Goal: Task Accomplishment & Management: Manage account settings

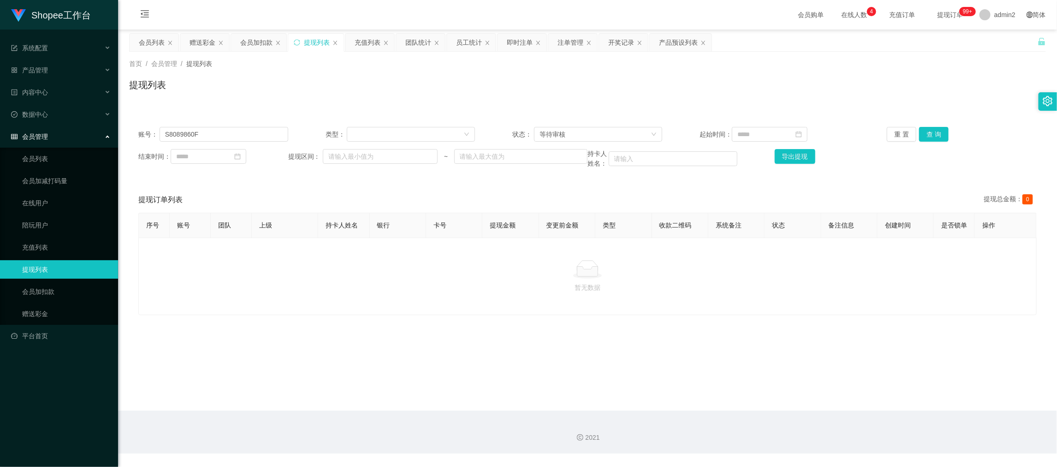
scroll to position [0, 0]
drag, startPoint x: 259, startPoint y: 44, endPoint x: 265, endPoint y: 58, distance: 14.7
click at [259, 43] on div "会员加扣款" at bounding box center [256, 43] width 32 height 18
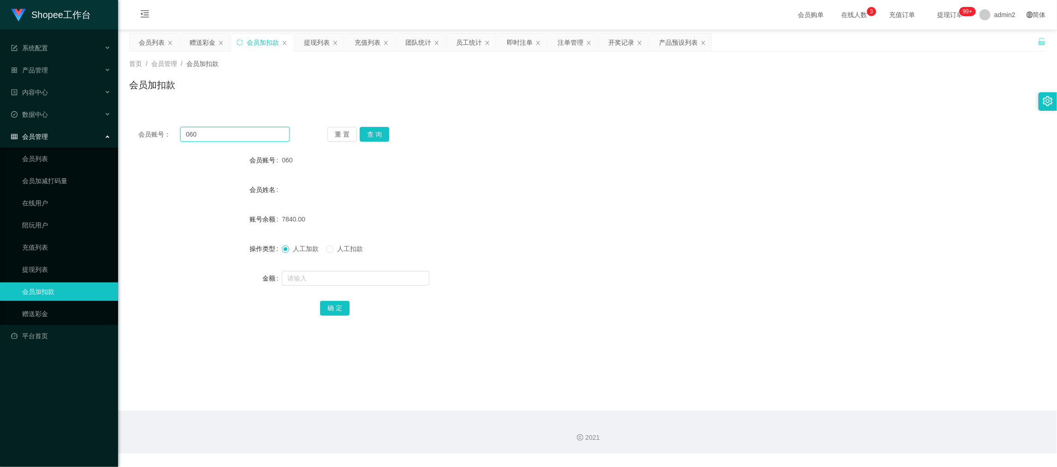
click at [249, 134] on input "060" at bounding box center [234, 134] width 109 height 15
click at [367, 137] on button "查 询" at bounding box center [375, 134] width 30 height 15
click at [386, 282] on input "text" at bounding box center [356, 278] width 148 height 15
click at [386, 281] on input "1" at bounding box center [356, 278] width 148 height 15
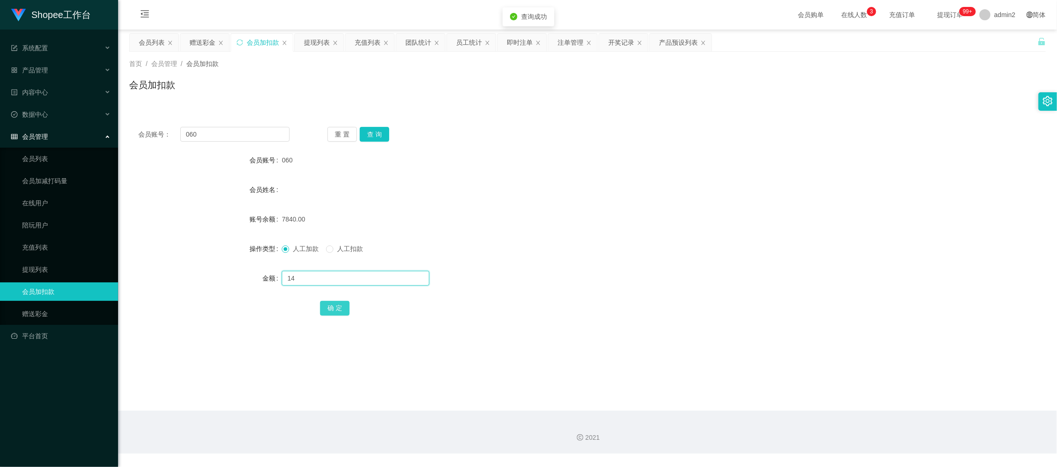
type input "14"
drag, startPoint x: 328, startPoint y: 306, endPoint x: 370, endPoint y: 293, distance: 44.7
click at [328, 306] on button "确 定" at bounding box center [335, 308] width 30 height 15
click at [608, 216] on div "7840.00" at bounding box center [549, 219] width 535 height 18
click at [202, 39] on div "赠送彩金" at bounding box center [203, 43] width 26 height 18
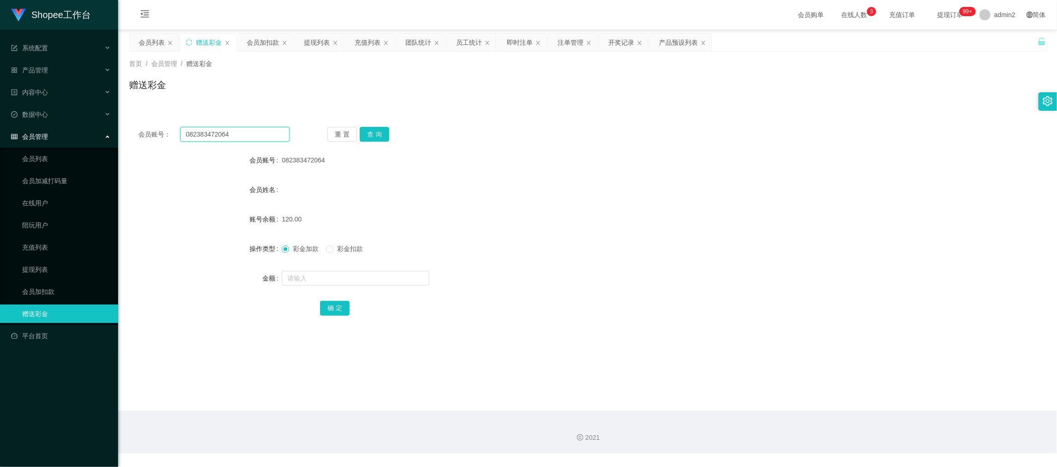
click at [257, 134] on input "082383472064" at bounding box center [234, 134] width 109 height 15
drag, startPoint x: 257, startPoint y: 134, endPoint x: 333, endPoint y: 148, distance: 77.4
click at [257, 134] on input "082383472064" at bounding box center [234, 134] width 109 height 15
paste input "Luc1ana"
type input "Luc1ana"
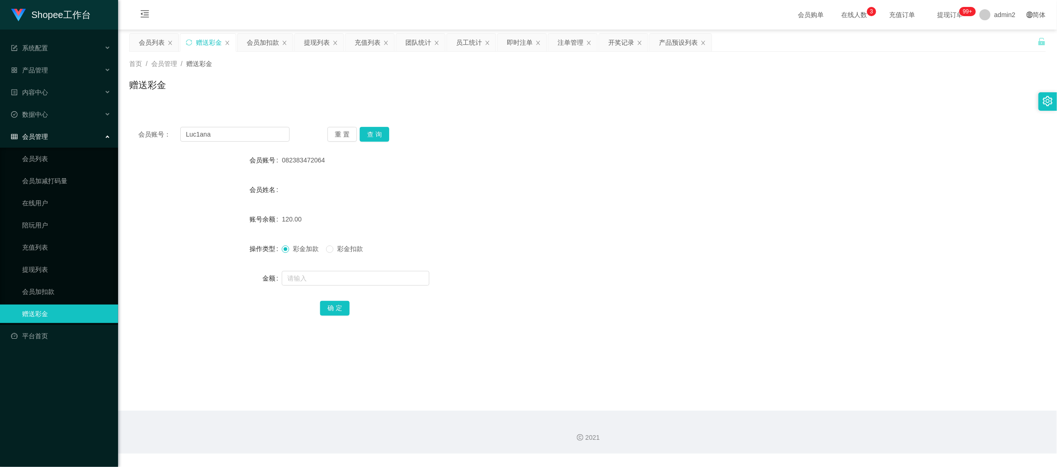
click at [357, 133] on div "重 置 查 询" at bounding box center [403, 134] width 151 height 15
click at [365, 137] on button "查 询" at bounding box center [375, 134] width 30 height 15
click at [374, 276] on input "text" at bounding box center [356, 278] width 148 height 15
type input "100"
click at [325, 298] on div "确 定" at bounding box center [587, 307] width 535 height 18
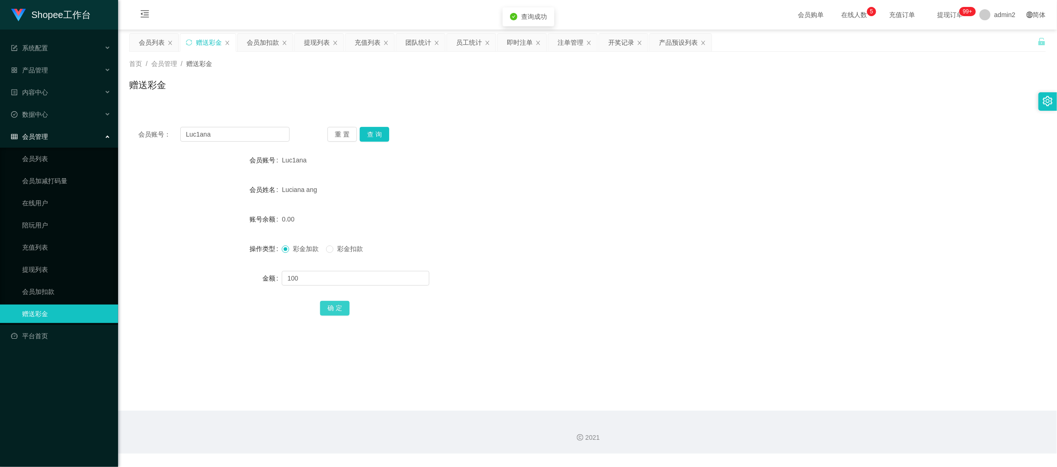
click at [332, 303] on button "确 定" at bounding box center [335, 308] width 30 height 15
click at [586, 241] on div "彩金加款 彩金扣款" at bounding box center [549, 248] width 535 height 18
drag, startPoint x: 832, startPoint y: 429, endPoint x: 679, endPoint y: 376, distance: 162.5
click at [825, 432] on div "2021" at bounding box center [587, 432] width 939 height 43
click at [234, 137] on input "Luc1ana" at bounding box center [234, 134] width 109 height 15
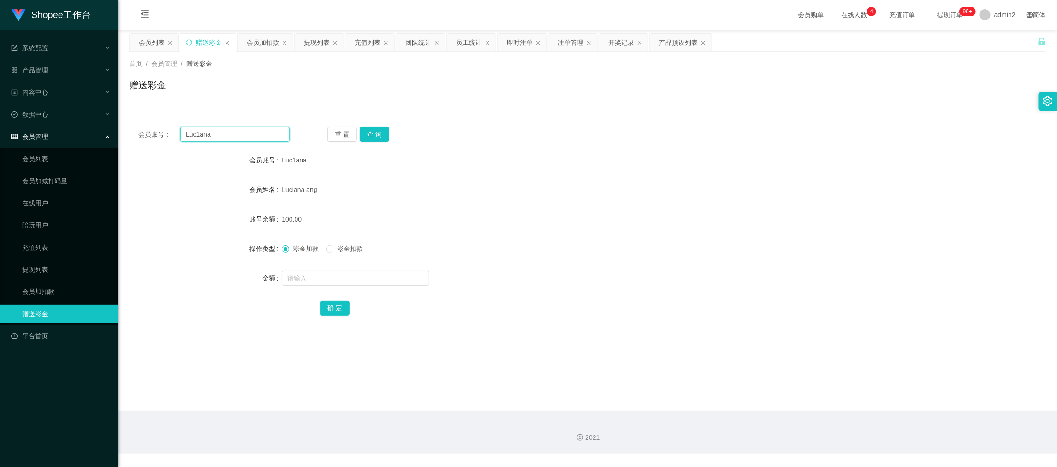
click at [234, 137] on input "Luc1ana" at bounding box center [234, 134] width 109 height 15
paste input "SI986687"
type input "SI986687"
click at [385, 134] on button "查 询" at bounding box center [375, 134] width 30 height 15
click at [398, 274] on input "text" at bounding box center [356, 278] width 148 height 15
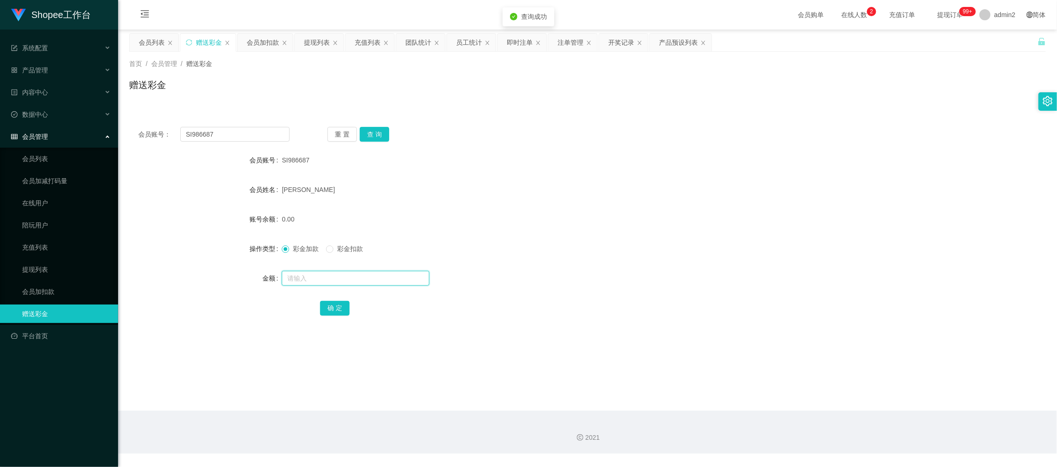
drag, startPoint x: 398, startPoint y: 274, endPoint x: 398, endPoint y: 283, distance: 8.8
click at [398, 279] on input "text" at bounding box center [356, 278] width 148 height 15
click at [398, 284] on input "text" at bounding box center [356, 278] width 148 height 15
type input "200"
click at [341, 303] on button "确 定" at bounding box center [335, 308] width 30 height 15
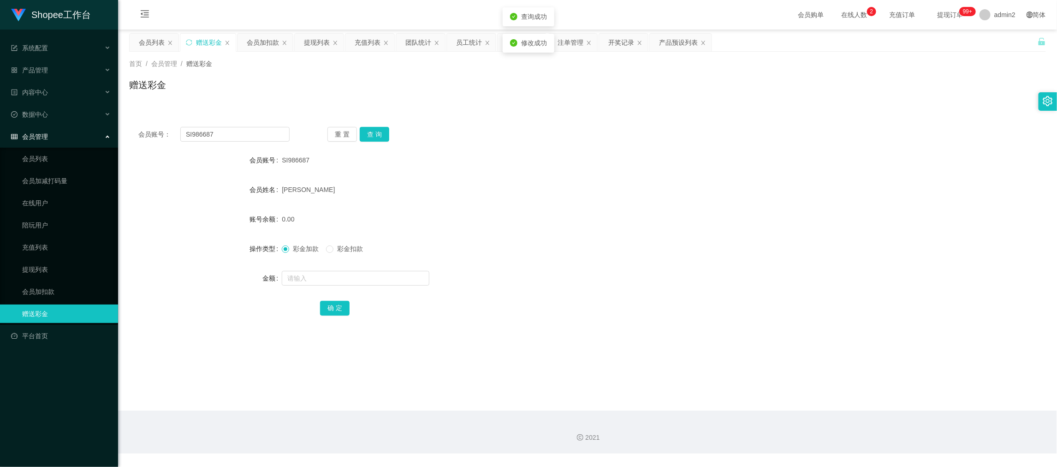
drag, startPoint x: 537, startPoint y: 256, endPoint x: 553, endPoint y: 250, distance: 16.5
click at [538, 256] on div "彩金加款 彩金扣款" at bounding box center [549, 248] width 535 height 18
click at [627, 119] on div "会员账号： SI986687 重 置 查 询 会员账号 SI986687 会员姓名 [PERSON_NAME] 账号余额 200.00 操作类型 彩金加款 彩…" at bounding box center [587, 228] width 917 height 220
click at [841, 418] on div "2021" at bounding box center [587, 432] width 939 height 43
click at [238, 136] on input "SI986687" at bounding box center [234, 134] width 109 height 15
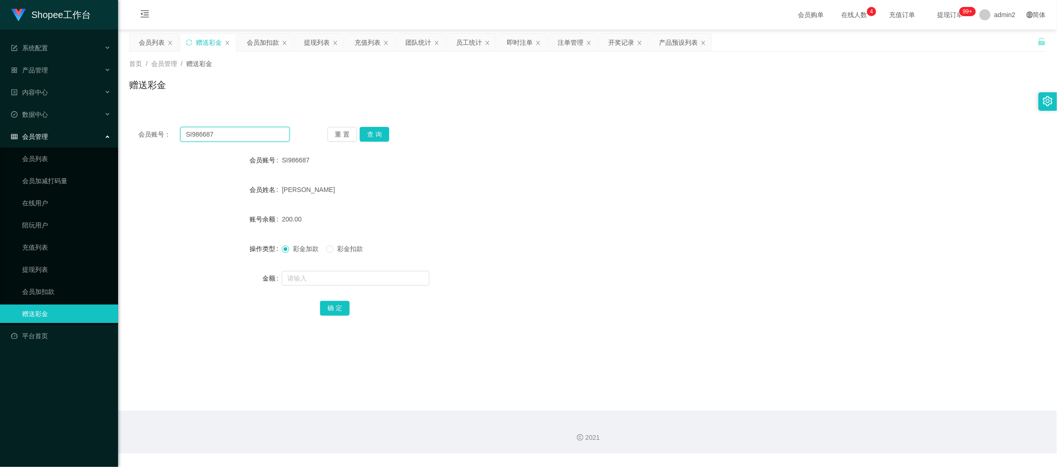
drag, startPoint x: 238, startPoint y: 136, endPoint x: 260, endPoint y: 140, distance: 21.7
click at [239, 139] on input "SI986687" at bounding box center [234, 134] width 109 height 15
paste input "085656744146"
type input "085656744146"
click at [376, 134] on button "查 询" at bounding box center [375, 134] width 30 height 15
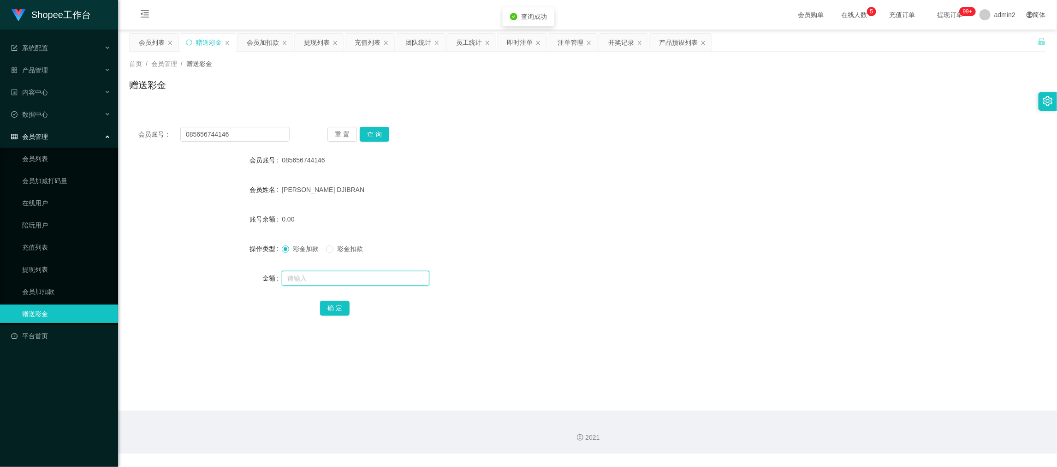
click at [393, 274] on input "text" at bounding box center [356, 278] width 148 height 15
type input "100"
click at [320, 307] on button "确 定" at bounding box center [335, 308] width 30 height 15
drag, startPoint x: 557, startPoint y: 264, endPoint x: 564, endPoint y: 262, distance: 7.2
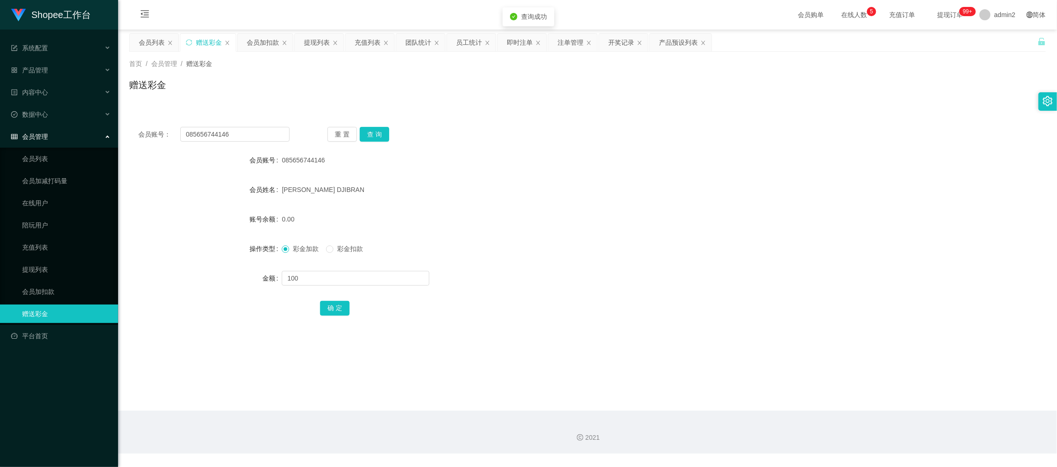
click at [562, 263] on form "会员账号 085656744146 会员姓名 [PERSON_NAME] DJIBRAN 账号余额 0.00 操作类型 彩金加款 彩金扣款 金额 100 确 定" at bounding box center [587, 234] width 917 height 166
click at [637, 116] on div "会员账号： 085656744146 重 置 查 询 会员账号 085656744146 会员姓名 [PERSON_NAME] DJIBRAN 账号余额 10…" at bounding box center [587, 222] width 917 height 231
click at [258, 35] on div "会员加扣款" at bounding box center [263, 43] width 32 height 18
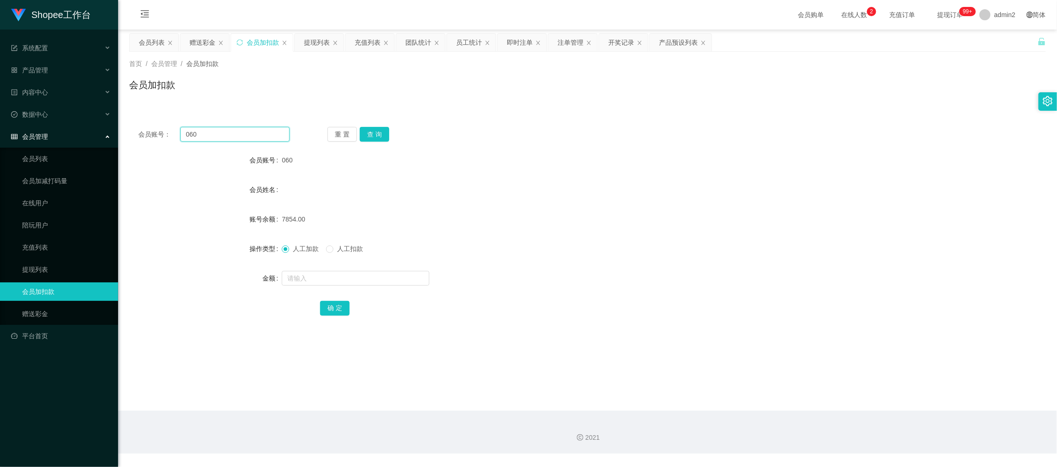
click at [226, 135] on input "060" at bounding box center [234, 134] width 109 height 15
paste input "22"
type input "22"
click at [387, 132] on button "查 询" at bounding box center [375, 134] width 30 height 15
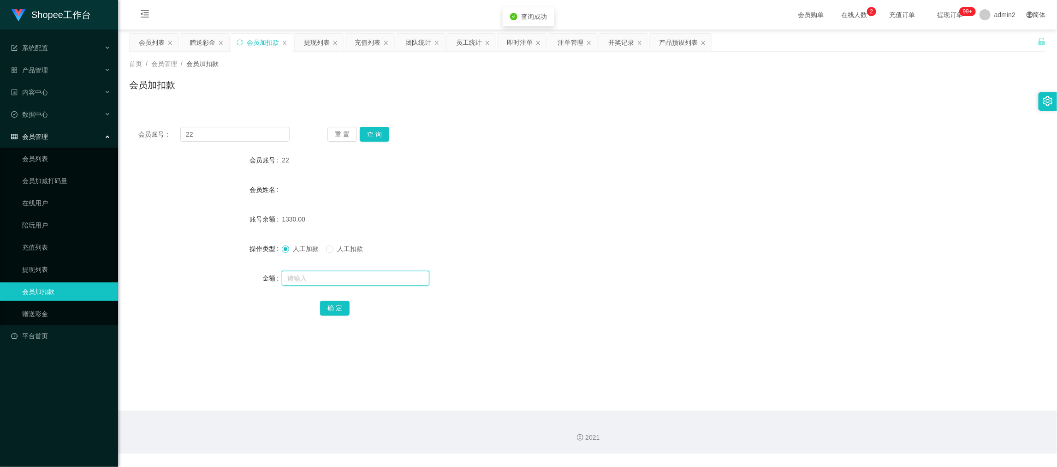
click at [373, 278] on input "text" at bounding box center [356, 278] width 148 height 15
type input "42"
drag, startPoint x: 334, startPoint y: 305, endPoint x: 355, endPoint y: 299, distance: 22.4
click at [334, 305] on button "确 定" at bounding box center [335, 308] width 30 height 15
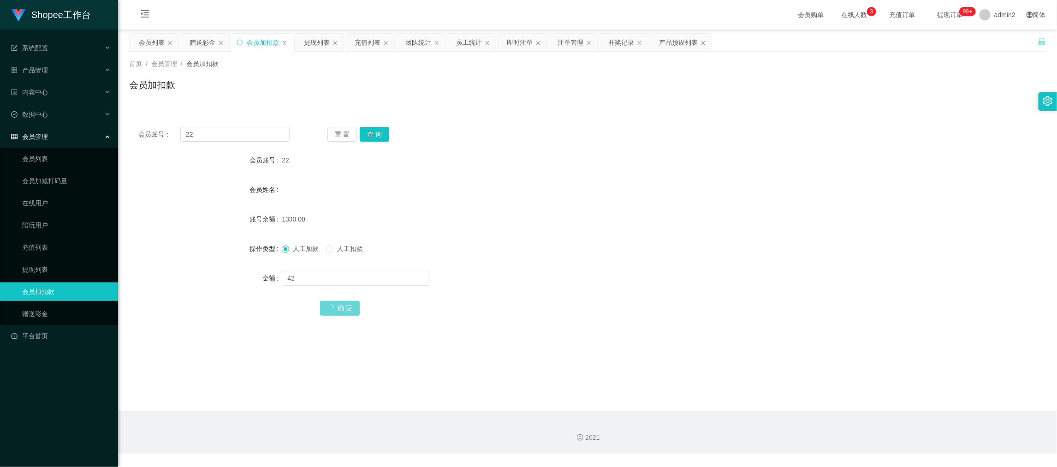
click at [564, 256] on div "人工加款 人工扣款" at bounding box center [549, 248] width 535 height 18
drag, startPoint x: 195, startPoint y: 46, endPoint x: 239, endPoint y: 97, distance: 68.0
click at [195, 46] on div "赠送彩金" at bounding box center [203, 43] width 26 height 18
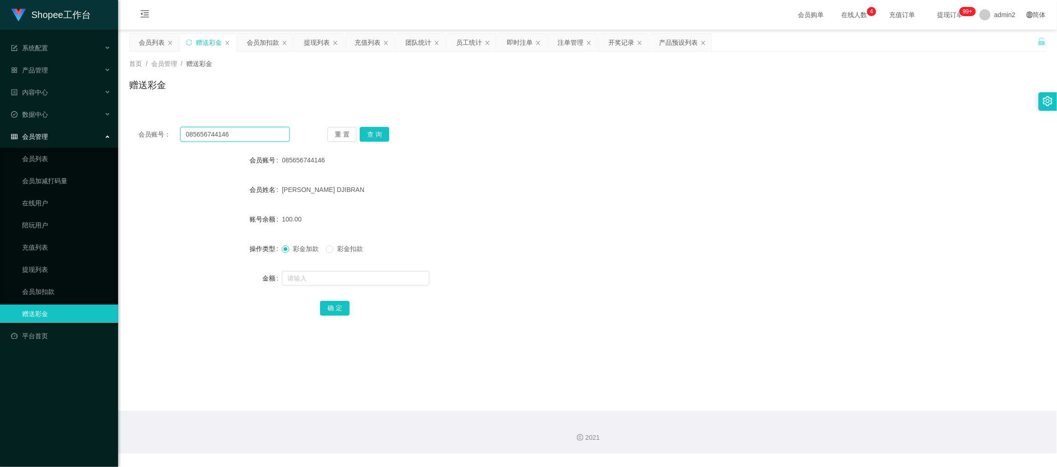
click at [253, 136] on input "085656744146" at bounding box center [234, 134] width 109 height 15
paste input "Shopee2025"
type input "Shopee2025"
drag, startPoint x: 360, startPoint y: 132, endPoint x: 373, endPoint y: 138, distance: 14.2
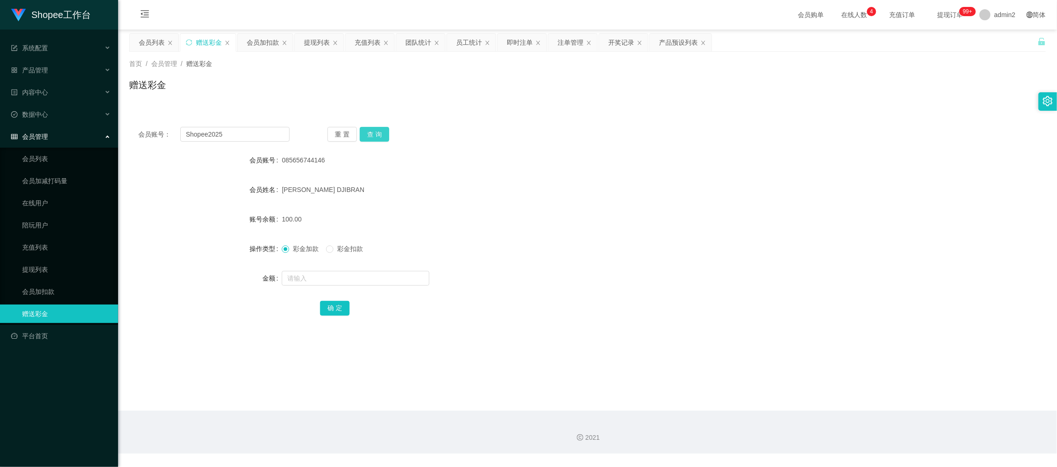
click at [361, 133] on button "查 询" at bounding box center [375, 134] width 30 height 15
click at [379, 141] on div "重 置 查 询" at bounding box center [403, 134] width 151 height 15
click at [405, 276] on input "text" at bounding box center [356, 278] width 148 height 15
click at [405, 276] on input "3" at bounding box center [356, 278] width 148 height 15
type input "300"
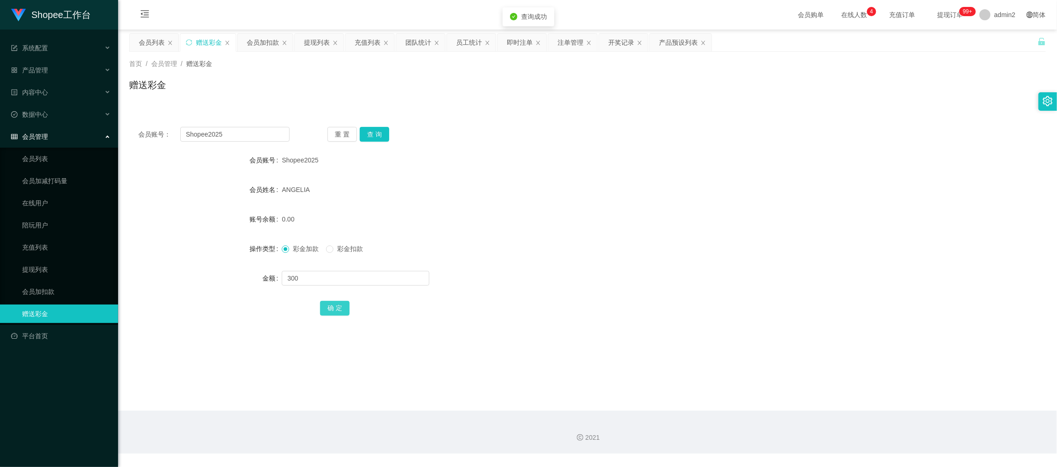
click at [333, 305] on button "确 定" at bounding box center [335, 308] width 30 height 15
drag, startPoint x: 764, startPoint y: 433, endPoint x: 730, endPoint y: 405, distance: 43.9
click at [764, 433] on div "2021" at bounding box center [587, 438] width 924 height 10
click at [259, 40] on div "会员加扣款" at bounding box center [263, 43] width 32 height 18
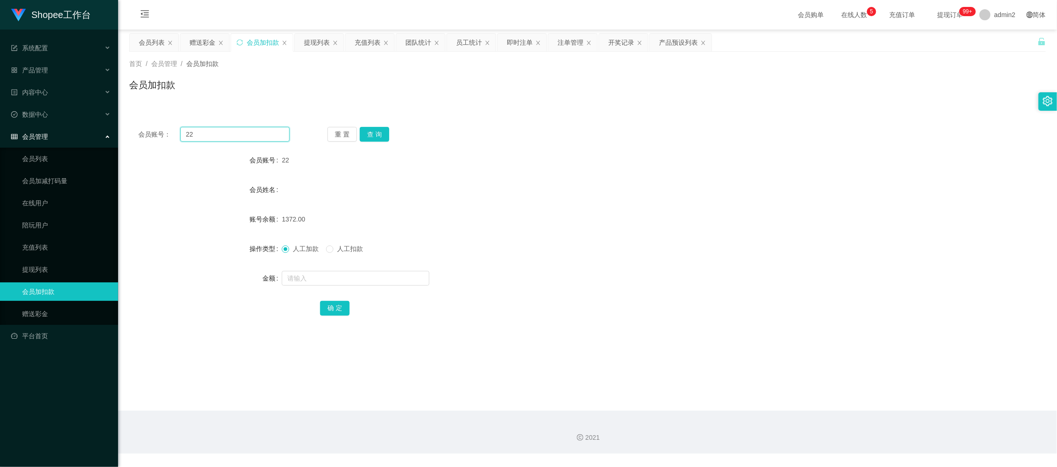
click at [262, 134] on input "22" at bounding box center [234, 134] width 109 height 15
paste input "98"
type input "98"
click at [384, 129] on button "查 询" at bounding box center [375, 134] width 30 height 15
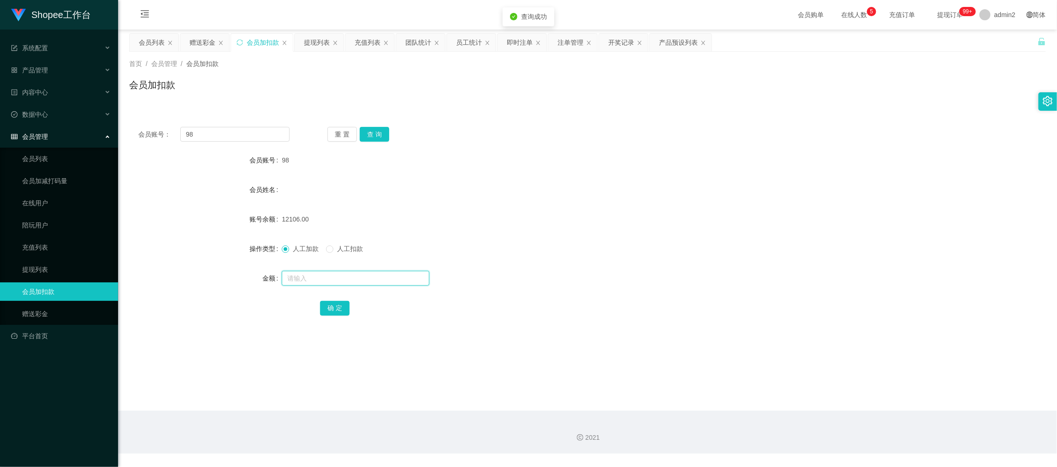
click at [391, 280] on input "text" at bounding box center [356, 278] width 148 height 15
type input "15"
click at [331, 305] on button "确 定" at bounding box center [335, 308] width 30 height 15
drag, startPoint x: 816, startPoint y: 432, endPoint x: 810, endPoint y: 426, distance: 8.5
click at [817, 432] on div "2021" at bounding box center [587, 432] width 939 height 43
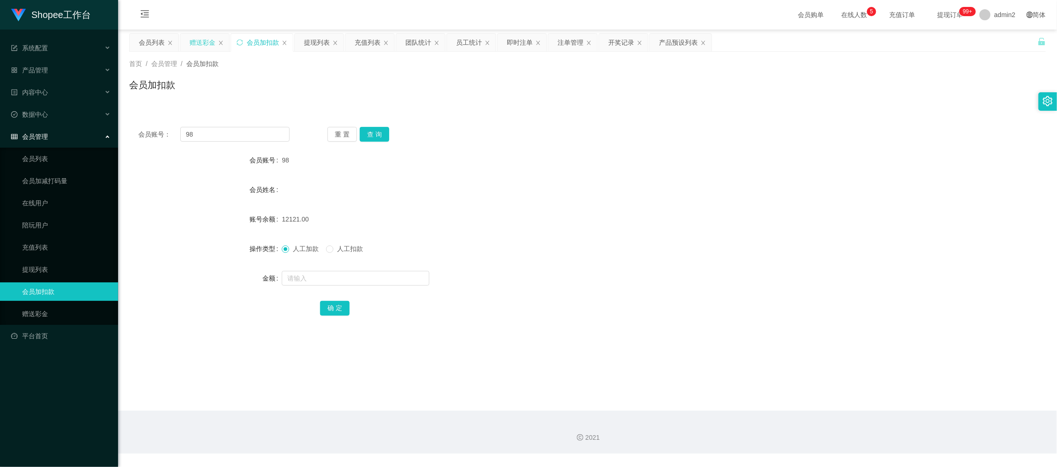
click at [200, 38] on div "赠送彩金" at bounding box center [203, 43] width 26 height 18
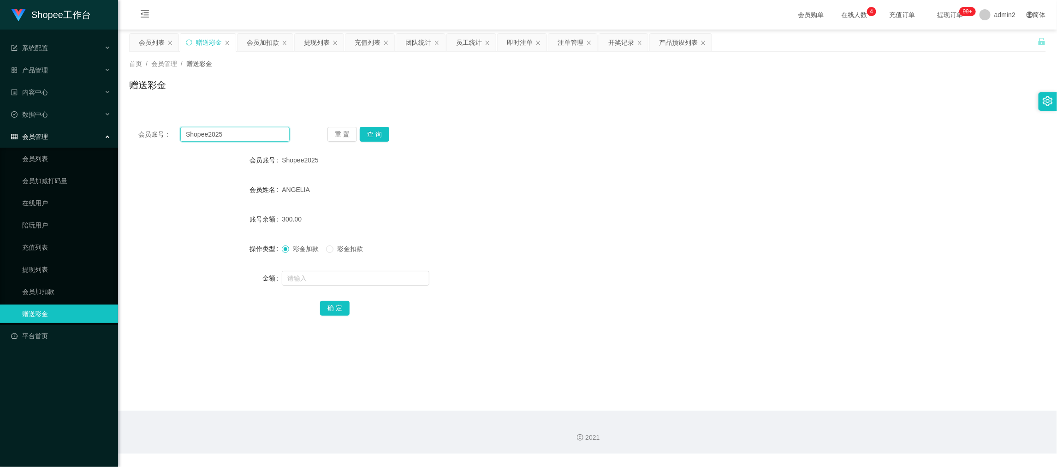
click at [264, 132] on input "Shopee2025" at bounding box center [234, 134] width 109 height 15
paste input "Lidya"
type input "Lidya"
click at [385, 129] on button "查 询" at bounding box center [375, 134] width 30 height 15
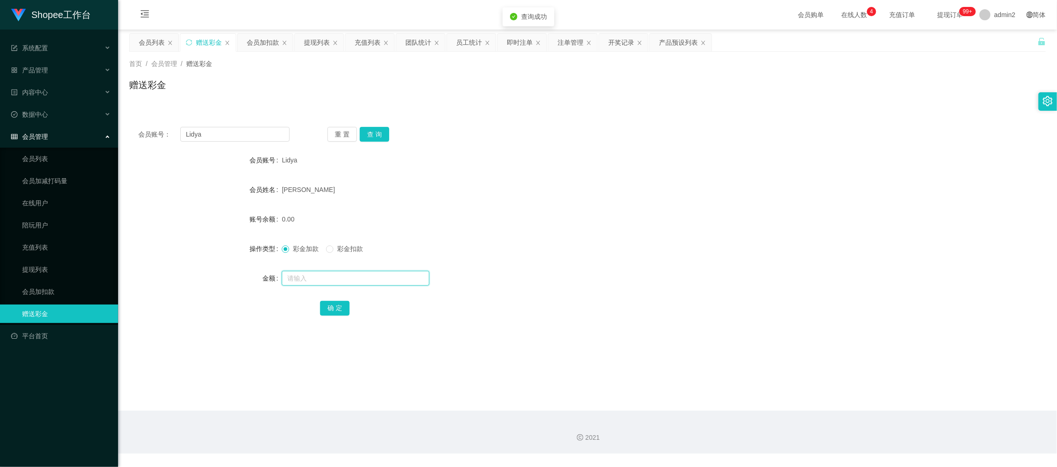
click at [396, 272] on input "text" at bounding box center [356, 278] width 148 height 15
type input "100"
click at [331, 310] on button "确 定" at bounding box center [335, 308] width 30 height 15
click at [613, 255] on div "彩金加款 彩金扣款" at bounding box center [549, 248] width 535 height 18
click at [259, 45] on div "会员加扣款" at bounding box center [263, 43] width 32 height 18
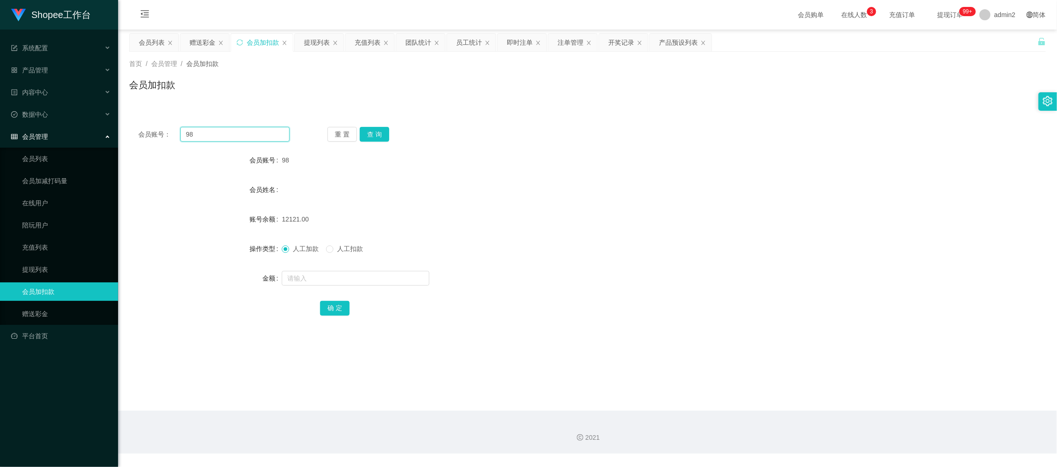
click at [260, 131] on input "98" at bounding box center [234, 134] width 109 height 15
drag, startPoint x: 260, startPoint y: 131, endPoint x: 381, endPoint y: 144, distance: 121.5
click at [261, 132] on input "98" at bounding box center [234, 134] width 109 height 15
paste input "060"
type input "060"
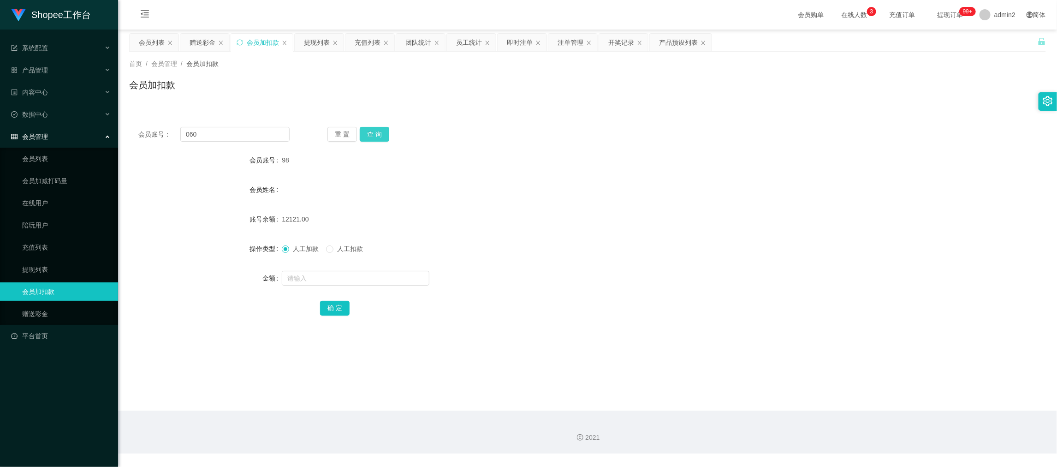
click at [378, 135] on button "查 询" at bounding box center [375, 134] width 30 height 15
click at [382, 278] on input "text" at bounding box center [356, 278] width 148 height 15
type input "15"
click at [331, 304] on button "确 定" at bounding box center [335, 308] width 30 height 15
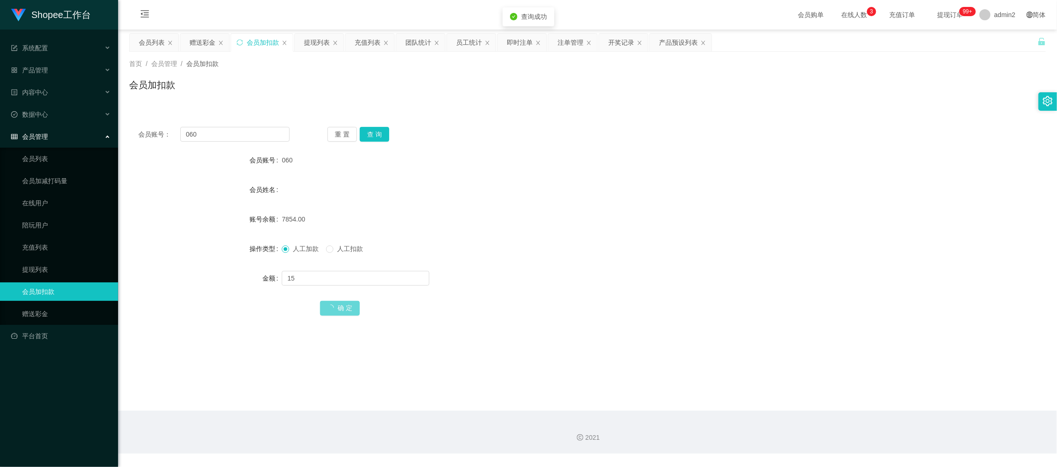
click at [612, 253] on div "人工加款 人工扣款" at bounding box center [549, 248] width 535 height 18
click at [250, 140] on input "060" at bounding box center [234, 134] width 109 height 15
paste input "168"
type input "168"
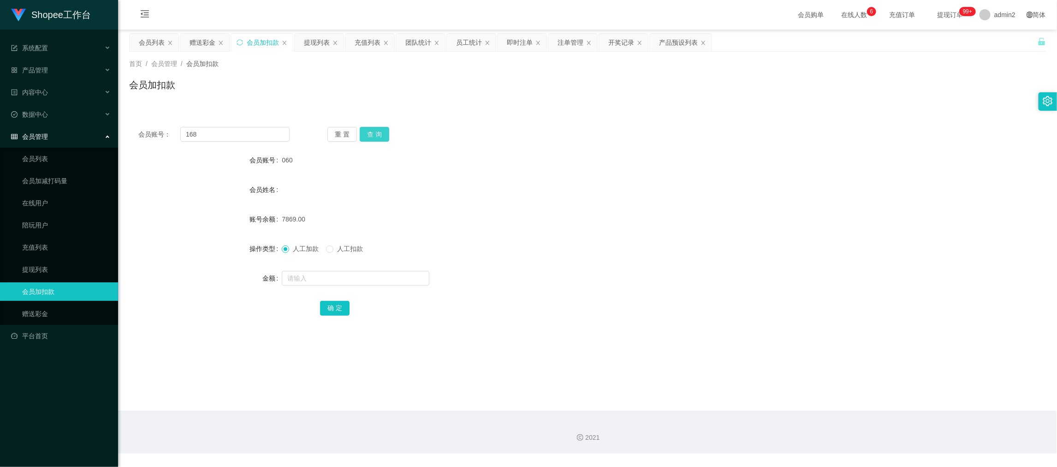
click at [373, 131] on button "查 询" at bounding box center [375, 134] width 30 height 15
click at [384, 273] on input "text" at bounding box center [356, 278] width 148 height 15
type input "15"
click at [331, 303] on button "确 定" at bounding box center [335, 308] width 30 height 15
drag, startPoint x: 815, startPoint y: 431, endPoint x: 760, endPoint y: 393, distance: 67.0
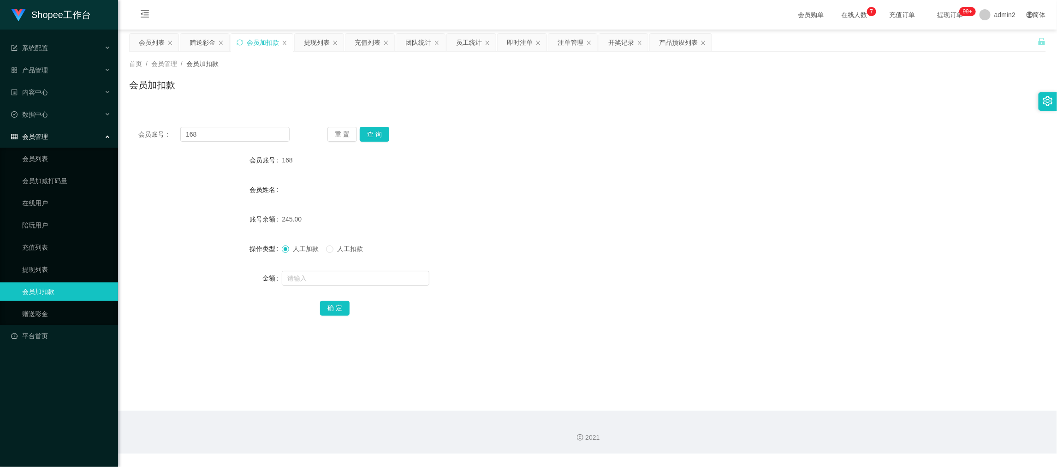
click at [815, 431] on div "2021" at bounding box center [587, 432] width 939 height 43
click at [274, 135] on input "168" at bounding box center [234, 134] width 109 height 15
paste input "22"
type input "22"
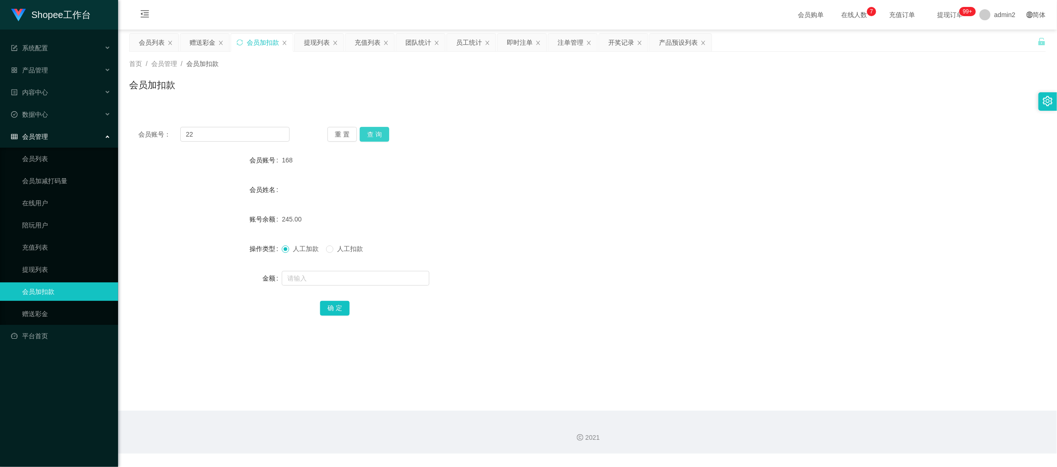
click at [377, 137] on button "查 询" at bounding box center [375, 134] width 30 height 15
click at [386, 276] on input "text" at bounding box center [356, 278] width 148 height 15
type input "15"
drag, startPoint x: 340, startPoint y: 307, endPoint x: 471, endPoint y: 279, distance: 134.9
click at [340, 307] on button "确 定" at bounding box center [335, 308] width 30 height 15
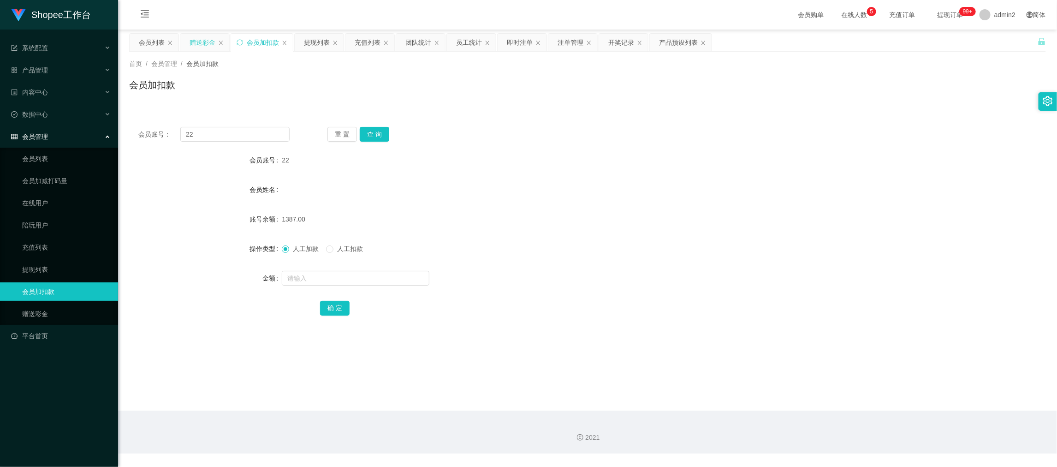
click at [206, 46] on div "赠送彩金" at bounding box center [203, 43] width 26 height 18
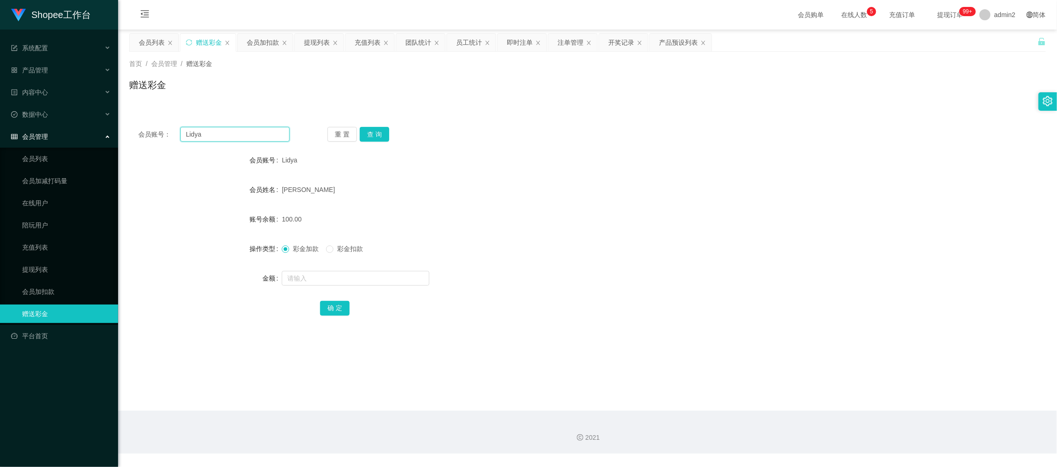
click at [249, 139] on input "Lidya" at bounding box center [234, 134] width 109 height 15
drag, startPoint x: 249, startPoint y: 139, endPoint x: 314, endPoint y: 144, distance: 64.7
click at [250, 140] on input "Lidya" at bounding box center [234, 134] width 109 height 15
paste input "08561148041"
type input "08561148041"
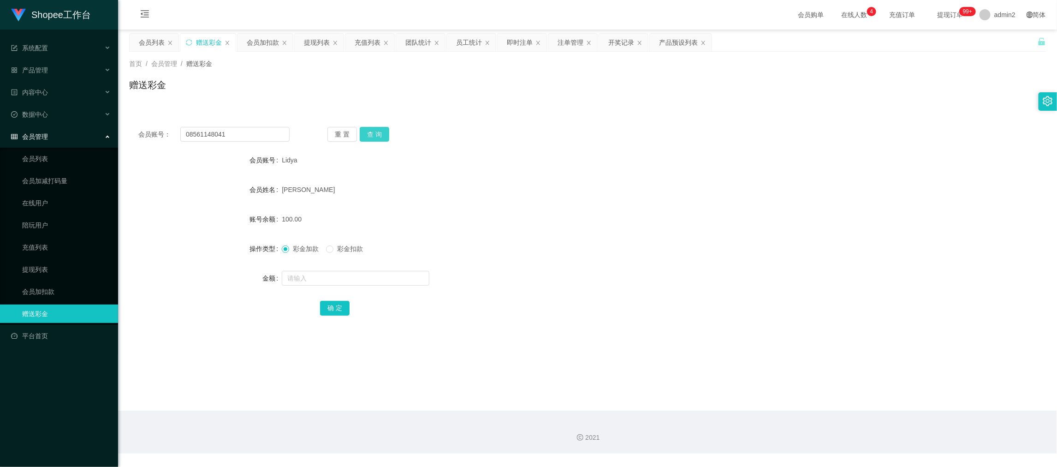
drag, startPoint x: 386, startPoint y: 135, endPoint x: 385, endPoint y: 170, distance: 35.1
click at [387, 135] on button "查 询" at bounding box center [375, 134] width 30 height 15
click at [402, 280] on input "text" at bounding box center [356, 278] width 148 height 15
type input "100"
click at [337, 305] on button "确 定" at bounding box center [335, 308] width 30 height 15
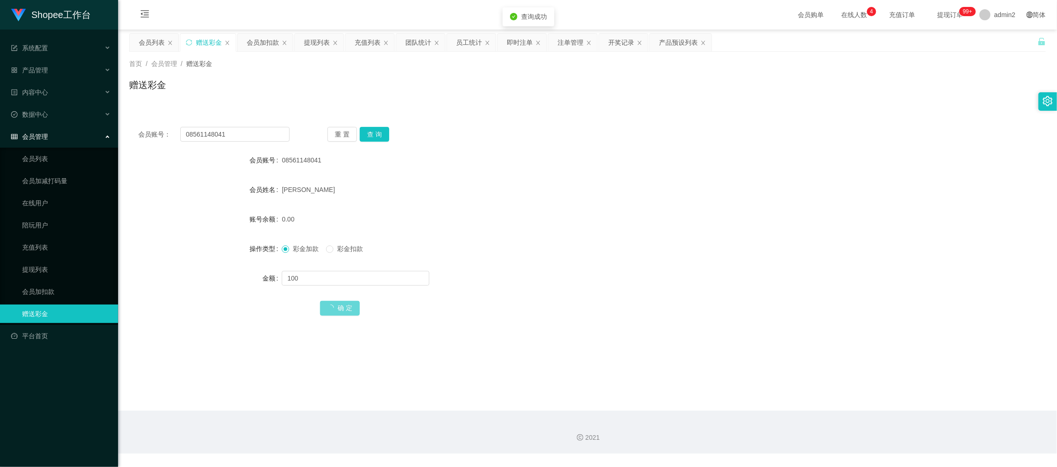
click at [568, 265] on form "会员账号 08561148041 会员姓名 [PERSON_NAME] 账号余额 0.00 操作类型 彩金加款 彩金扣款 金额 100 确 定" at bounding box center [587, 234] width 917 height 166
drag, startPoint x: 856, startPoint y: 418, endPoint x: 774, endPoint y: 378, distance: 91.4
click at [856, 418] on div "2021" at bounding box center [587, 432] width 939 height 43
click at [244, 131] on input "08561148041" at bounding box center [234, 134] width 109 height 15
drag, startPoint x: 256, startPoint y: 39, endPoint x: 263, endPoint y: 57, distance: 19.9
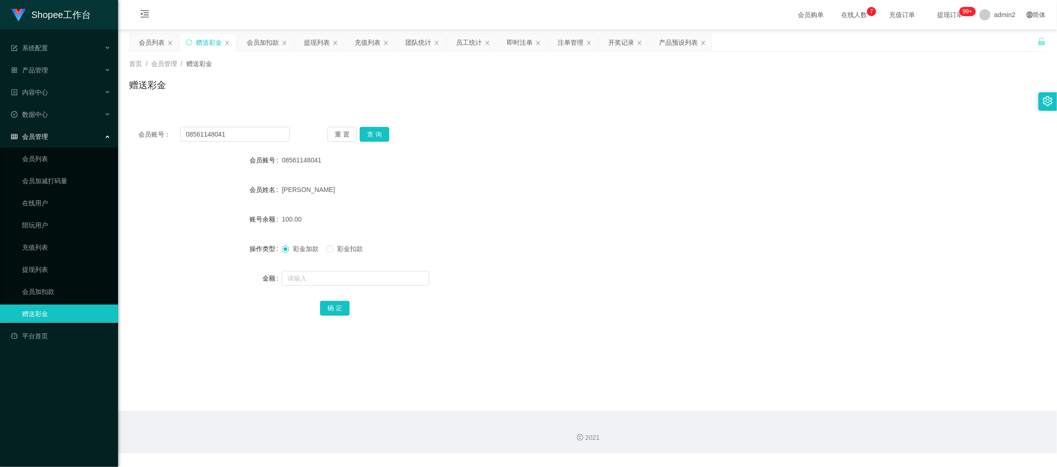
click at [256, 38] on div "会员加扣款" at bounding box center [263, 43] width 32 height 18
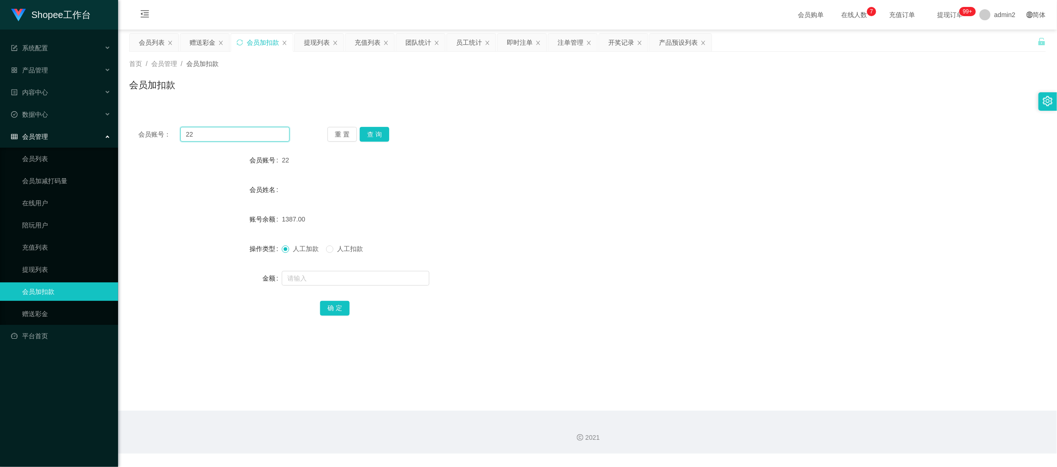
click at [262, 133] on input "22" at bounding box center [234, 134] width 109 height 15
drag, startPoint x: 262, startPoint y: 133, endPoint x: 356, endPoint y: 137, distance: 94.7
click at [262, 134] on input "22" at bounding box center [234, 134] width 109 height 15
paste input "98"
type input "98"
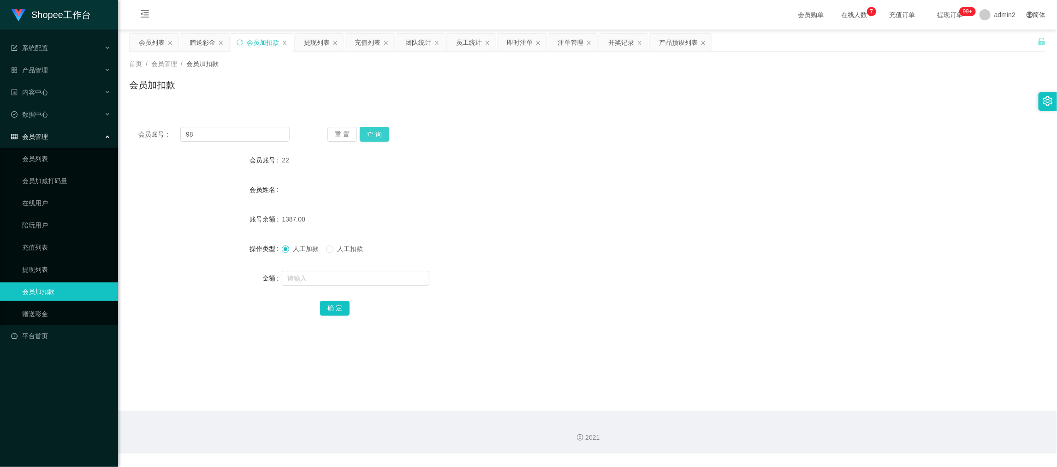
click at [372, 132] on button "查 询" at bounding box center [375, 134] width 30 height 15
click at [382, 268] on form "会员账号 98 会员姓名 账号余额 12121.00 操作类型 人工加款 人工扣款 金额 确 定" at bounding box center [587, 234] width 917 height 166
click at [348, 274] on input "text" at bounding box center [356, 278] width 148 height 15
type input "15"
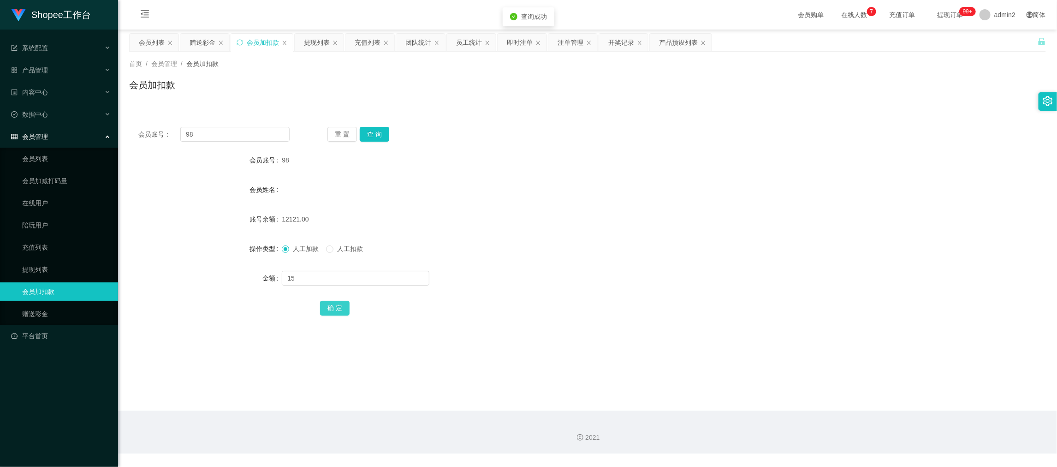
click at [327, 309] on button "确 定" at bounding box center [335, 308] width 30 height 15
click at [199, 37] on div "赠送彩金" at bounding box center [203, 43] width 26 height 18
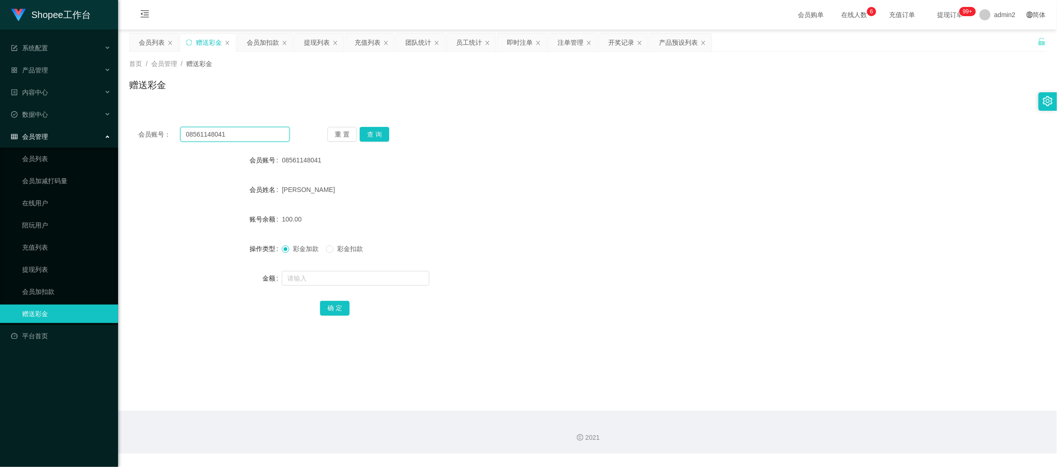
click at [265, 137] on input "08561148041" at bounding box center [234, 134] width 109 height 15
paste input "BbyVer"
type input "BbyVer"
click at [386, 134] on button "查 询" at bounding box center [375, 134] width 30 height 15
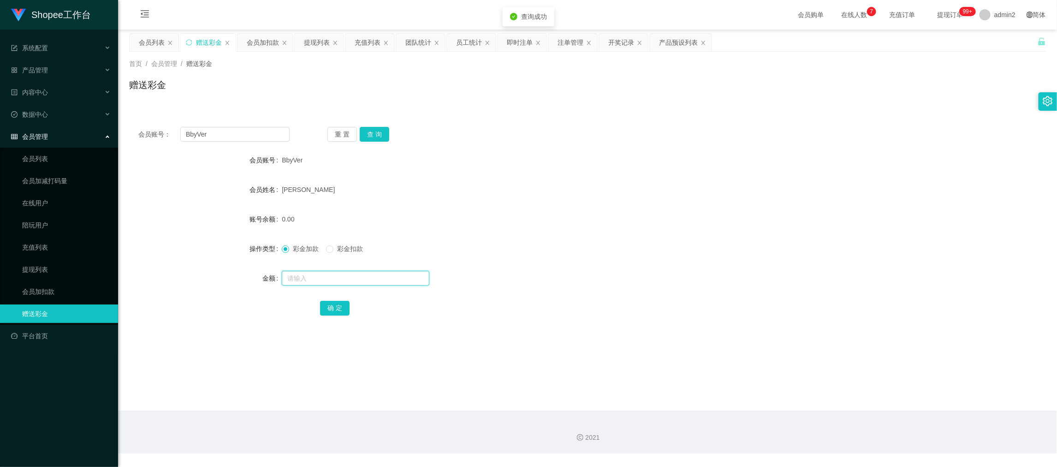
drag, startPoint x: 388, startPoint y: 274, endPoint x: 387, endPoint y: 280, distance: 5.7
click at [388, 274] on input "text" at bounding box center [356, 278] width 148 height 15
type input "100"
click at [336, 310] on button "确 定" at bounding box center [335, 308] width 30 height 15
click at [222, 129] on input "BbyVer" at bounding box center [234, 134] width 109 height 15
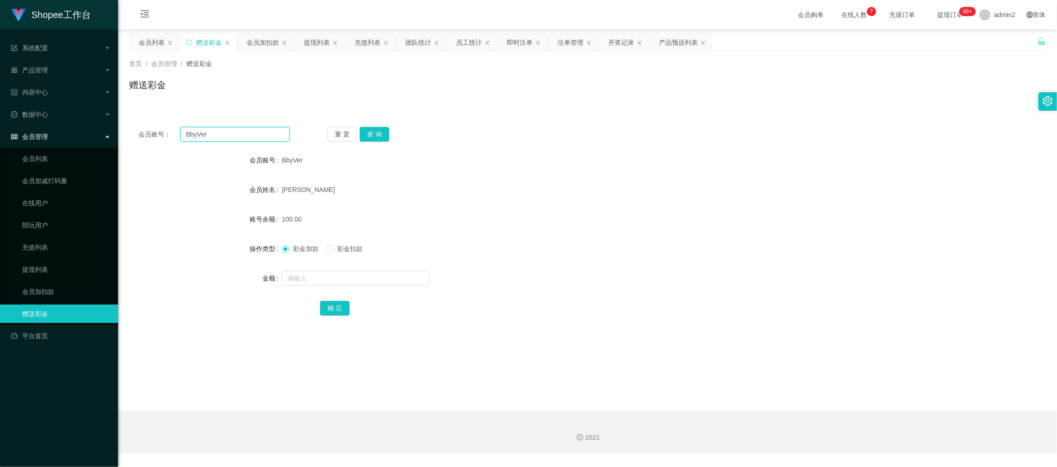
click at [222, 129] on input "BbyVer" at bounding box center [234, 134] width 109 height 15
paste input "Farida00"
type input "Farida00"
click at [374, 132] on button "查 询" at bounding box center [375, 134] width 30 height 15
click at [358, 277] on input "text" at bounding box center [356, 278] width 148 height 15
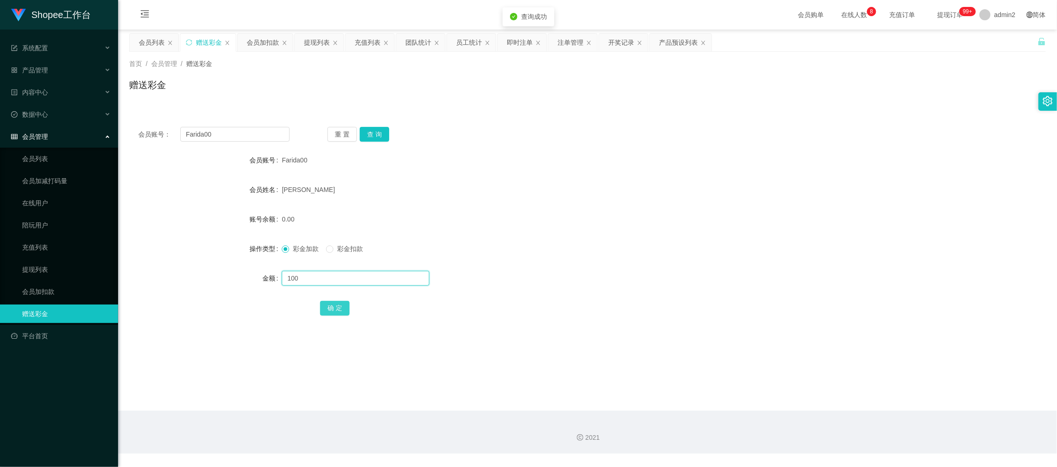
type input "100"
click at [330, 308] on button "确 定" at bounding box center [335, 308] width 30 height 15
drag, startPoint x: 859, startPoint y: 442, endPoint x: 581, endPoint y: 286, distance: 319.3
click at [859, 442] on div "2021" at bounding box center [587, 432] width 939 height 43
click at [240, 136] on input "Farida00" at bounding box center [234, 134] width 109 height 15
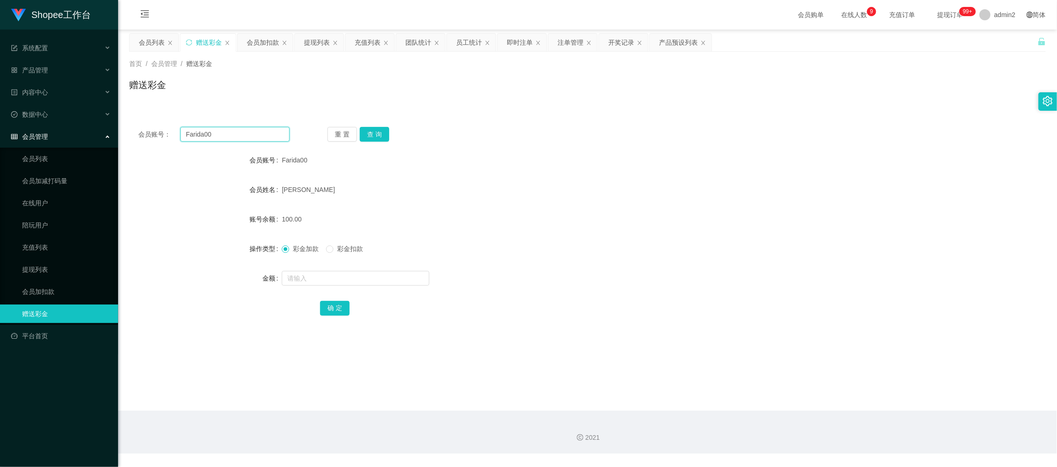
click at [240, 136] on input "Farida00" at bounding box center [234, 134] width 109 height 15
paste input "081211572089"
type input "081211572089"
drag, startPoint x: 382, startPoint y: 131, endPoint x: 380, endPoint y: 156, distance: 25.5
click at [382, 131] on button "查 询" at bounding box center [375, 134] width 30 height 15
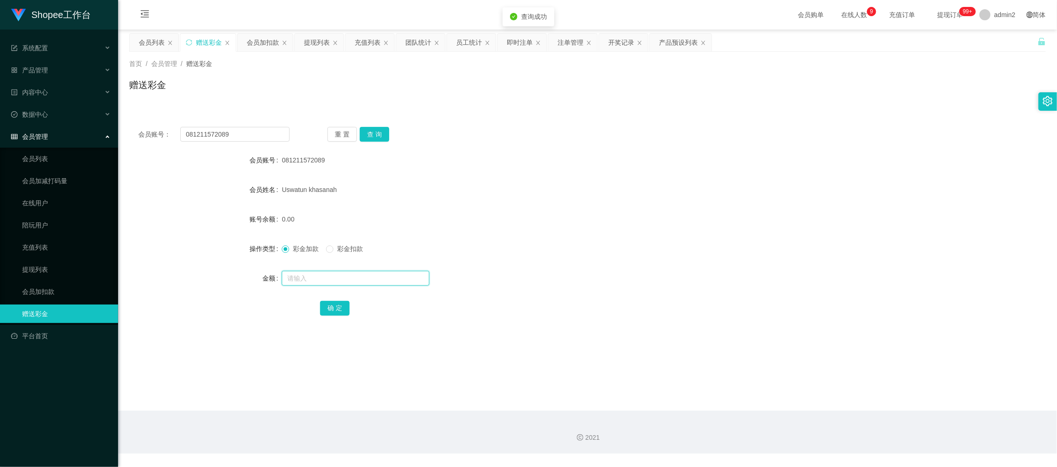
click at [385, 276] on input "text" at bounding box center [356, 278] width 148 height 15
type input "100"
drag, startPoint x: 342, startPoint y: 304, endPoint x: 364, endPoint y: 287, distance: 28.0
click at [341, 304] on button "确 定" at bounding box center [335, 308] width 30 height 15
click at [556, 257] on div "彩金加款 彩金扣款" at bounding box center [549, 248] width 535 height 18
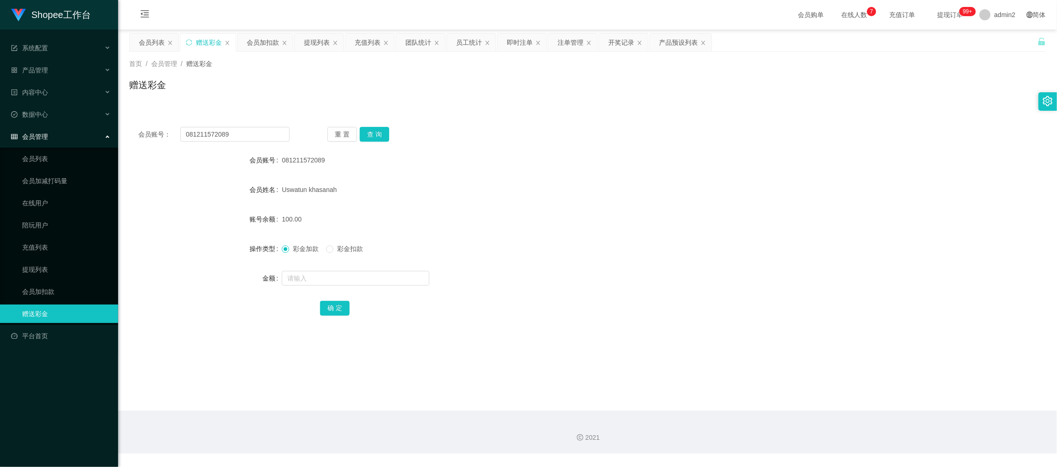
drag, startPoint x: 828, startPoint y: 424, endPoint x: 447, endPoint y: 251, distance: 418.7
click at [828, 424] on div "2021" at bounding box center [587, 432] width 939 height 43
click at [262, 41] on div "会员加扣款" at bounding box center [263, 43] width 32 height 18
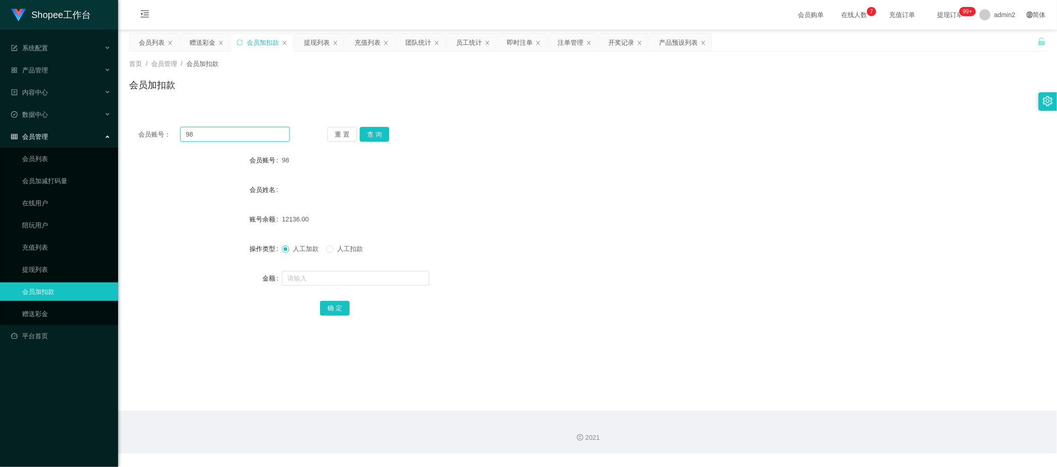
click at [250, 135] on input "98" at bounding box center [234, 134] width 109 height 15
click at [378, 131] on button "查 询" at bounding box center [375, 134] width 30 height 15
click at [382, 274] on input "text" at bounding box center [356, 278] width 148 height 15
type input "15"
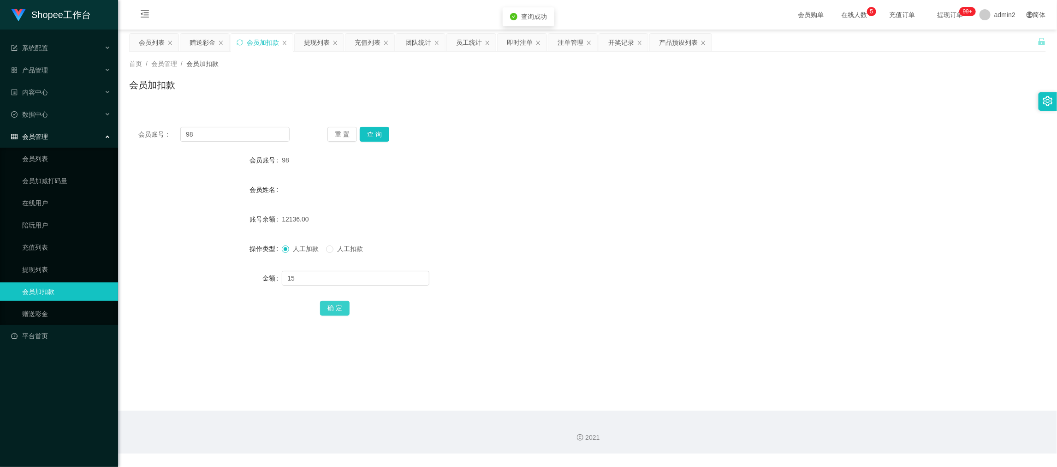
click at [341, 310] on button "确 定" at bounding box center [335, 308] width 30 height 15
click at [251, 129] on input "98" at bounding box center [234, 134] width 109 height 15
paste input "5"
type input "5"
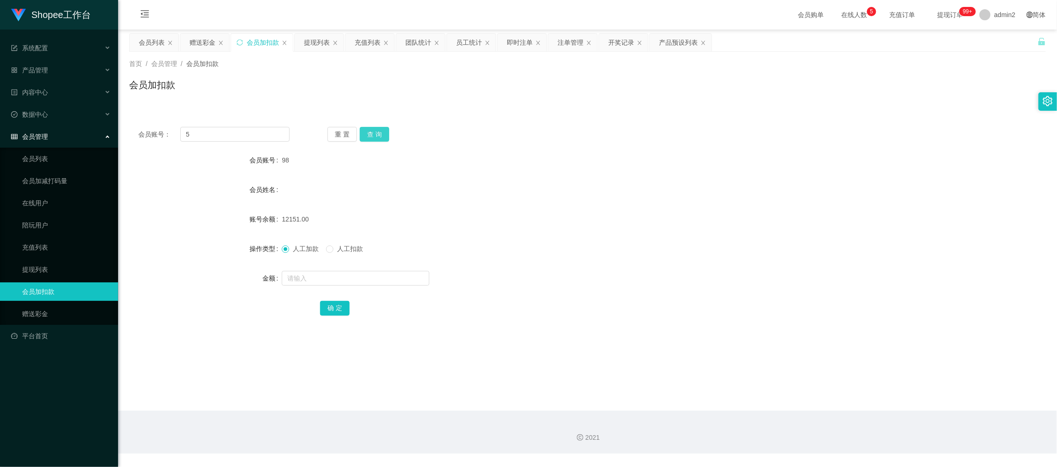
drag, startPoint x: 364, startPoint y: 133, endPoint x: 370, endPoint y: 157, distance: 24.7
click at [364, 133] on button "查 询" at bounding box center [375, 134] width 30 height 15
click at [378, 276] on input "text" at bounding box center [356, 278] width 148 height 15
click at [378, 276] on input "1" at bounding box center [356, 278] width 148 height 15
type input "15"
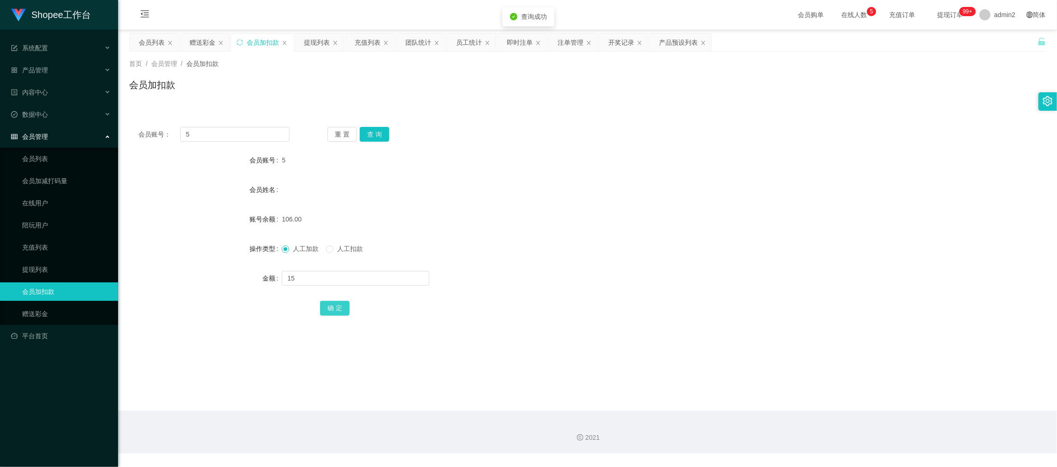
click at [336, 303] on button "确 定" at bounding box center [335, 308] width 30 height 15
click at [202, 41] on div "赠送彩金" at bounding box center [203, 43] width 26 height 18
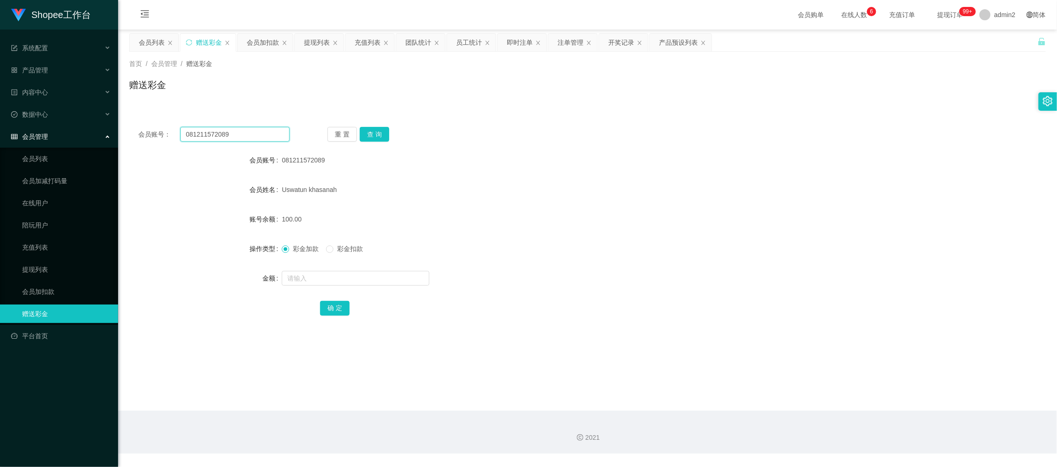
click at [252, 134] on input "081211572089" at bounding box center [234, 134] width 109 height 15
paste input "353382880"
type input "081353382880"
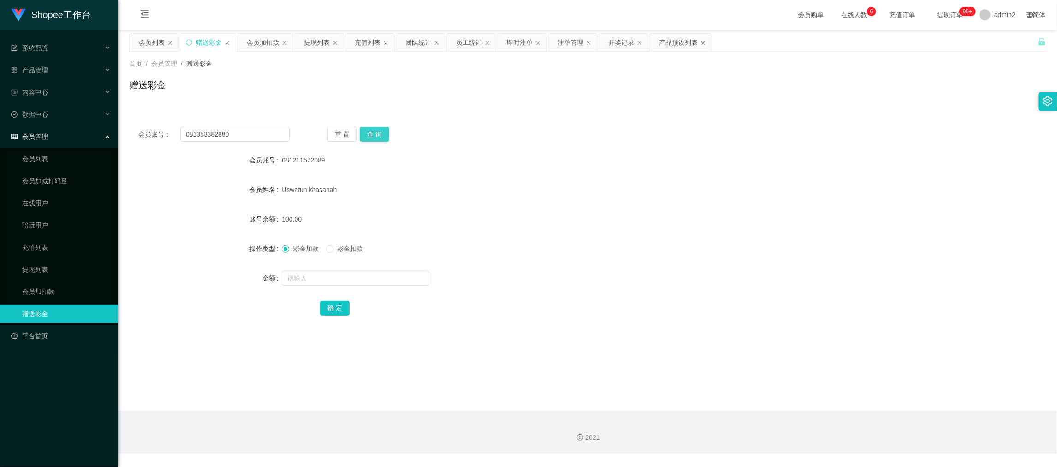
drag, startPoint x: 372, startPoint y: 132, endPoint x: 374, endPoint y: 140, distance: 8.1
click at [372, 133] on button "查 询" at bounding box center [375, 134] width 30 height 15
click at [386, 274] on input "text" at bounding box center [356, 278] width 148 height 15
type input "100"
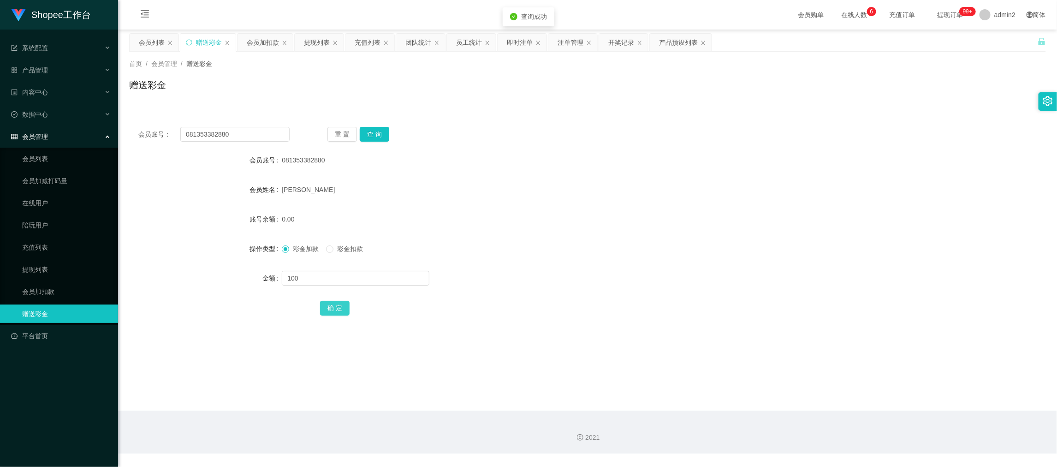
drag, startPoint x: 331, startPoint y: 311, endPoint x: 341, endPoint y: 310, distance: 10.7
click at [331, 311] on button "确 定" at bounding box center [335, 308] width 30 height 15
drag, startPoint x: 825, startPoint y: 419, endPoint x: 705, endPoint y: 366, distance: 130.5
click at [821, 419] on div "2021" at bounding box center [587, 432] width 939 height 43
click at [264, 42] on div "会员加扣款" at bounding box center [263, 43] width 32 height 18
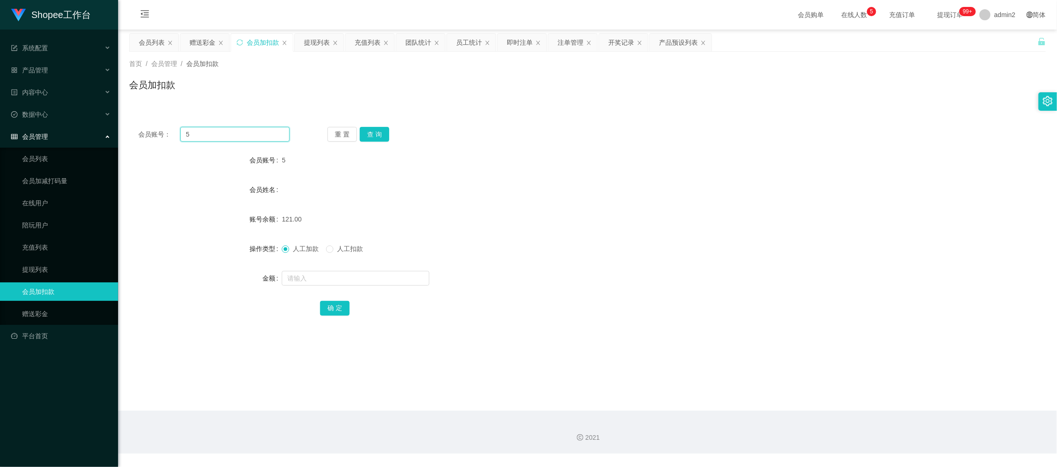
click at [260, 135] on input "5" at bounding box center [234, 134] width 109 height 15
paste input "11"
type input "11"
click at [368, 136] on button "查 询" at bounding box center [375, 134] width 30 height 15
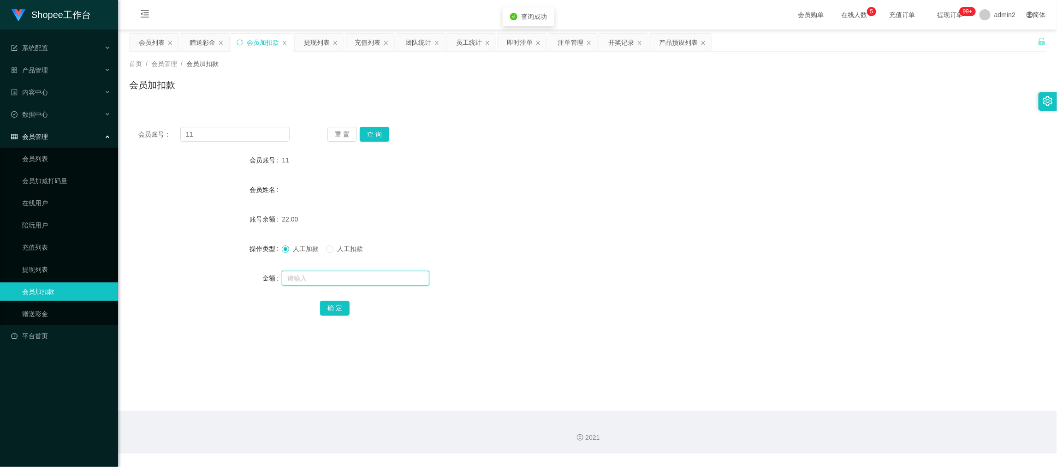
click at [367, 276] on input "text" at bounding box center [356, 278] width 148 height 15
type input "15"
drag, startPoint x: 341, startPoint y: 307, endPoint x: 348, endPoint y: 306, distance: 7.1
click at [341, 307] on button "确 定" at bounding box center [335, 308] width 30 height 15
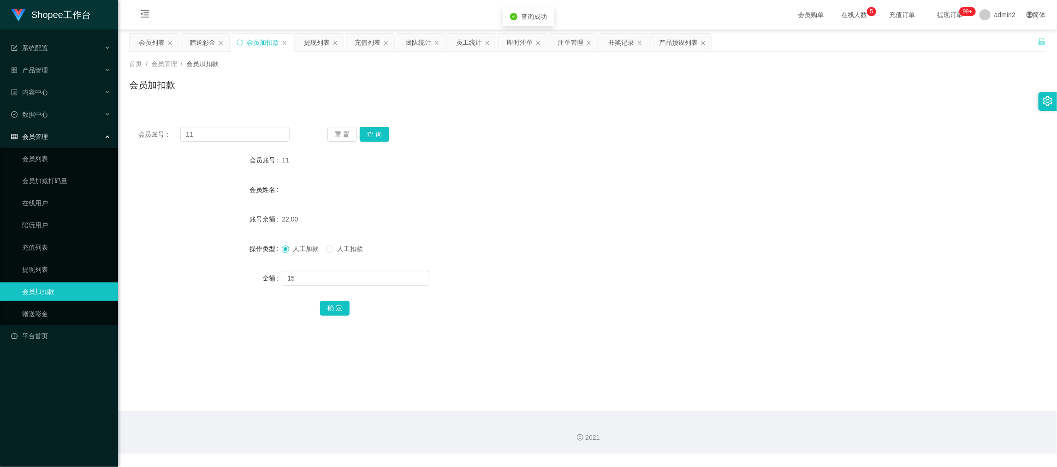
click at [601, 223] on div "22.00" at bounding box center [549, 219] width 535 height 18
click at [192, 43] on div "赠送彩金" at bounding box center [203, 43] width 26 height 18
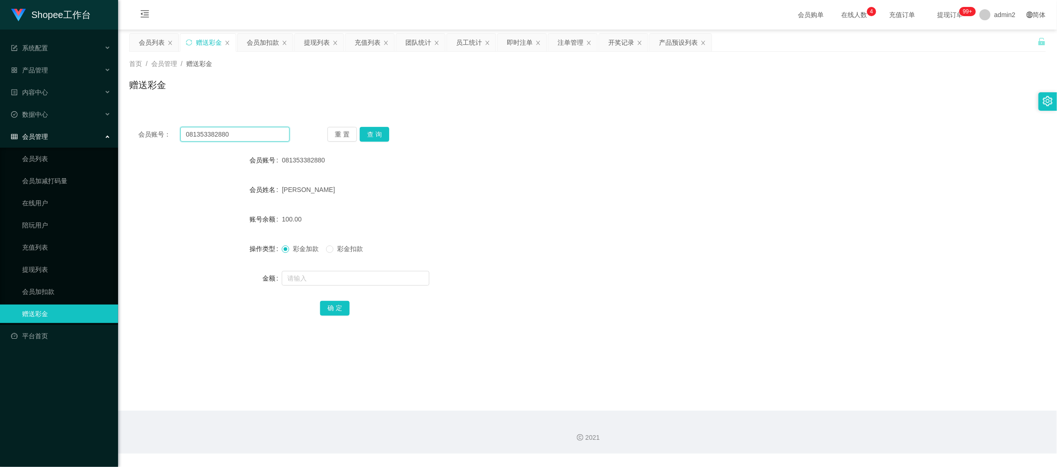
click at [247, 129] on input "081353382880" at bounding box center [234, 134] width 109 height 15
paste input "Haleluya"
type input "Haleluya"
click at [375, 132] on button "查 询" at bounding box center [375, 134] width 30 height 15
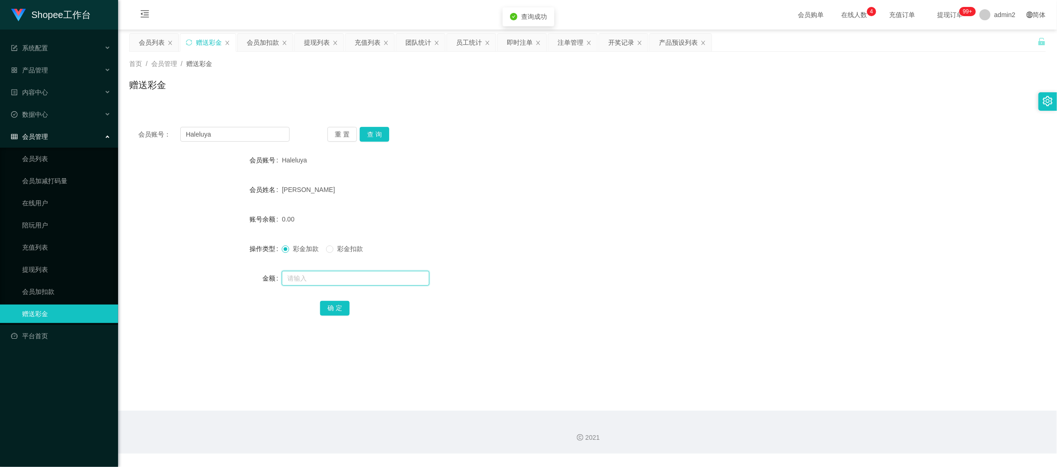
click at [391, 277] on input "text" at bounding box center [356, 278] width 148 height 15
type input "100"
click at [339, 303] on button "确 定" at bounding box center [335, 308] width 30 height 15
click at [612, 245] on div "彩金加款 彩金扣款" at bounding box center [549, 248] width 535 height 18
click at [265, 36] on div "会员加扣款" at bounding box center [263, 43] width 32 height 18
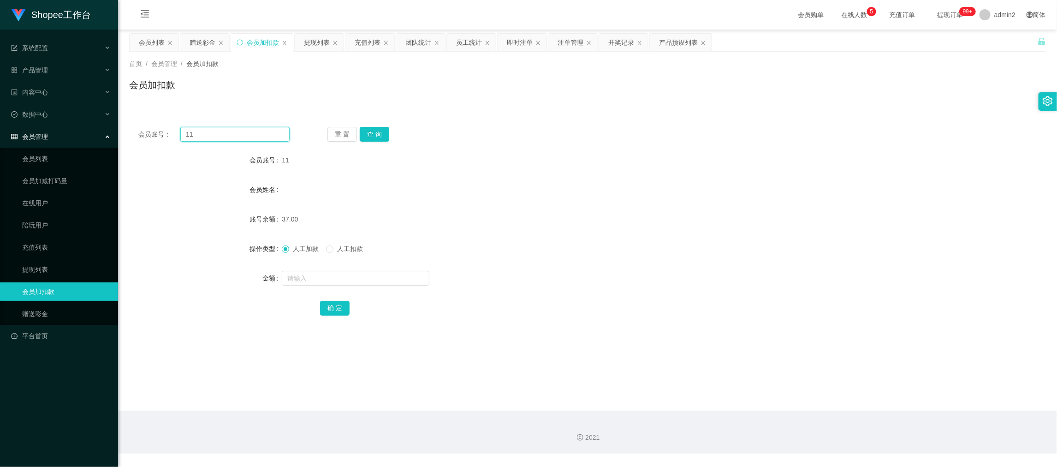
click at [237, 134] on input "11" at bounding box center [234, 134] width 109 height 15
drag, startPoint x: 237, startPoint y: 134, endPoint x: 343, endPoint y: 148, distance: 107.1
click at [240, 135] on input "11" at bounding box center [234, 134] width 109 height 15
paste input "060"
type input "060"
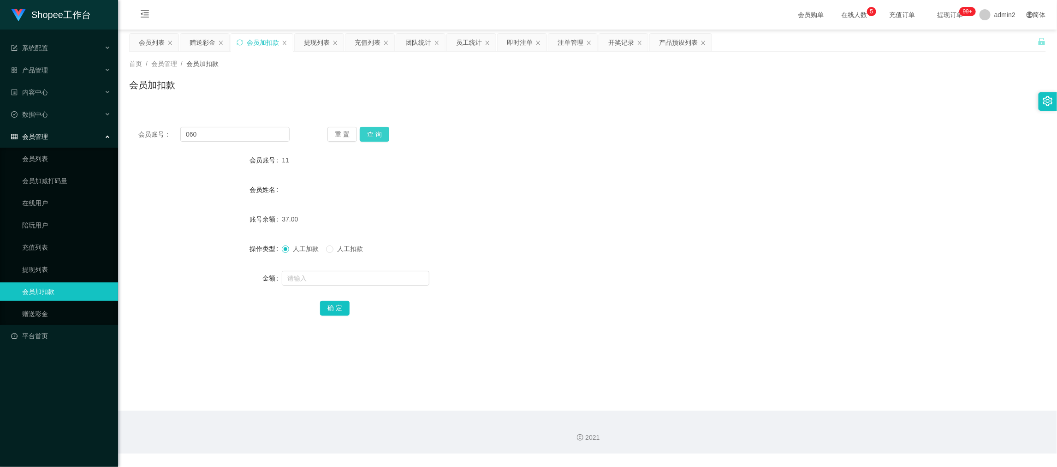
click at [368, 136] on button "查 询" at bounding box center [375, 134] width 30 height 15
click at [398, 281] on input "text" at bounding box center [356, 278] width 148 height 15
type input "15"
click at [334, 310] on button "确 定" at bounding box center [335, 308] width 30 height 15
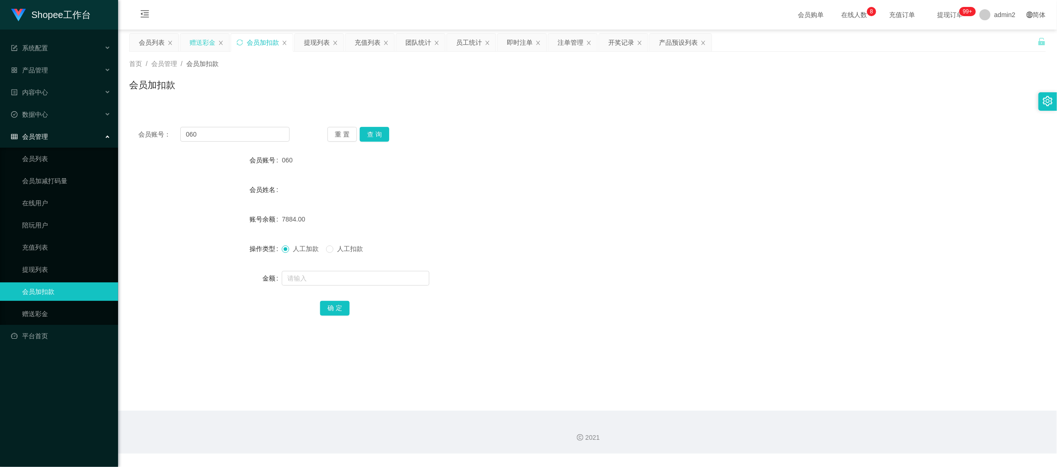
click at [201, 36] on div "赠送彩金" at bounding box center [203, 43] width 26 height 18
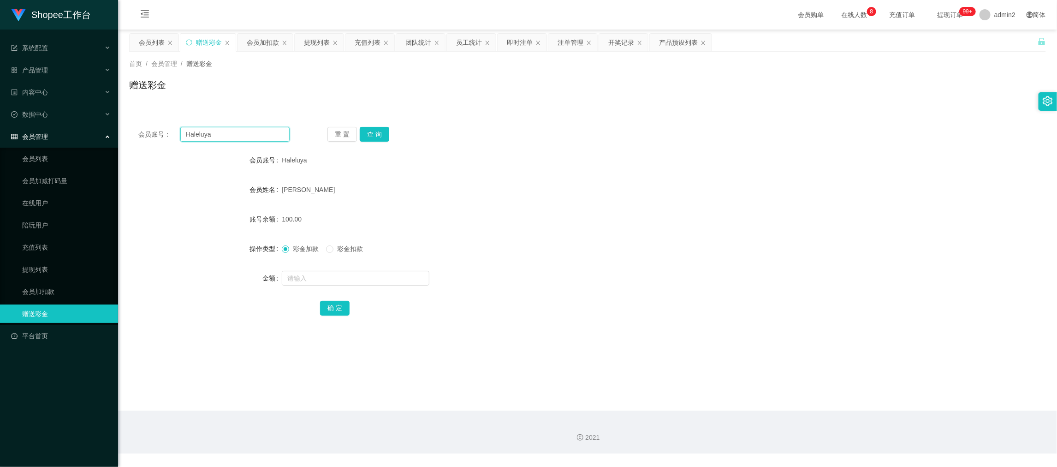
click at [253, 135] on input "Haleluya" at bounding box center [234, 134] width 109 height 15
paste input "081277791187"
type input "081277791187"
click at [374, 135] on button "查 询" at bounding box center [375, 134] width 30 height 15
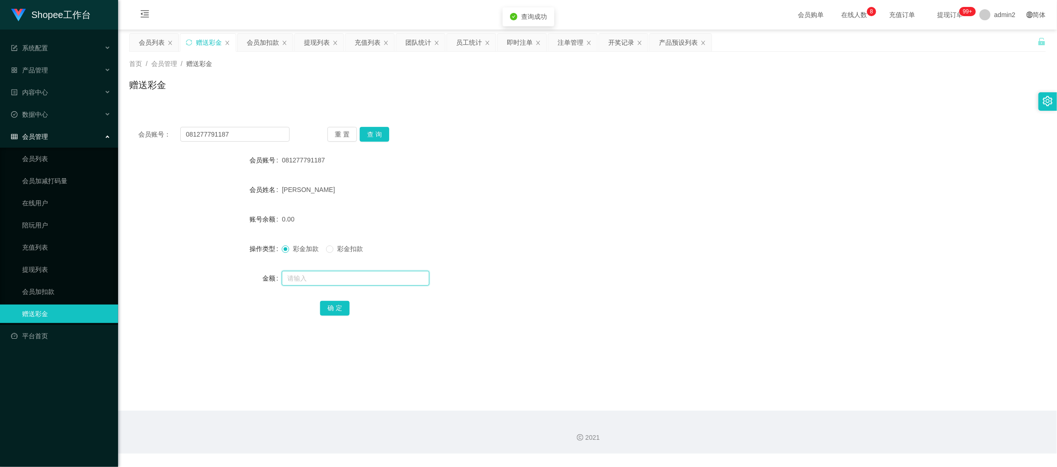
click at [371, 274] on input "text" at bounding box center [356, 278] width 148 height 15
type input "300"
drag, startPoint x: 326, startPoint y: 311, endPoint x: 397, endPoint y: 288, distance: 74.7
click at [327, 311] on button "确 定" at bounding box center [335, 308] width 30 height 15
drag, startPoint x: 257, startPoint y: 134, endPoint x: 266, endPoint y: 104, distance: 31.7
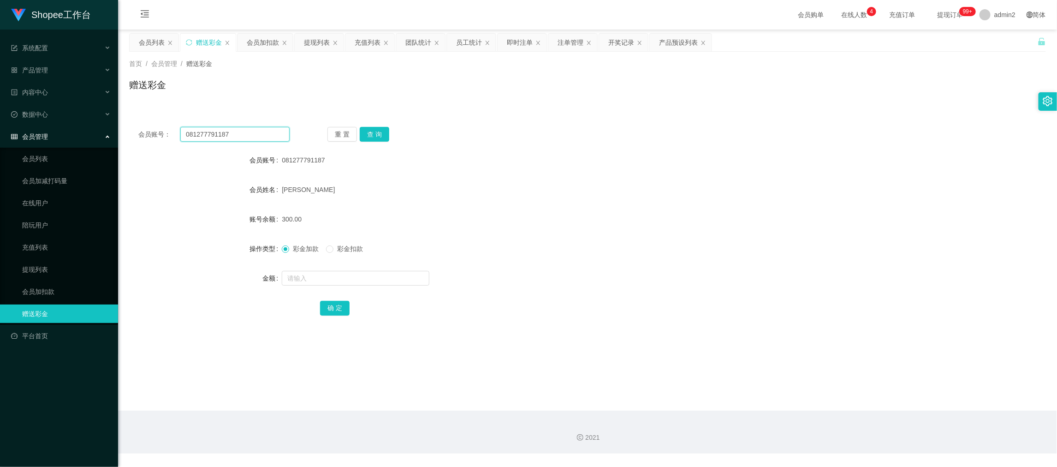
click at [260, 125] on div "会员账号： 081277791187 重 置 查 询 会员账号 081277791187 会员姓名 [PERSON_NAME] 账号余额 300.00 操作类…" at bounding box center [587, 228] width 917 height 220
drag, startPoint x: 268, startPoint y: 44, endPoint x: 277, endPoint y: 140, distance: 96.4
click at [268, 46] on div "会员加扣款" at bounding box center [263, 43] width 32 height 18
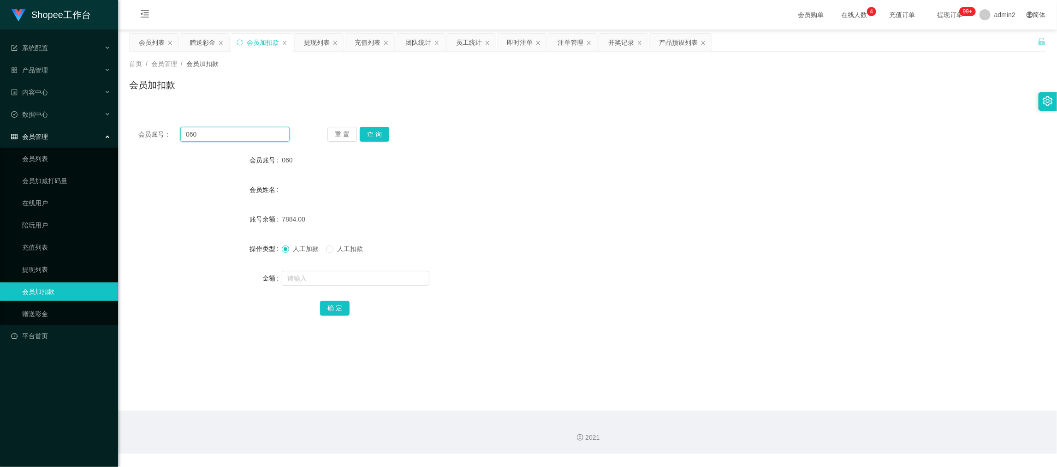
click at [253, 130] on input "060" at bounding box center [234, 134] width 109 height 15
paste input "98"
type input "98"
click at [384, 128] on button "查 询" at bounding box center [375, 134] width 30 height 15
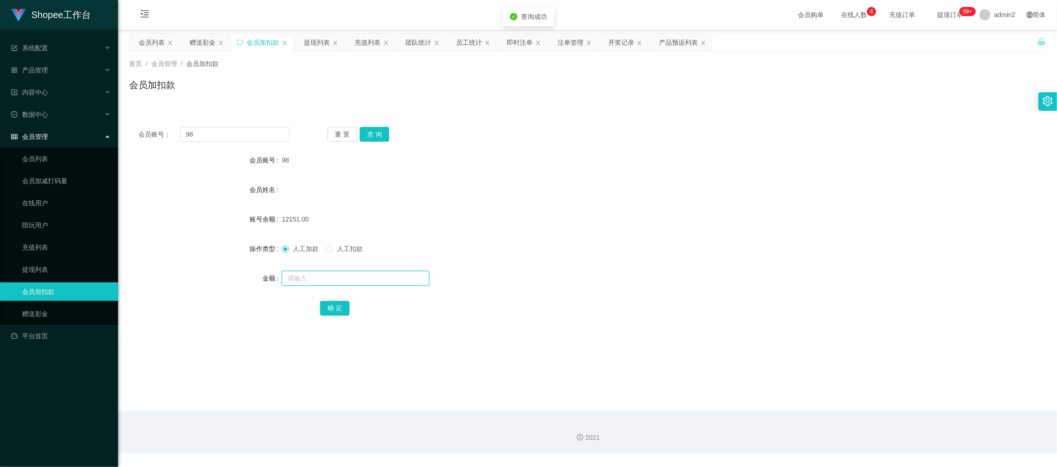
click at [384, 276] on input "text" at bounding box center [356, 278] width 148 height 15
click at [384, 276] on input "2" at bounding box center [356, 278] width 148 height 15
type input "28"
drag, startPoint x: 334, startPoint y: 307, endPoint x: 443, endPoint y: 277, distance: 113.9
click at [334, 307] on button "确 定" at bounding box center [335, 308] width 30 height 15
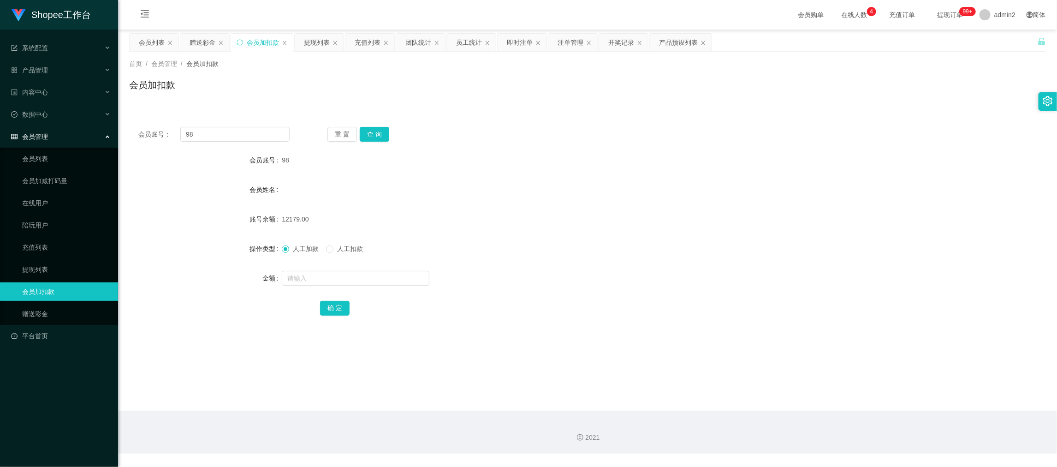
drag, startPoint x: 205, startPoint y: 42, endPoint x: 216, endPoint y: 61, distance: 22.5
click at [205, 41] on div "赠送彩金" at bounding box center [203, 43] width 26 height 18
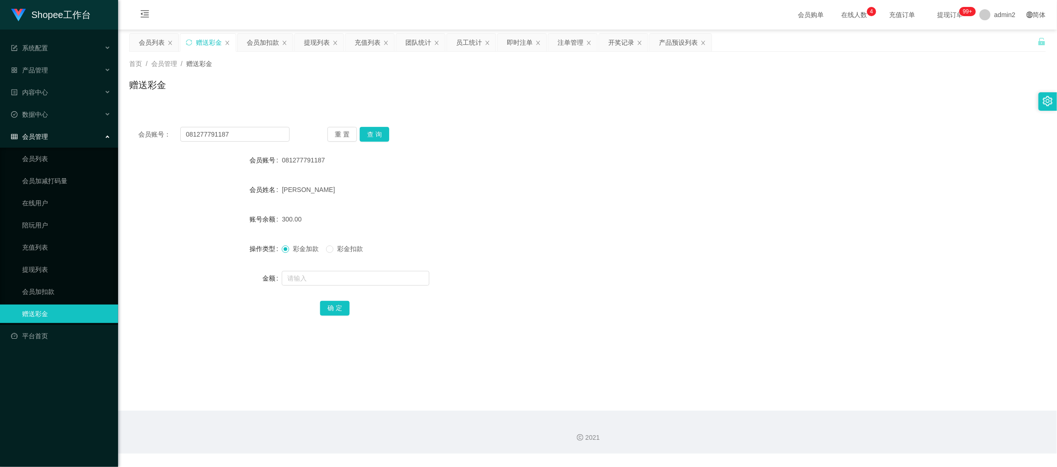
click at [253, 125] on div "会员账号： 081277791187 重 置 查 询 会员账号 081277791187 会员姓名 [PERSON_NAME] 账号余额 300.00 操作类…" at bounding box center [587, 228] width 917 height 220
click at [259, 132] on input "081277791187" at bounding box center [234, 134] width 109 height 15
paste input "17836890"
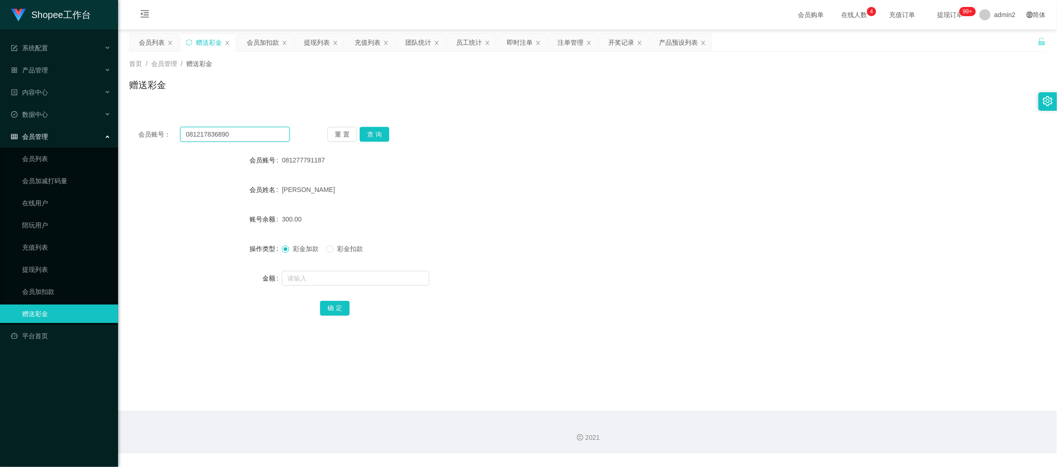
type input "081217836890"
click at [371, 133] on button "查 询" at bounding box center [375, 134] width 30 height 15
click at [393, 278] on input "text" at bounding box center [356, 278] width 148 height 15
type input "100"
click at [334, 314] on button "确 定" at bounding box center [335, 308] width 30 height 15
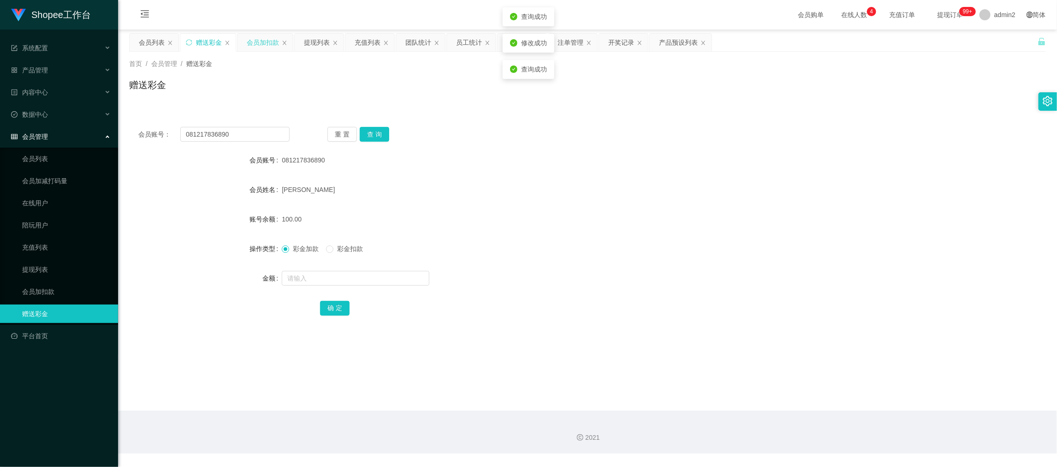
click at [243, 41] on div "会员加扣款" at bounding box center [265, 43] width 55 height 18
click at [256, 44] on div "会员加扣款" at bounding box center [263, 43] width 32 height 18
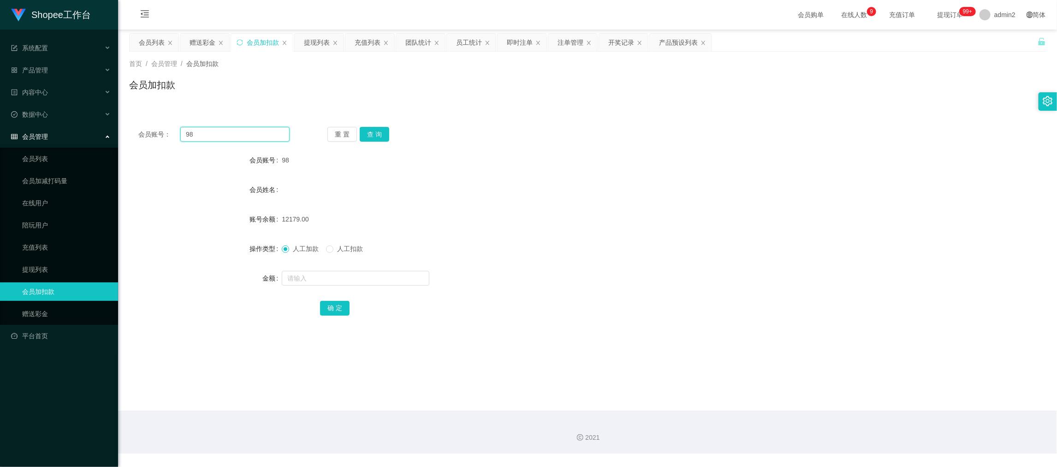
click at [249, 131] on input "98" at bounding box center [234, 134] width 109 height 15
paste input "060"
type input "060"
click at [380, 131] on button "查 询" at bounding box center [375, 134] width 30 height 15
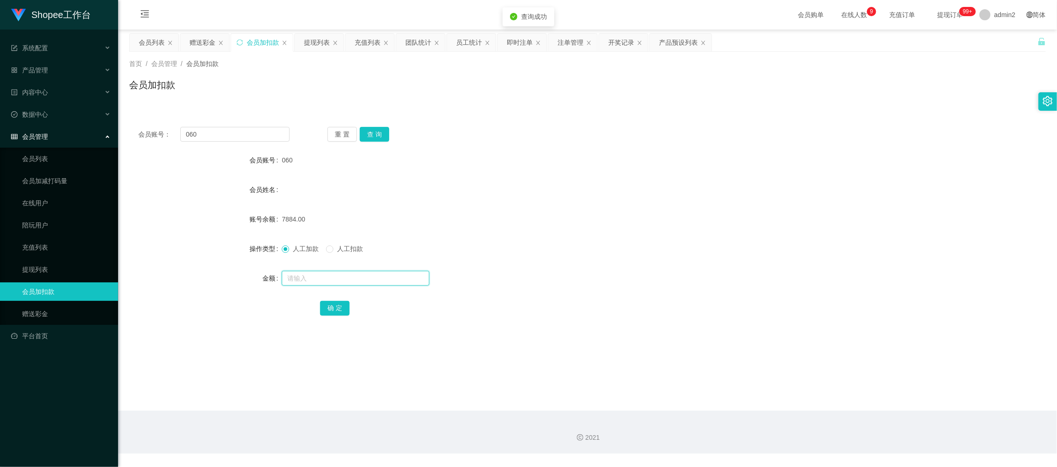
click at [395, 276] on input "text" at bounding box center [356, 278] width 148 height 15
click at [395, 276] on input "1" at bounding box center [356, 278] width 148 height 15
type input "15"
click at [336, 303] on button "确 定" at bounding box center [335, 308] width 30 height 15
click at [311, 36] on div "提现列表" at bounding box center [317, 43] width 26 height 18
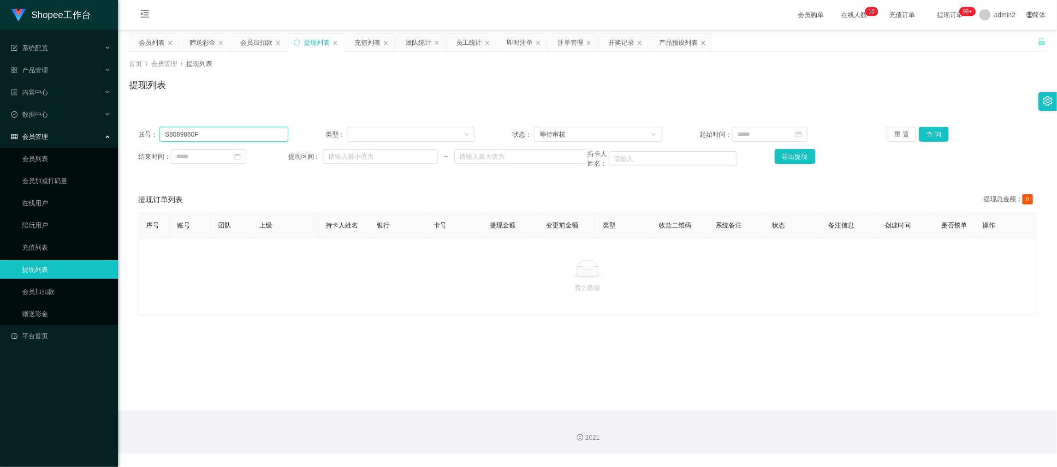
click at [254, 135] on input "S8089860F" at bounding box center [224, 134] width 129 height 15
paste input "085656744146"
type input "085656744146"
click at [932, 135] on button "查 询" at bounding box center [934, 134] width 30 height 15
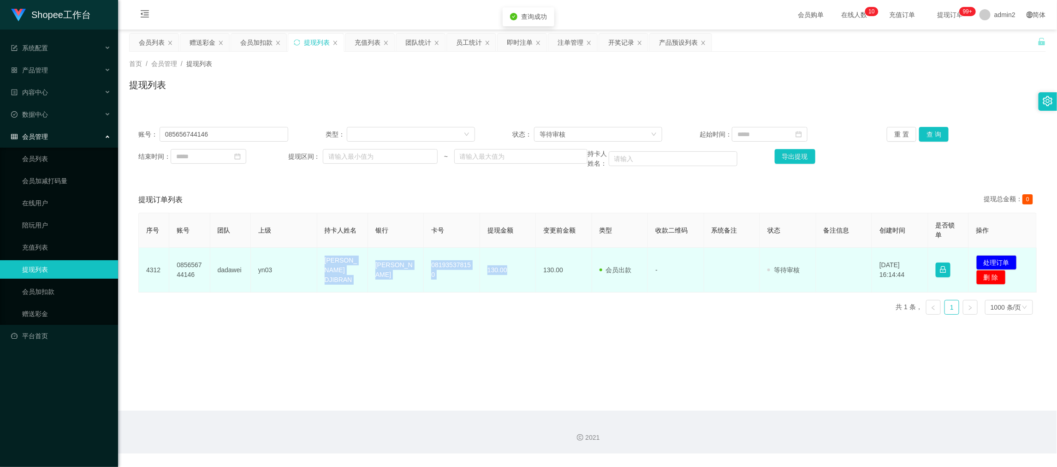
drag, startPoint x: 318, startPoint y: 264, endPoint x: 516, endPoint y: 284, distance: 198.4
click at [516, 284] on tr "4312 085656744146 dadawei yn03 YESSI LARASATI DJIBRAN DANA 081935378150 130.00 …" at bounding box center [588, 270] width 898 height 45
copy tr "YESSI LARASATI DJIBRAN DANA 081935378150 130.00"
click at [1000, 261] on button "处理订单" at bounding box center [997, 262] width 41 height 15
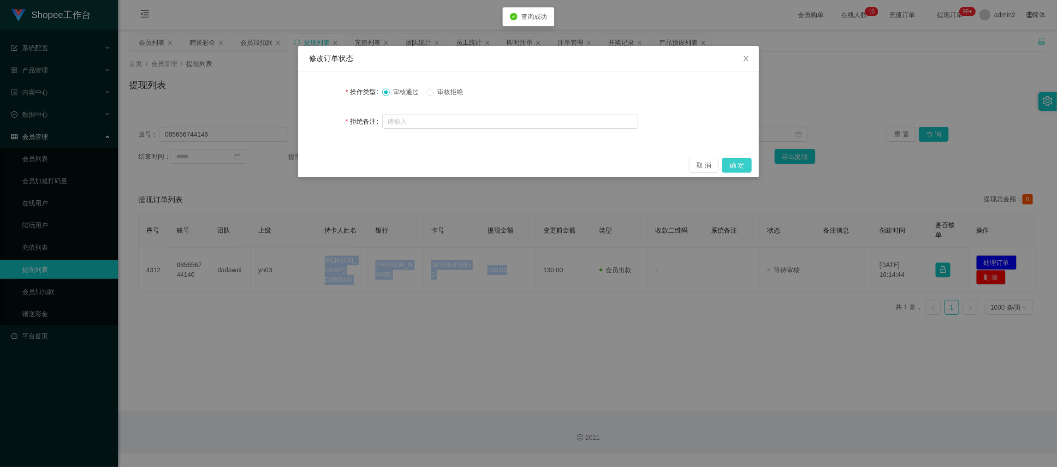
click at [742, 164] on button "确 定" at bounding box center [737, 165] width 30 height 15
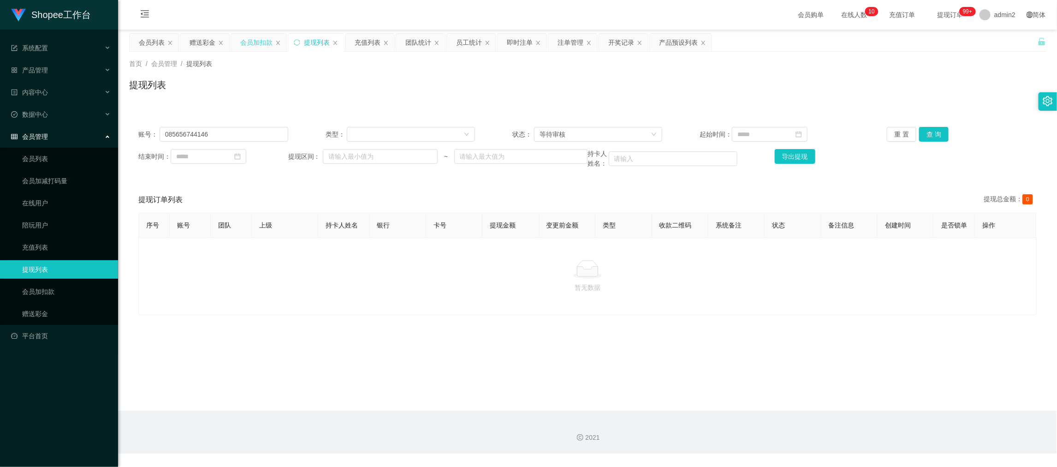
click at [268, 43] on div "会员加扣款" at bounding box center [256, 43] width 32 height 18
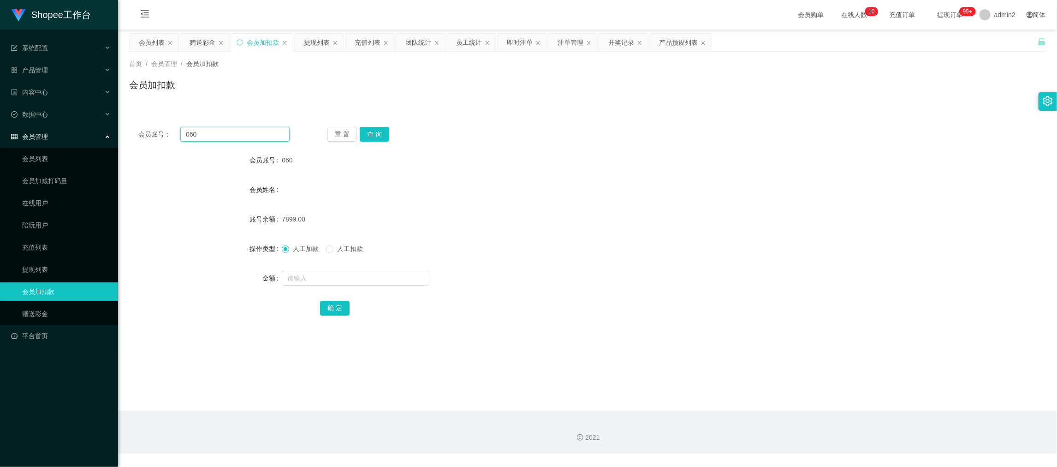
click at [262, 133] on input "060" at bounding box center [234, 134] width 109 height 15
drag, startPoint x: 262, startPoint y: 133, endPoint x: 298, endPoint y: 142, distance: 38.0
click at [262, 134] on input "060" at bounding box center [234, 134] width 109 height 15
paste input "11"
type input "11"
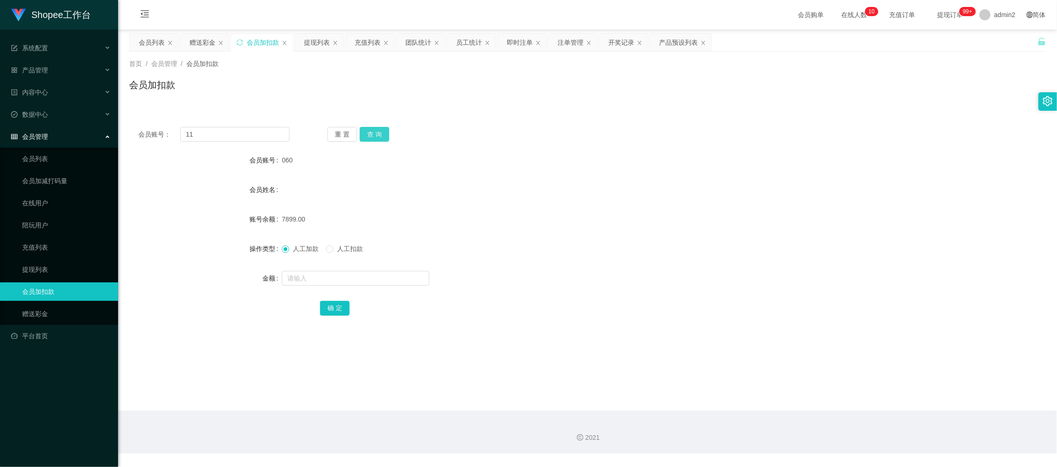
click at [371, 132] on button "查 询" at bounding box center [375, 134] width 30 height 15
click at [394, 275] on input "text" at bounding box center [356, 278] width 148 height 15
type input "15"
drag, startPoint x: 337, startPoint y: 305, endPoint x: 441, endPoint y: 284, distance: 106.4
click at [337, 306] on button "确 定" at bounding box center [335, 308] width 30 height 15
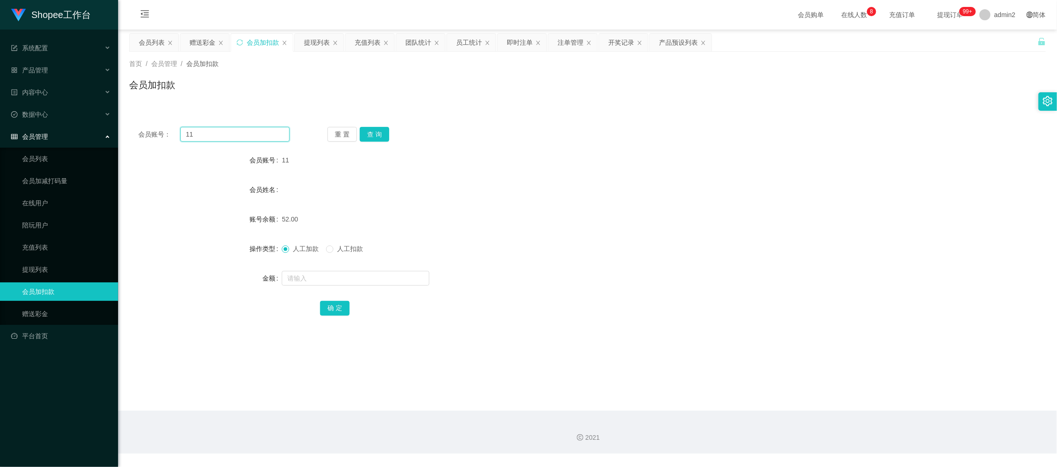
click at [253, 130] on input "11" at bounding box center [234, 134] width 109 height 15
paste input "98"
type input "98"
click at [373, 134] on button "查 询" at bounding box center [375, 134] width 30 height 15
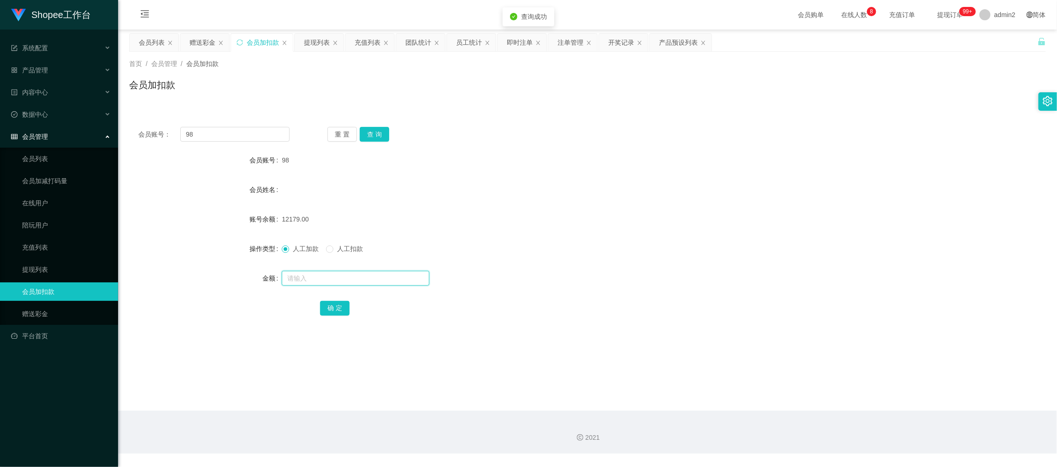
click at [396, 276] on input "text" at bounding box center [356, 278] width 148 height 15
type input "42"
drag, startPoint x: 335, startPoint y: 310, endPoint x: 340, endPoint y: 310, distance: 4.6
click at [335, 310] on button "确 定" at bounding box center [335, 308] width 30 height 15
click at [847, 427] on div "2021" at bounding box center [587, 432] width 939 height 43
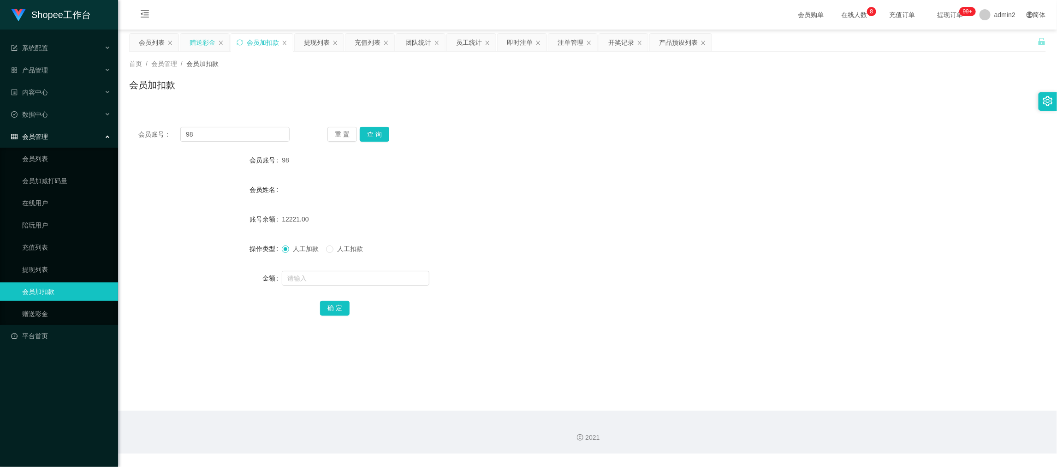
click at [202, 39] on div "赠送彩金" at bounding box center [203, 43] width 26 height 18
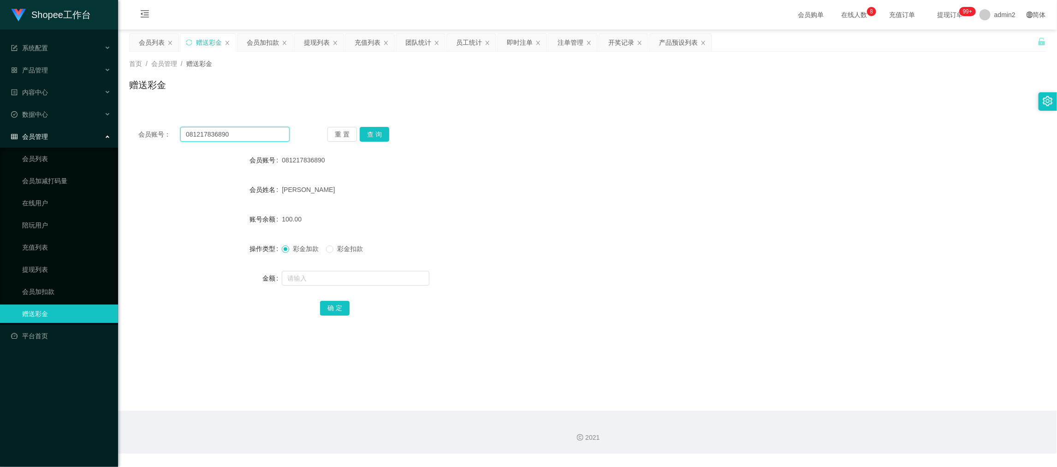
click at [257, 138] on input "081217836890" at bounding box center [234, 134] width 109 height 15
drag, startPoint x: 257, startPoint y: 138, endPoint x: 325, endPoint y: 143, distance: 68.0
click at [257, 138] on input "081217836890" at bounding box center [234, 134] width 109 height 15
paste input "5735267369"
type input "085735267369"
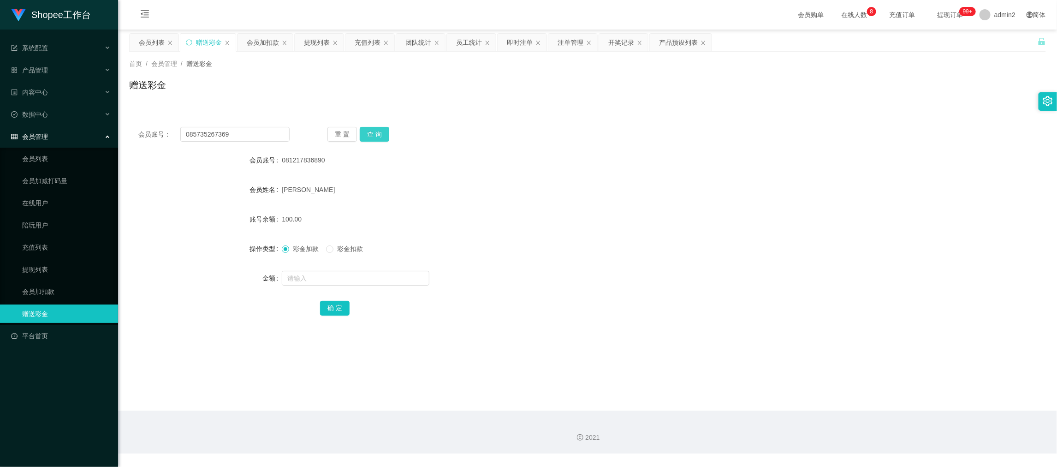
click at [378, 130] on button "查 询" at bounding box center [375, 134] width 30 height 15
click at [393, 283] on input "text" at bounding box center [356, 278] width 148 height 15
type input "300"
click at [334, 307] on button "确 定" at bounding box center [335, 308] width 30 height 15
click at [631, 250] on div "彩金加款 彩金扣款" at bounding box center [549, 248] width 535 height 18
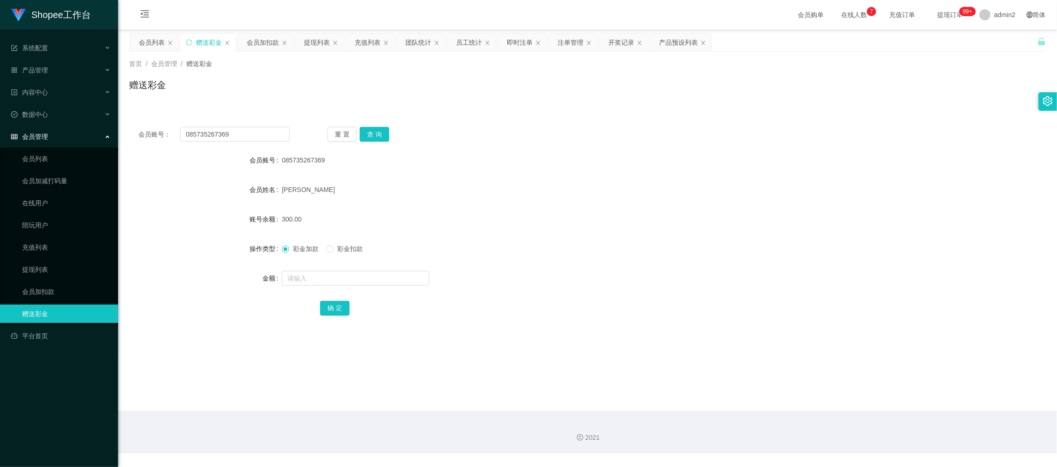
click at [777, 428] on div "2021" at bounding box center [587, 432] width 939 height 43
click at [831, 430] on div "2021" at bounding box center [587, 432] width 939 height 43
click at [245, 128] on input "085735267369" at bounding box center [234, 134] width 109 height 15
paste input "Lidya"
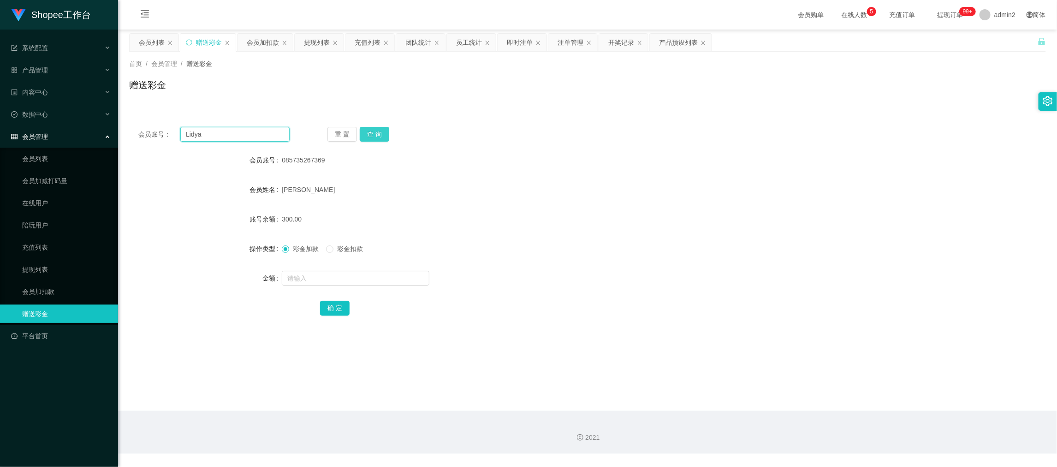
type input "Lidya"
click at [369, 133] on button "查 询" at bounding box center [375, 134] width 30 height 15
click at [365, 280] on input "text" at bounding box center [356, 278] width 148 height 15
click at [365, 279] on input "text" at bounding box center [356, 278] width 148 height 15
type input "60"
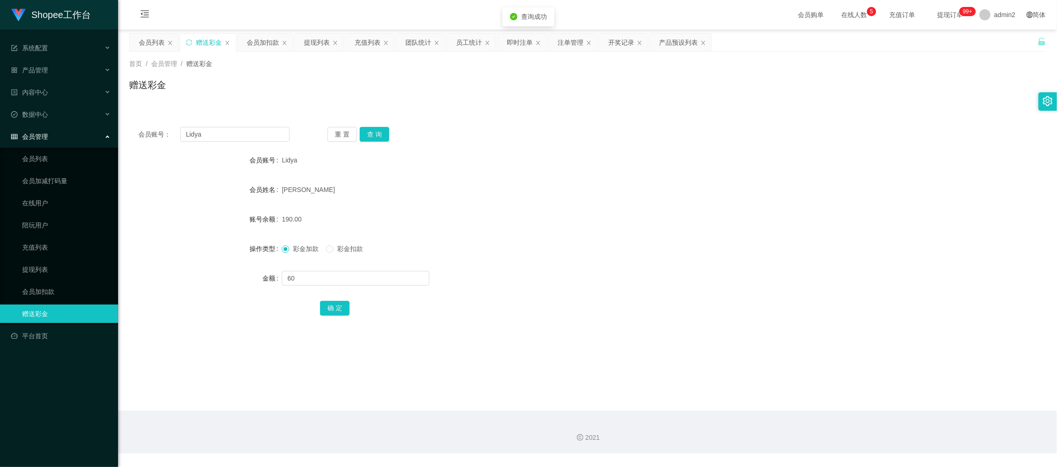
drag, startPoint x: 326, startPoint y: 251, endPoint x: 330, endPoint y: 259, distance: 8.9
click at [326, 251] on div "彩金加款 彩金扣款" at bounding box center [326, 249] width 89 height 10
drag, startPoint x: 331, startPoint y: 306, endPoint x: 302, endPoint y: 276, distance: 42.1
click at [331, 305] on button "确 定" at bounding box center [335, 308] width 30 height 15
click at [283, 254] on div "彩金加款 彩金扣款" at bounding box center [549, 248] width 535 height 18
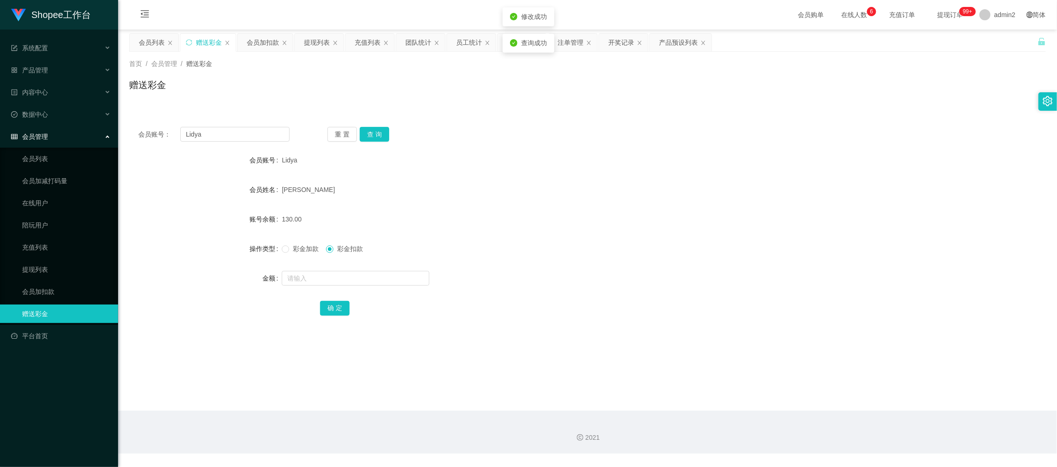
click at [598, 232] on form "会员账号 Lidya 会员姓名 [PERSON_NAME] 账号余额 130.00 操作类型 彩金加款 彩金扣款 金额 确 定" at bounding box center [587, 234] width 917 height 166
click at [588, 215] on div "130.00" at bounding box center [549, 219] width 535 height 18
click at [844, 439] on div "2021" at bounding box center [587, 438] width 924 height 10
click at [325, 39] on div "提现列表" at bounding box center [317, 43] width 26 height 18
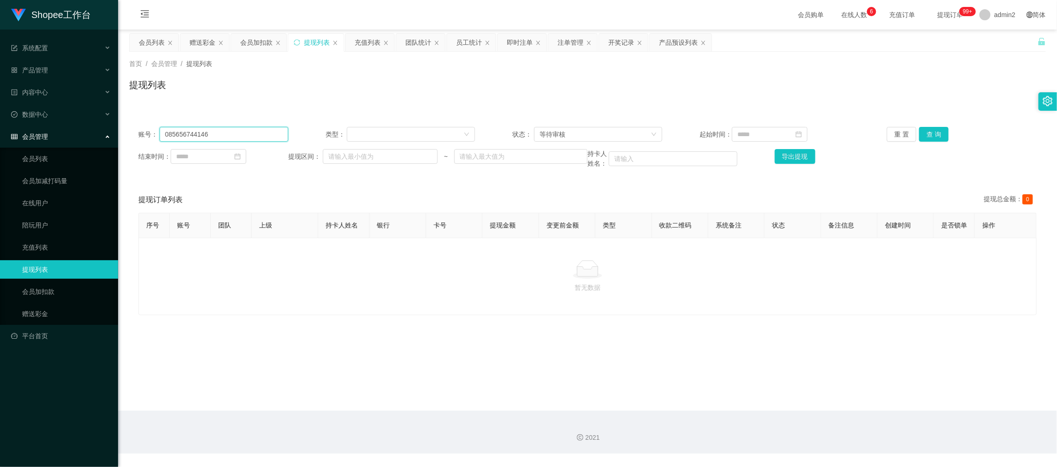
click at [262, 133] on input "085656744146" at bounding box center [224, 134] width 129 height 15
paste input "Lidya"
type input "Lidya"
click at [924, 132] on button "查 询" at bounding box center [934, 134] width 30 height 15
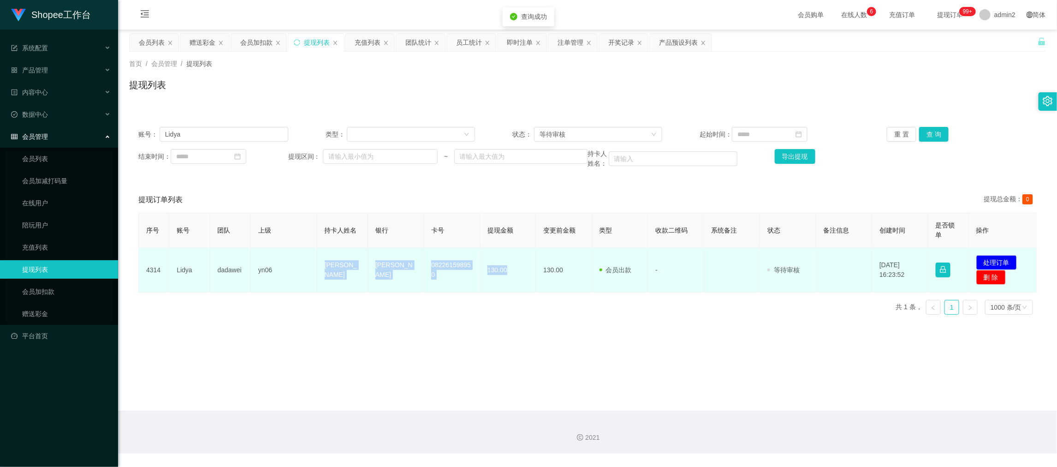
drag, startPoint x: 312, startPoint y: 264, endPoint x: 506, endPoint y: 274, distance: 193.6
click at [506, 274] on tr "4314 [PERSON_NAME] yn06 Ngui [PERSON_NAME] 082261598950 130.00 130.00 会员出款 人工取款…" at bounding box center [588, 270] width 898 height 45
copy tr "Ngui [PERSON_NAME] 082261598950 130.00"
click at [995, 260] on button "处理订单" at bounding box center [997, 262] width 41 height 15
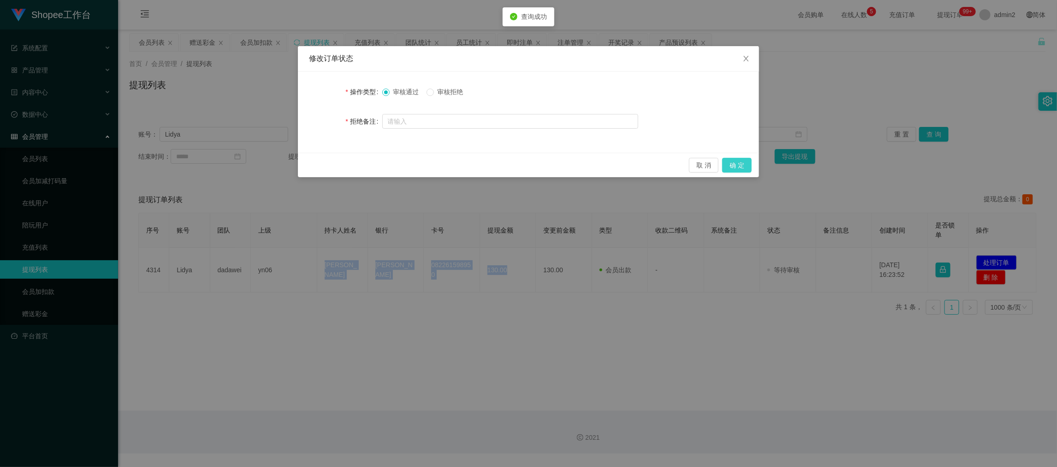
click at [731, 166] on button "确 定" at bounding box center [737, 165] width 30 height 15
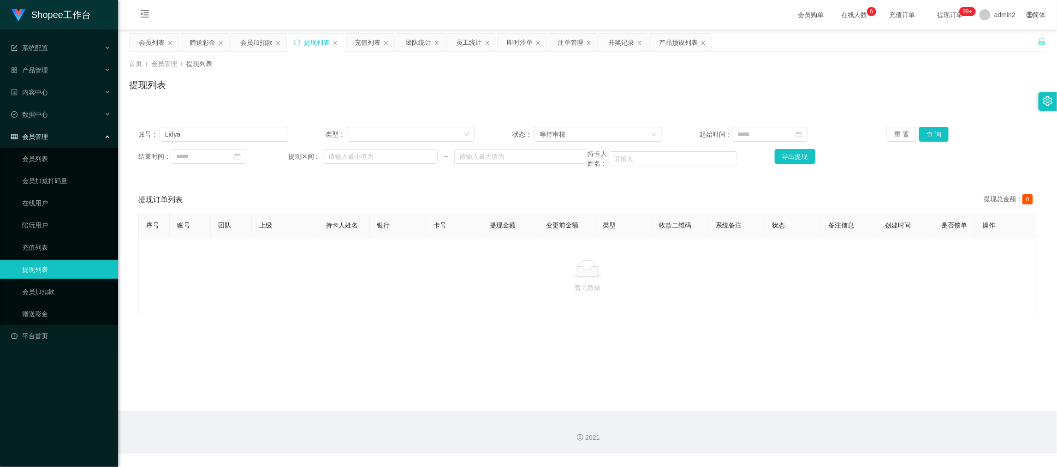
drag, startPoint x: 861, startPoint y: 403, endPoint x: 680, endPoint y: 288, distance: 214.9
click at [858, 399] on main "关闭左侧 关闭右侧 关闭其它 刷新页面 会员列表 赠送彩金 会员加扣款 提现列表 充值列表 团队统计 员工统计 即时注单 注单管理 开奖记录 产品预设列表 首…" at bounding box center [587, 220] width 939 height 381
click at [198, 40] on div "赠送彩金" at bounding box center [203, 43] width 26 height 18
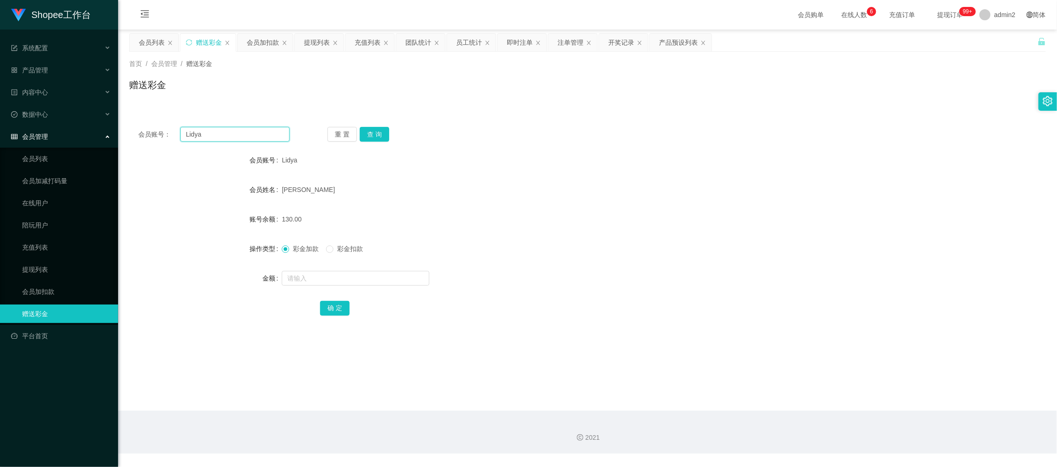
click at [256, 133] on input "Lidya" at bounding box center [234, 134] width 109 height 15
paste input "081353382880"
type input "081353382880"
click at [371, 135] on button "查 询" at bounding box center [375, 134] width 30 height 15
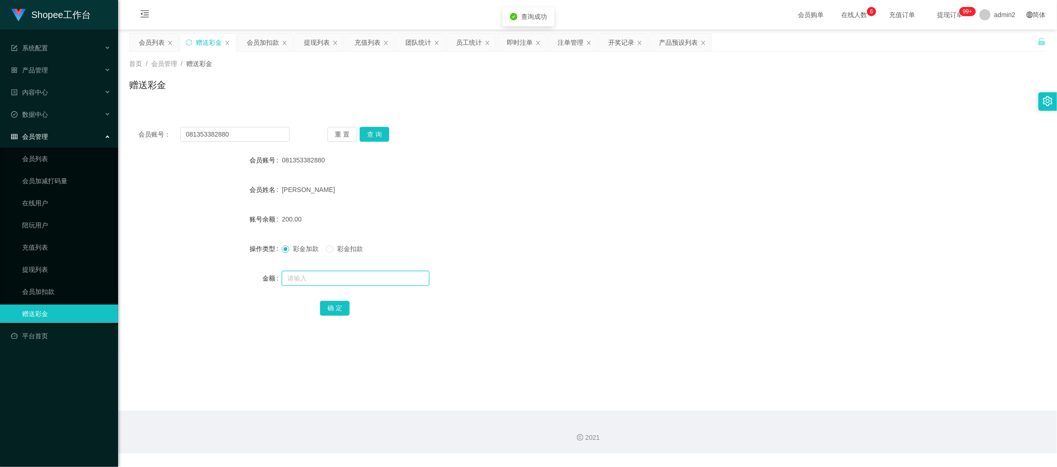
click at [355, 280] on input "text" at bounding box center [356, 278] width 148 height 15
click at [356, 277] on input "text" at bounding box center [356, 278] width 148 height 15
type input "70"
drag, startPoint x: 332, startPoint y: 305, endPoint x: 325, endPoint y: 297, distance: 11.5
click at [332, 305] on button "确 定" at bounding box center [335, 308] width 30 height 15
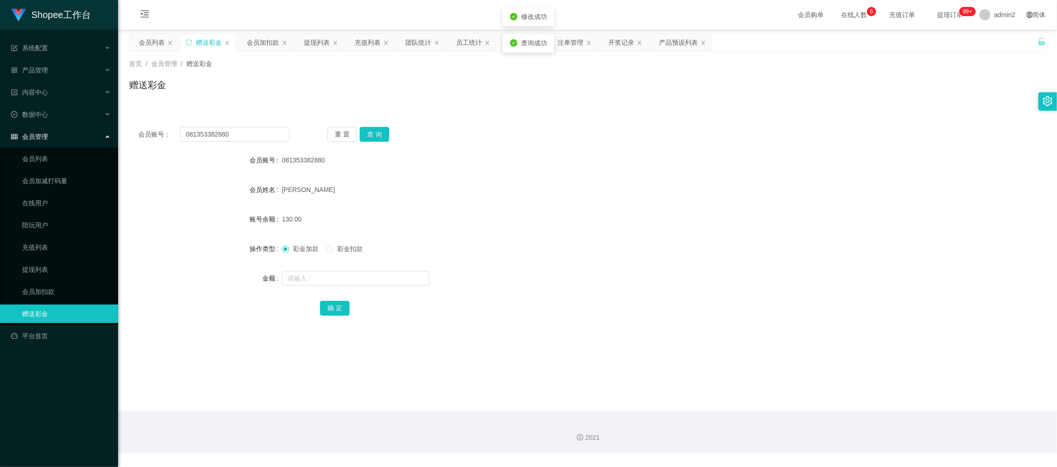
click at [563, 244] on div "彩金加款 彩金扣款" at bounding box center [549, 248] width 535 height 18
click at [847, 385] on main "关闭左侧 关闭右侧 关闭其它 刷新页面 会员列表 赠送彩金 会员加扣款 提现列表 充值列表 团队统计 员工统计 即时注单 注单管理 开奖记录 产品预设列表 首…" at bounding box center [587, 220] width 939 height 381
click at [251, 138] on input "081353382880" at bounding box center [234, 134] width 109 height 15
paste input "3127800"
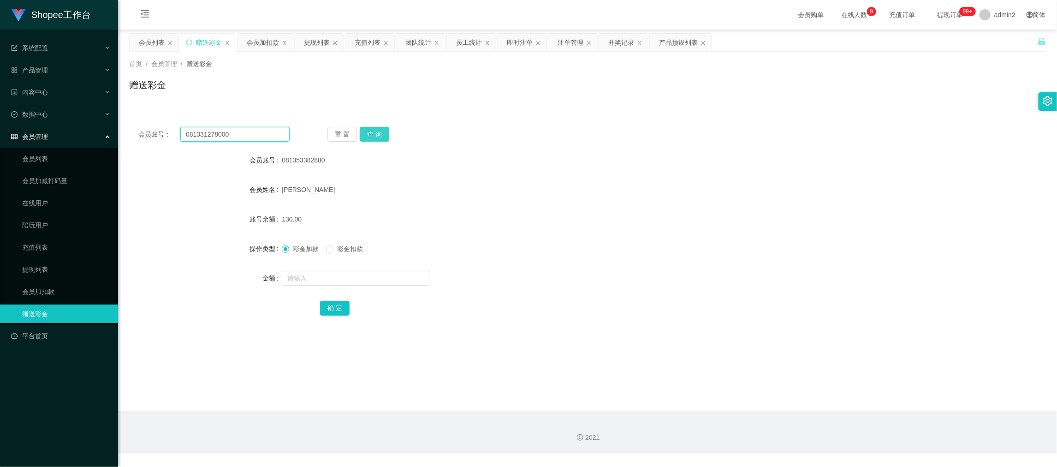
type input "081331278000"
click at [373, 132] on button "查 询" at bounding box center [375, 134] width 30 height 15
click at [344, 275] on input "text" at bounding box center [356, 278] width 148 height 15
type input "130"
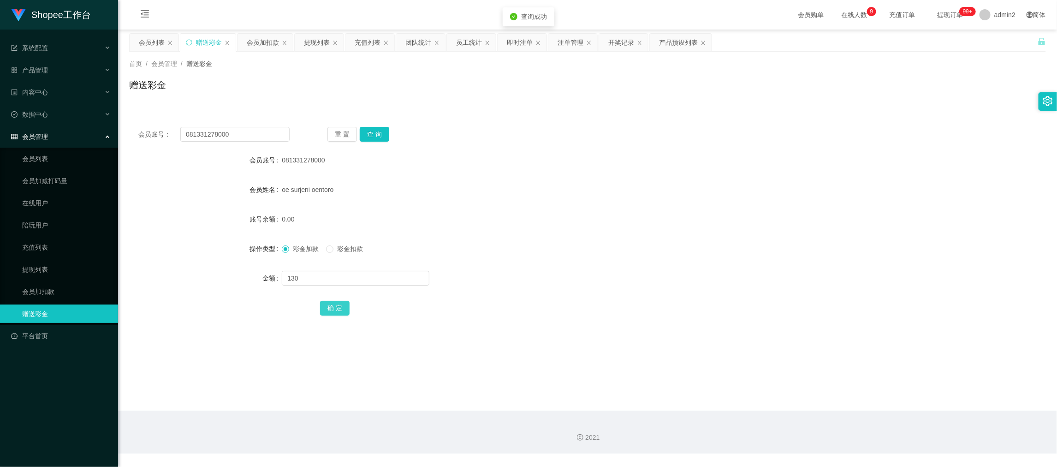
drag, startPoint x: 328, startPoint y: 304, endPoint x: 518, endPoint y: 299, distance: 190.1
click at [328, 304] on button "确 定" at bounding box center [335, 308] width 30 height 15
click at [541, 244] on div "彩金加款 彩金扣款" at bounding box center [549, 248] width 535 height 18
click at [855, 368] on main "关闭左侧 关闭右侧 关闭其它 刷新页面 会员列表 赠送彩金 会员加扣款 提现列表 充值列表 团队统计 员工统计 即时注单 注单管理 开奖记录 产品预设列表 首…" at bounding box center [587, 220] width 939 height 381
click at [257, 39] on div "会员加扣款" at bounding box center [263, 43] width 32 height 18
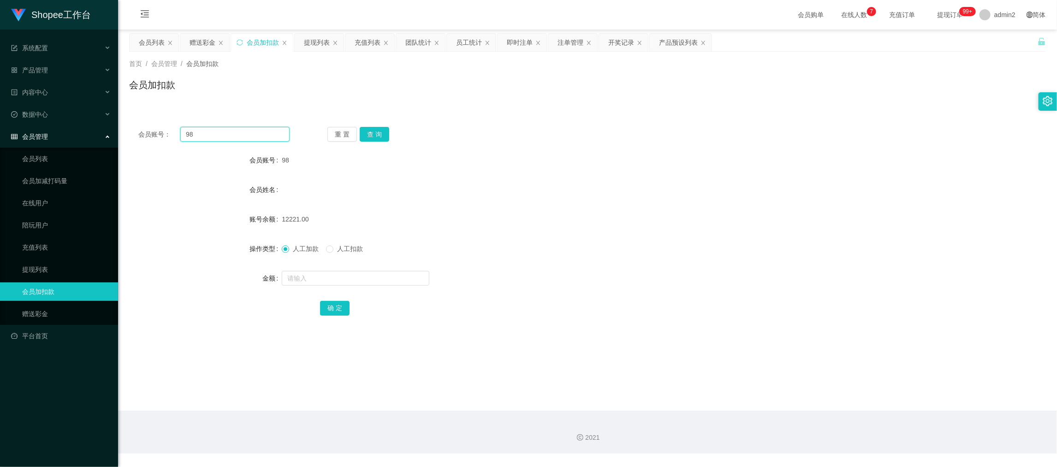
click at [263, 128] on input "98" at bounding box center [234, 134] width 109 height 15
paste input "08561148041"
type input "08561148041"
click at [373, 131] on button "查 询" at bounding box center [375, 134] width 30 height 15
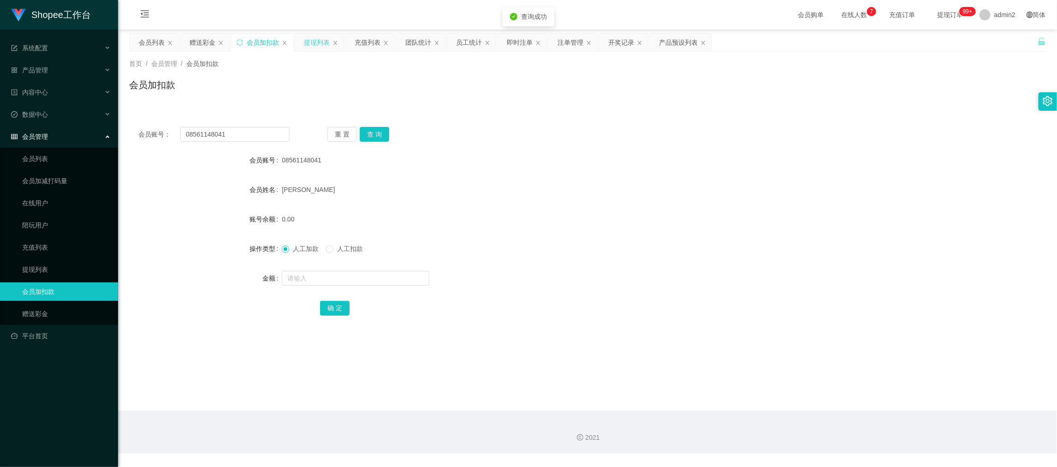
click at [317, 41] on div "提现列表" at bounding box center [317, 43] width 26 height 18
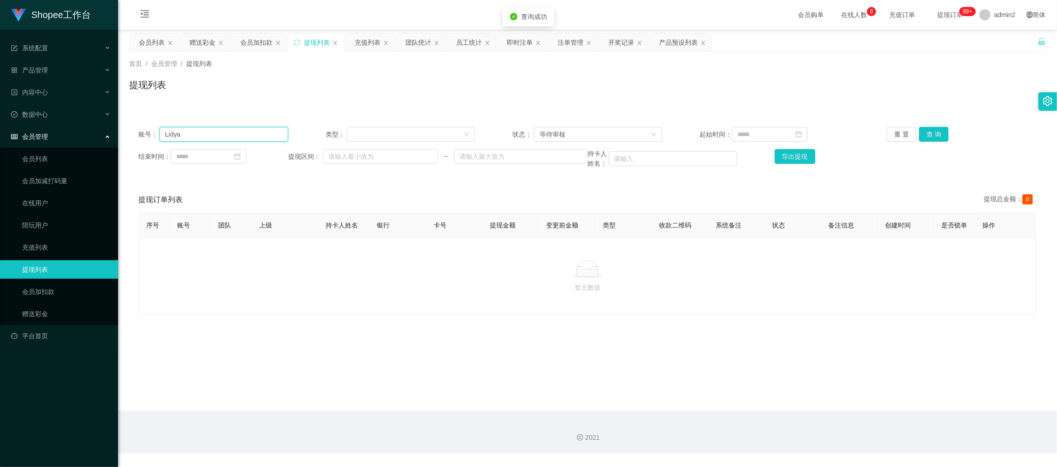
click at [208, 129] on input "Lidya" at bounding box center [224, 134] width 129 height 15
paste input "08561148041"
type input "08561148041"
click at [924, 134] on button "查 询" at bounding box center [934, 134] width 30 height 15
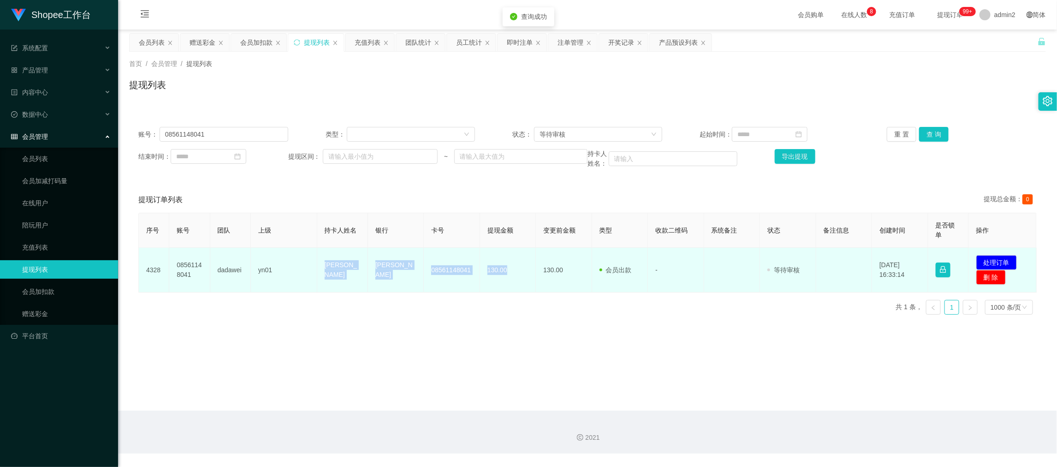
drag, startPoint x: 309, startPoint y: 268, endPoint x: 512, endPoint y: 282, distance: 203.5
click at [512, 282] on tr "4328 08561148041 dadawei yn01 Wulan Sari DANA 08561148041 130.00 130.00 会员出款 人工…" at bounding box center [588, 270] width 898 height 45
copy tr "[PERSON_NAME] 08561148041 130.00"
click at [997, 260] on button "处理订单" at bounding box center [997, 262] width 41 height 15
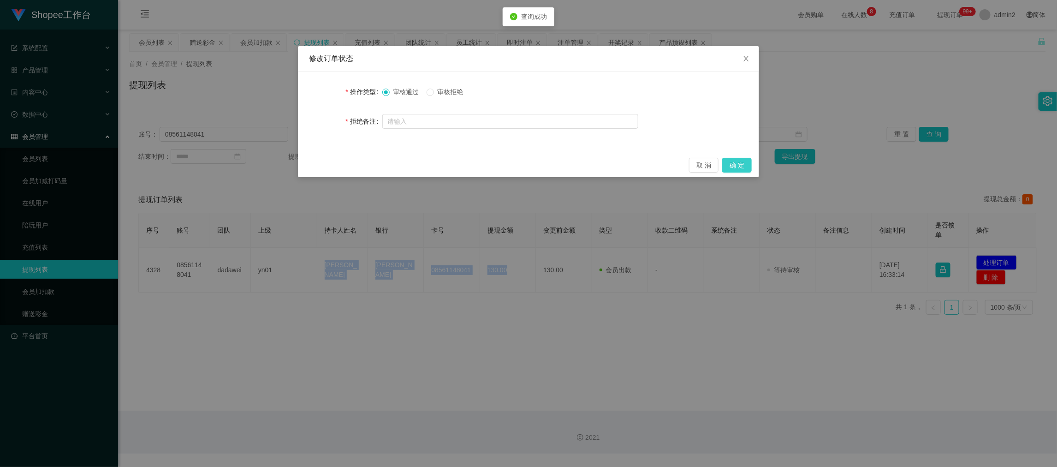
click at [730, 164] on button "确 定" at bounding box center [737, 165] width 30 height 15
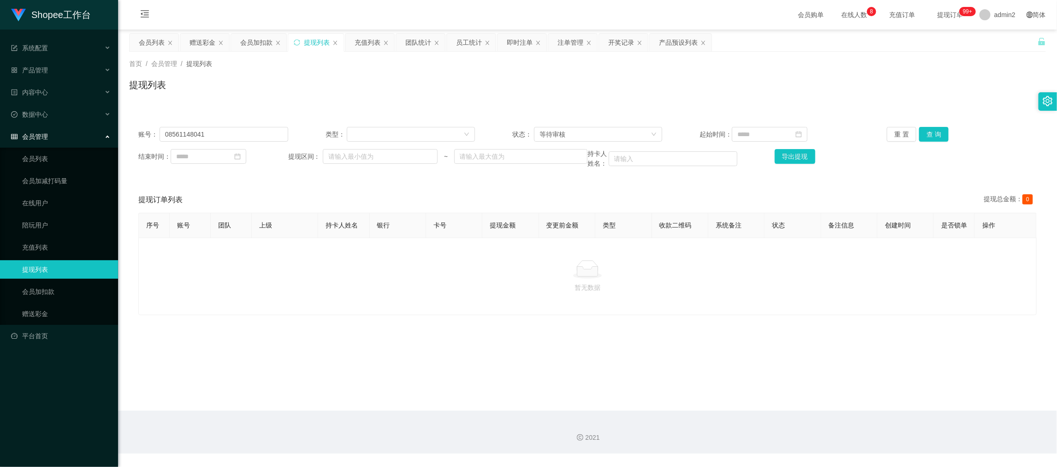
drag, startPoint x: 860, startPoint y: 382, endPoint x: 607, endPoint y: 257, distance: 283.1
click at [859, 383] on main "关闭左侧 关闭右侧 关闭其它 刷新页面 会员列表 赠送彩金 会员加扣款 提现列表 充值列表 团队统计 员工统计 即时注单 注单管理 开奖记录 产品预设列表 首…" at bounding box center [587, 220] width 939 height 381
click at [238, 137] on input "08561148041" at bounding box center [224, 134] width 129 height 15
paste input "1331278000"
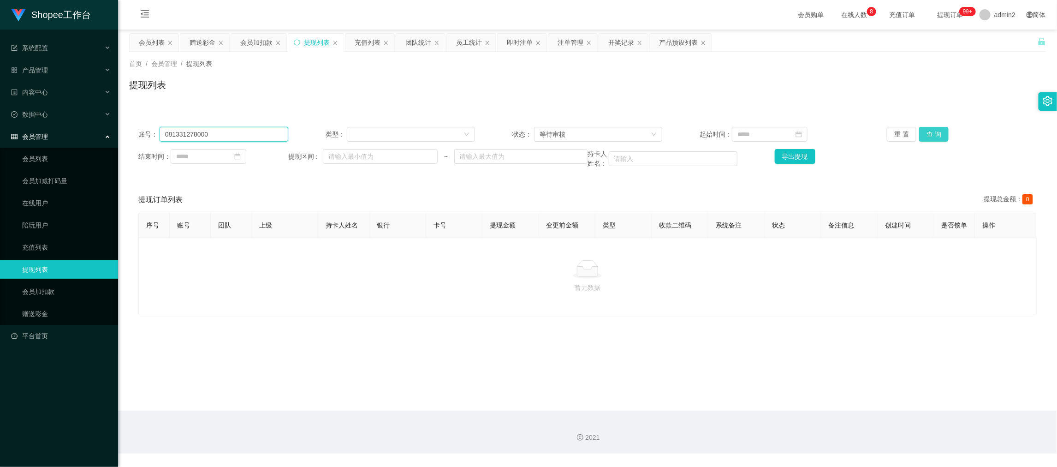
type input "081331278000"
click at [930, 128] on button "查 询" at bounding box center [934, 134] width 30 height 15
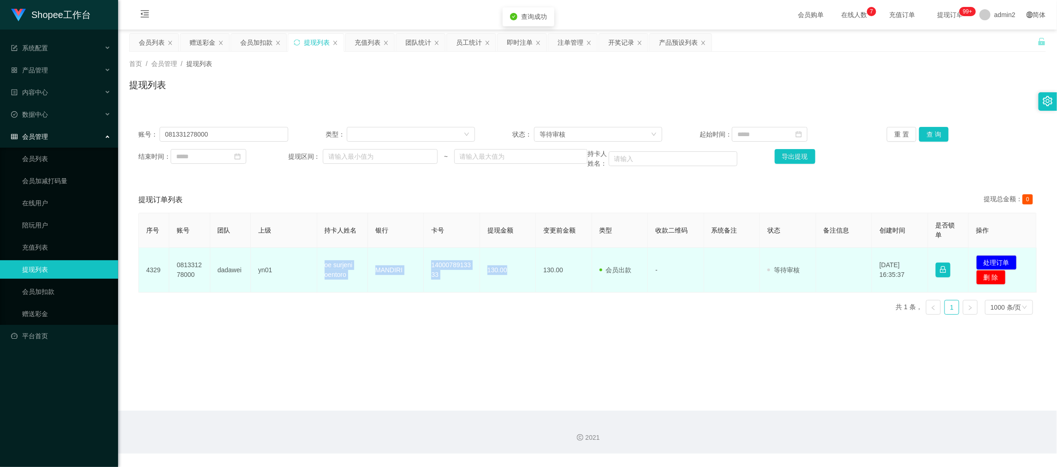
drag, startPoint x: 320, startPoint y: 260, endPoint x: 517, endPoint y: 280, distance: 197.6
click at [517, 280] on tr "4329 081331278000 dadawei yn01 oe surjeni oentoro MANDIRI 1400078913333 130.00 …" at bounding box center [588, 270] width 898 height 45
copy tr "oe surjeni oentoro MANDIRI 1400078913333 130.00"
click at [984, 255] on button "处理订单" at bounding box center [997, 262] width 41 height 15
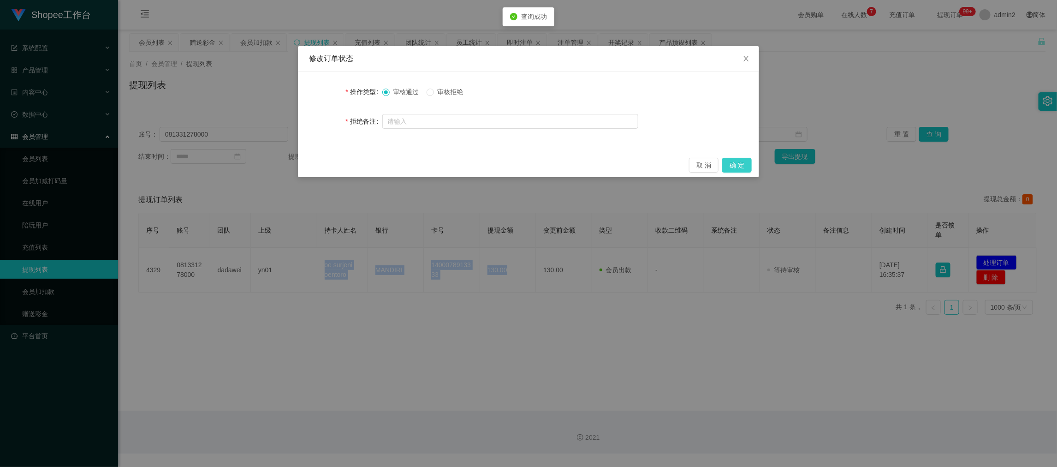
click at [731, 158] on button "确 定" at bounding box center [737, 165] width 30 height 15
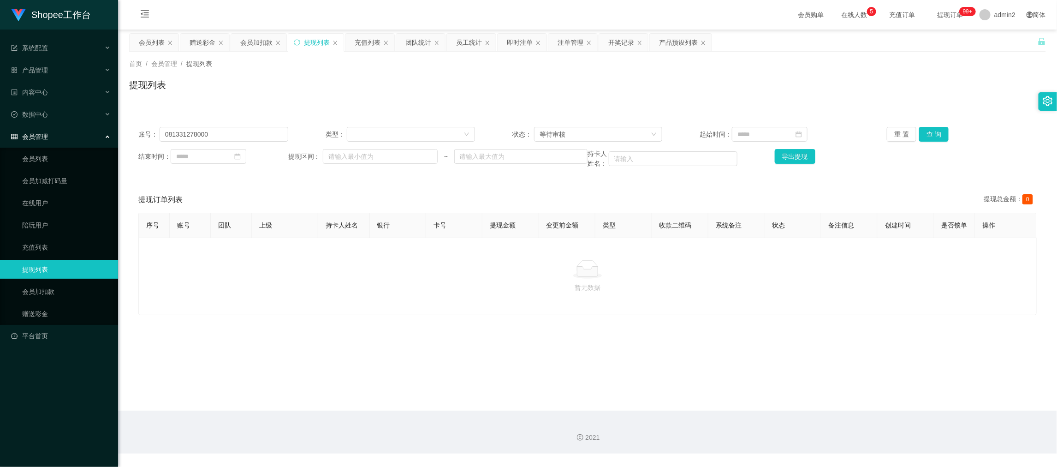
drag, startPoint x: 193, startPoint y: 42, endPoint x: 253, endPoint y: 95, distance: 80.7
click at [193, 41] on div "赠送彩金" at bounding box center [203, 43] width 26 height 18
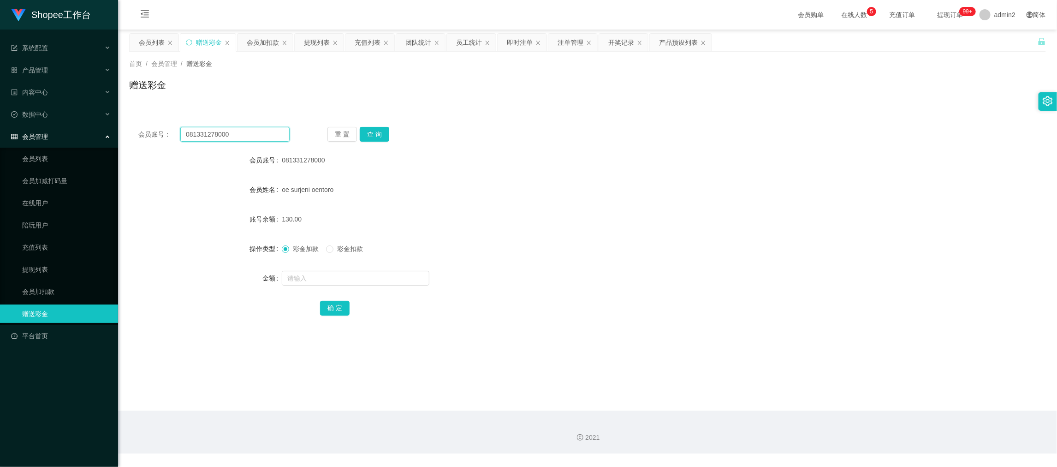
click at [256, 129] on input "081331278000" at bounding box center [234, 134] width 109 height 15
paste input "BbyVer"
type input "BbyVer"
click at [384, 134] on button "查 询" at bounding box center [375, 134] width 30 height 15
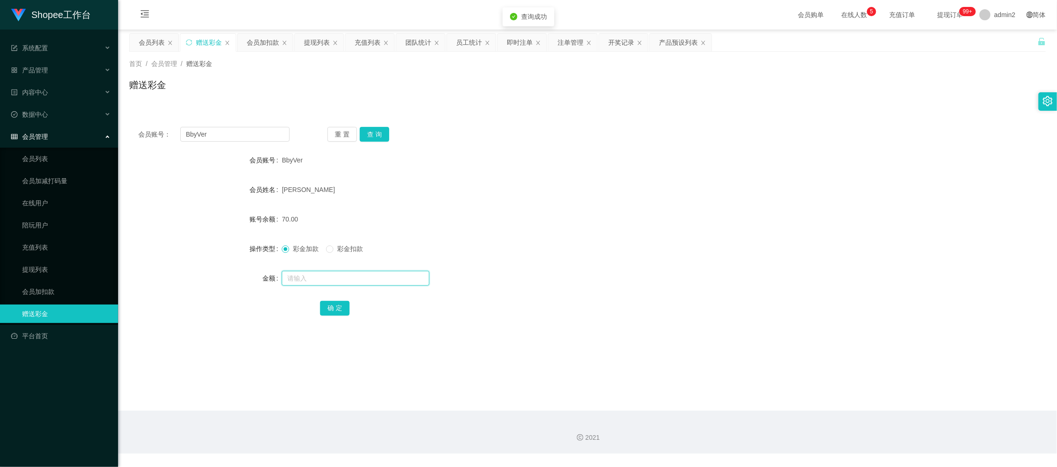
click at [378, 277] on input "text" at bounding box center [356, 278] width 148 height 15
type input "60"
click at [335, 304] on button "确 定" at bounding box center [335, 308] width 30 height 15
click at [595, 274] on div "60" at bounding box center [549, 278] width 535 height 18
drag, startPoint x: 319, startPoint y: 39, endPoint x: 316, endPoint y: 72, distance: 33.4
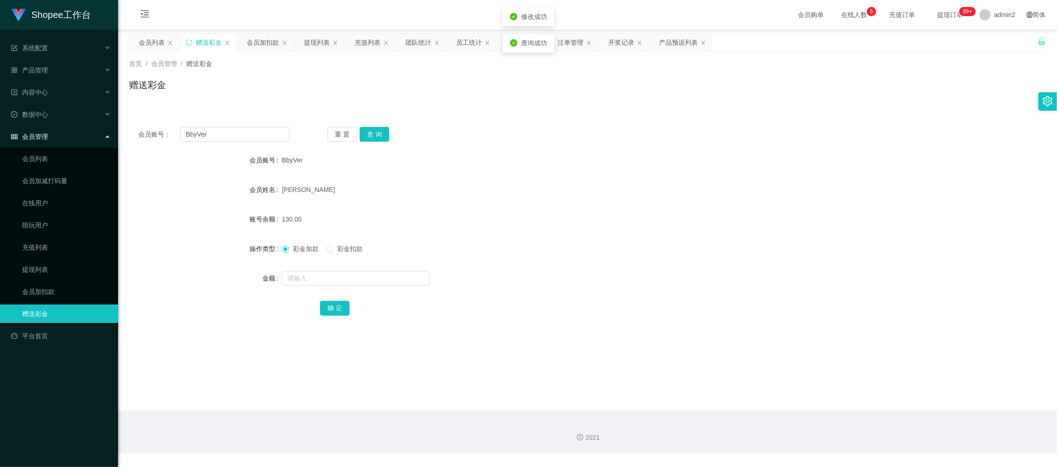
click at [319, 39] on div "提现列表" at bounding box center [317, 43] width 26 height 18
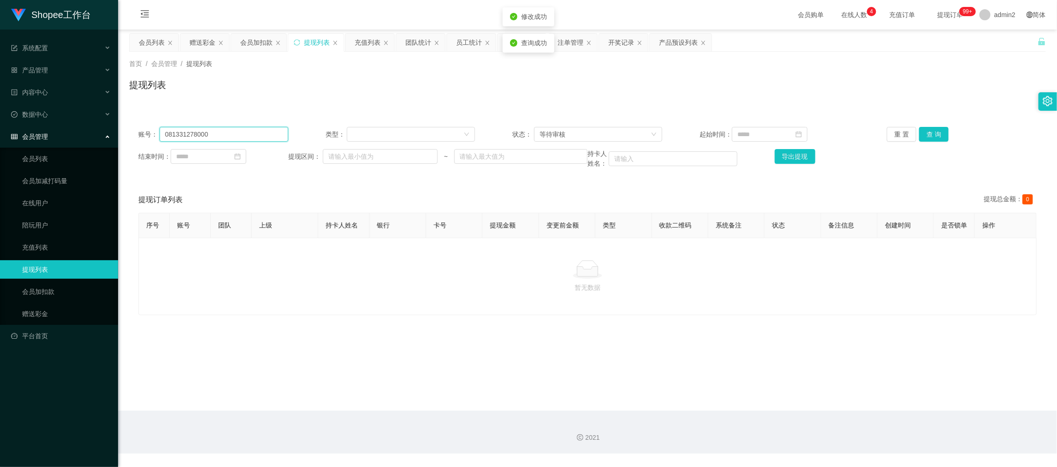
click at [240, 130] on input "081331278000" at bounding box center [224, 134] width 129 height 15
paste input "21783689"
type input "081217836890"
click at [938, 134] on button "查 询" at bounding box center [934, 134] width 30 height 15
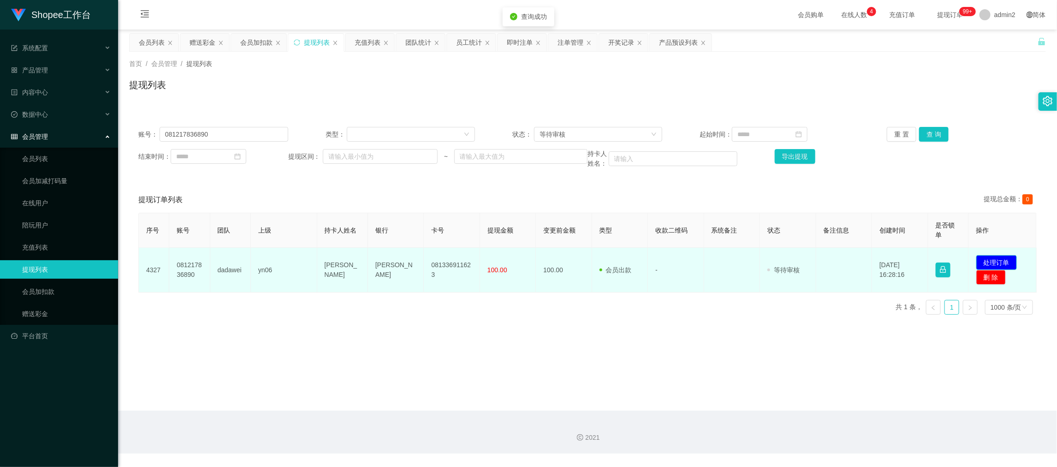
click at [999, 259] on button "处理订单" at bounding box center [997, 262] width 41 height 15
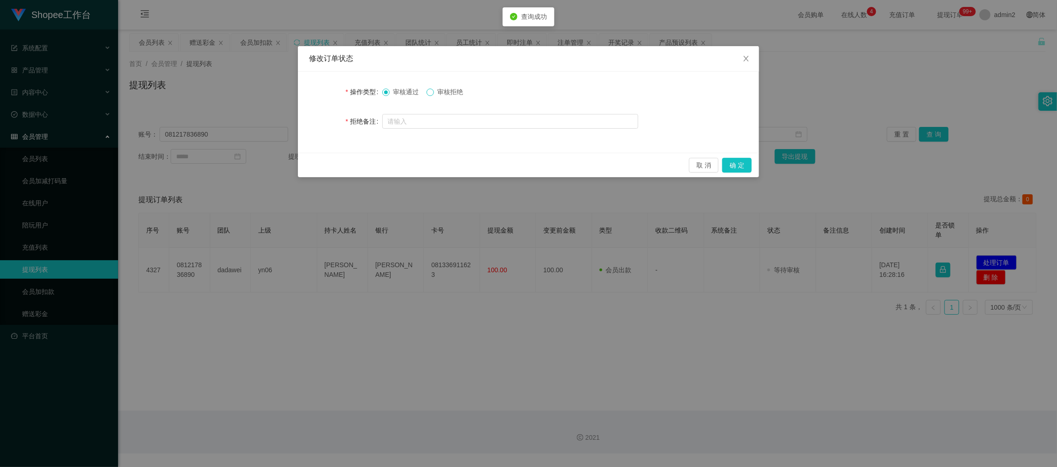
click at [429, 95] on span at bounding box center [430, 92] width 7 height 7
click at [750, 161] on button "确 定" at bounding box center [737, 165] width 30 height 15
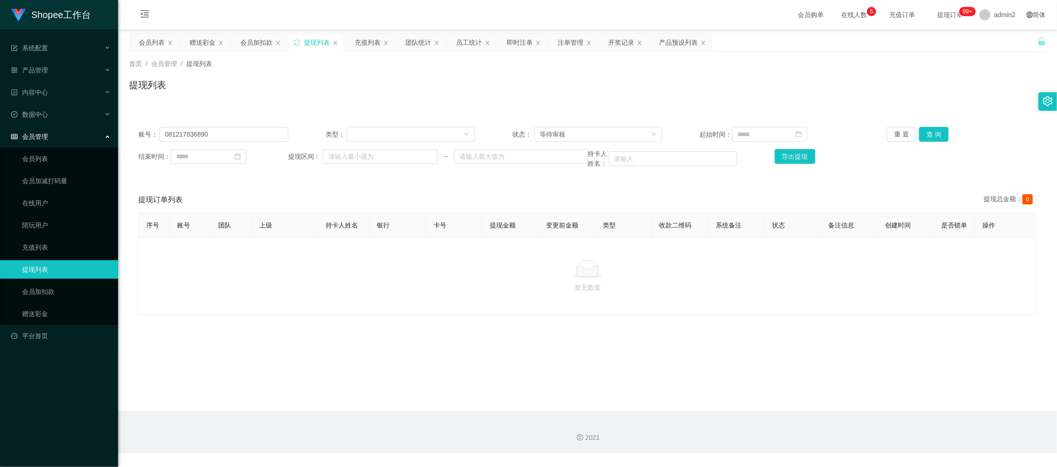
drag, startPoint x: 846, startPoint y: 388, endPoint x: 807, endPoint y: 361, distance: 47.5
click at [846, 388] on main "关闭左侧 关闭右侧 关闭其它 刷新页面 会员列表 赠送彩金 会员加扣款 提现列表 充值列表 团队统计 员工统计 即时注单 注单管理 开奖记录 产品预设列表 首…" at bounding box center [587, 220] width 939 height 381
click at [252, 139] on input "081217836890" at bounding box center [224, 134] width 129 height 15
click at [931, 132] on button "查 询" at bounding box center [934, 134] width 30 height 15
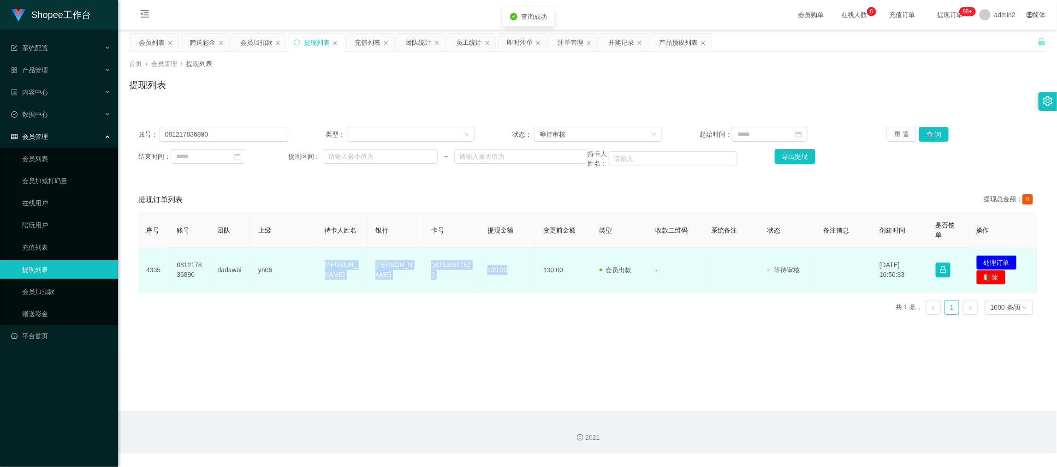
drag, startPoint x: 345, startPoint y: 270, endPoint x: 522, endPoint y: 271, distance: 176.7
click at [522, 271] on tr "4335 081217836890 dadawei yn06 Puji Rahayu DANA 081336911623 130.00 130.00 会员出款…" at bounding box center [588, 270] width 898 height 45
copy tr "[PERSON_NAME] 081336911623 130.00"
click at [985, 259] on button "处理订单" at bounding box center [997, 262] width 41 height 15
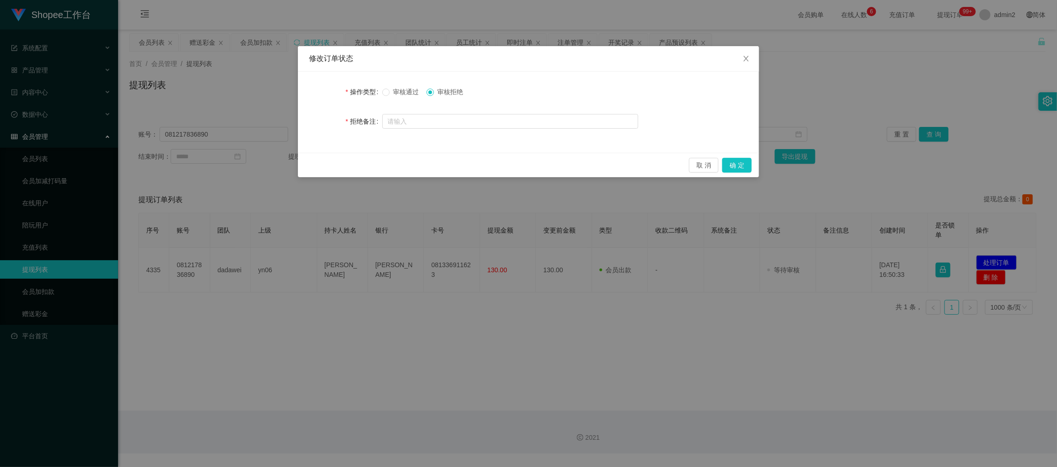
click at [379, 90] on label "操作类型" at bounding box center [364, 91] width 36 height 7
click at [743, 165] on button "确 定" at bounding box center [737, 165] width 30 height 15
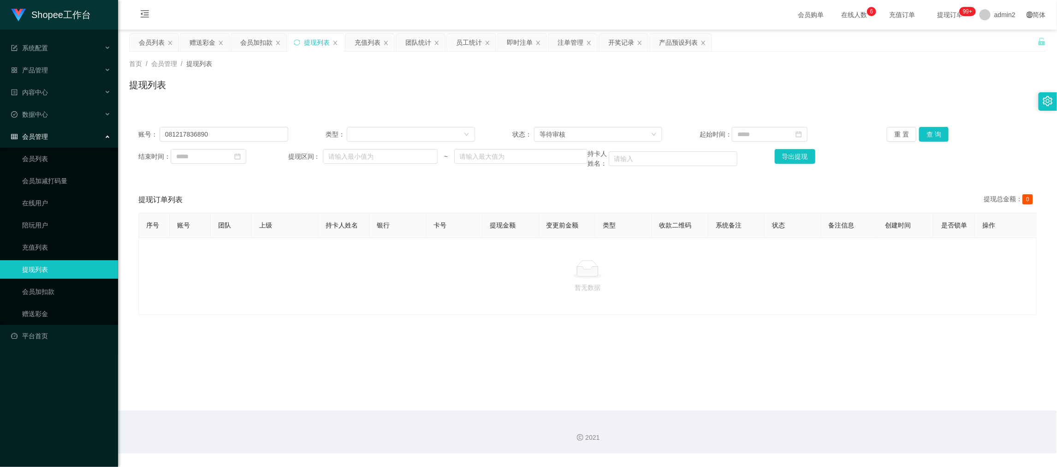
drag, startPoint x: 382, startPoint y: 291, endPoint x: 353, endPoint y: 187, distance: 108.0
click at [382, 288] on div "暂无数据" at bounding box center [587, 276] width 883 height 32
click at [212, 43] on div "赠送彩金" at bounding box center [203, 43] width 26 height 18
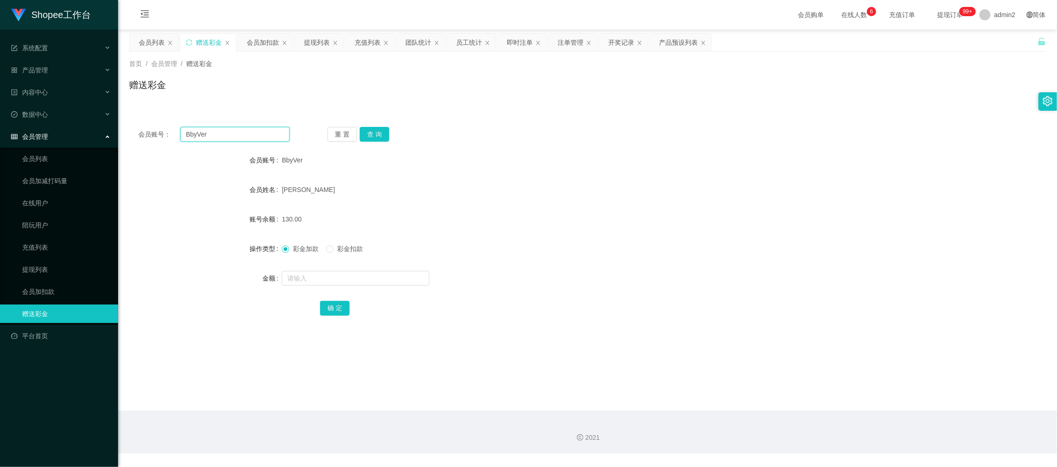
click at [247, 136] on input "BbyVer" at bounding box center [234, 134] width 109 height 15
paste input "Hao1717"
type input "Hao1717"
click at [364, 130] on button "查 询" at bounding box center [375, 134] width 30 height 15
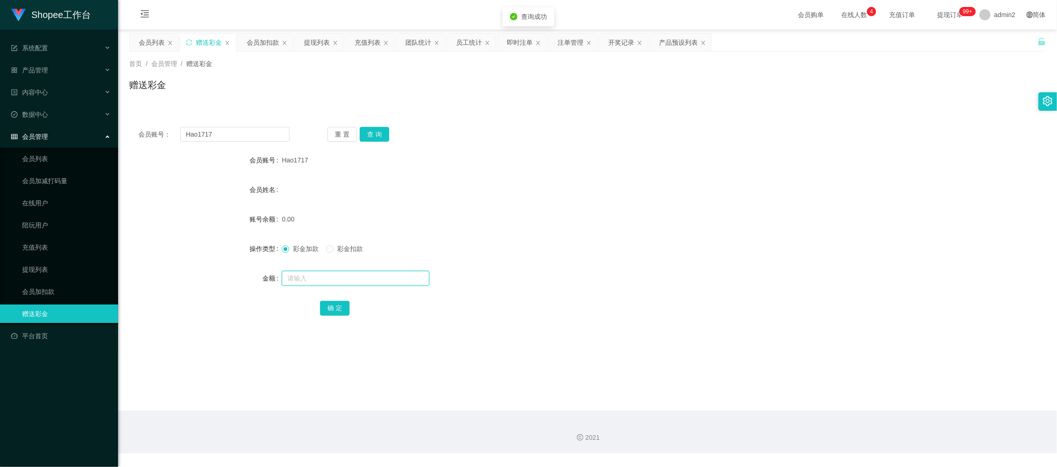
click at [361, 274] on input "text" at bounding box center [356, 278] width 148 height 15
type input "80"
drag, startPoint x: 331, startPoint y: 303, endPoint x: 336, endPoint y: 302, distance: 5.2
click at [331, 303] on button "确 定" at bounding box center [335, 308] width 30 height 15
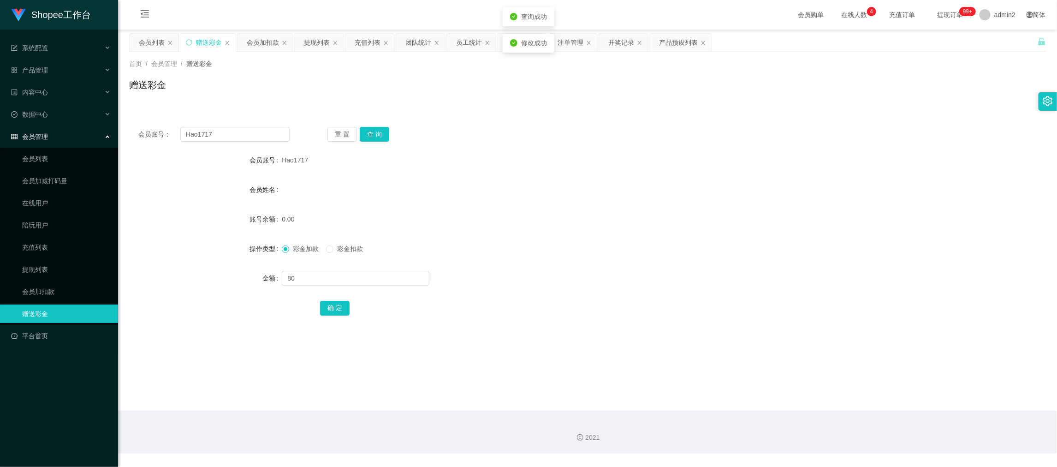
click at [567, 238] on form "会员账号 Hao1717 会员姓名 账号余额 0.00 操作类型 彩金加款 彩金扣款 金额 80 确 定" at bounding box center [587, 234] width 917 height 166
click at [267, 40] on div "会员加扣款" at bounding box center [263, 43] width 32 height 18
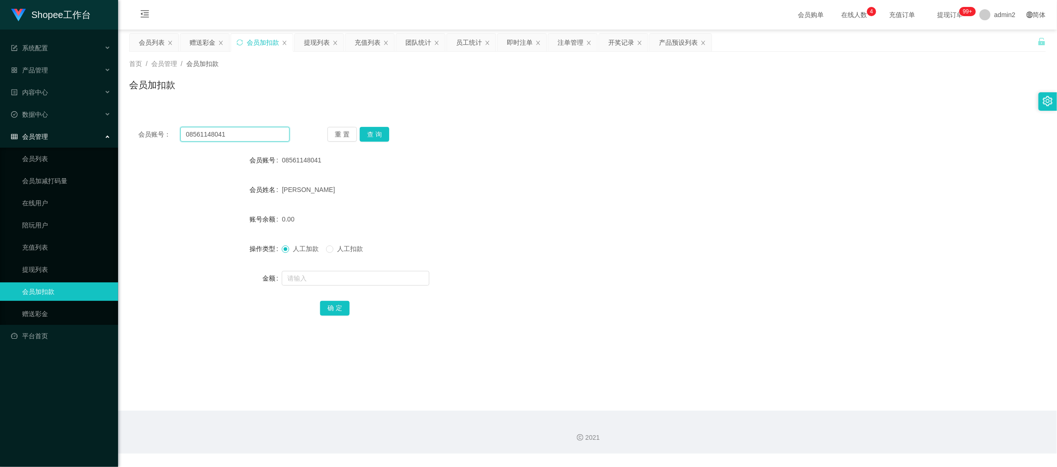
click at [258, 134] on input "08561148041" at bounding box center [234, 134] width 109 height 15
paste input "22"
type input "22"
click at [368, 134] on button "查 询" at bounding box center [375, 134] width 30 height 15
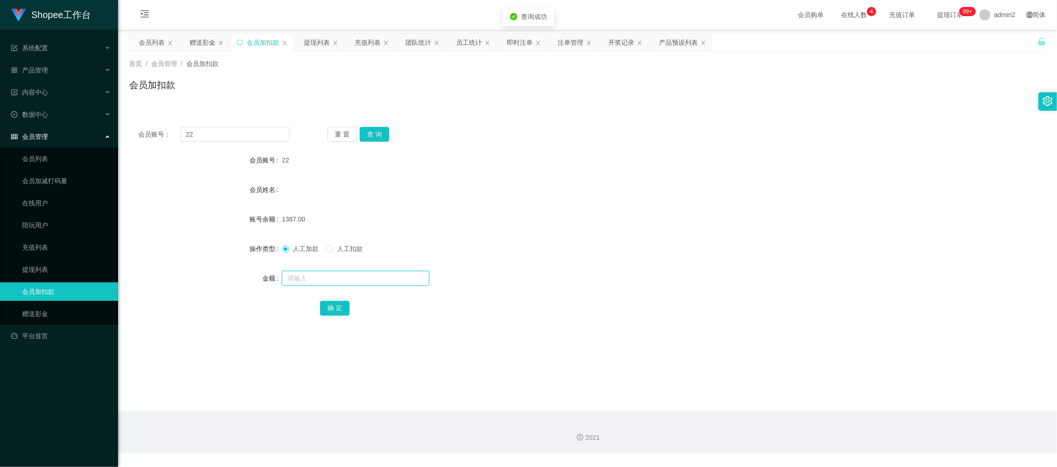
click at [392, 276] on input "text" at bounding box center [356, 278] width 148 height 15
type input "15"
click at [336, 310] on button "确 定" at bounding box center [335, 308] width 30 height 15
drag, startPoint x: 763, startPoint y: 376, endPoint x: 691, endPoint y: 334, distance: 82.9
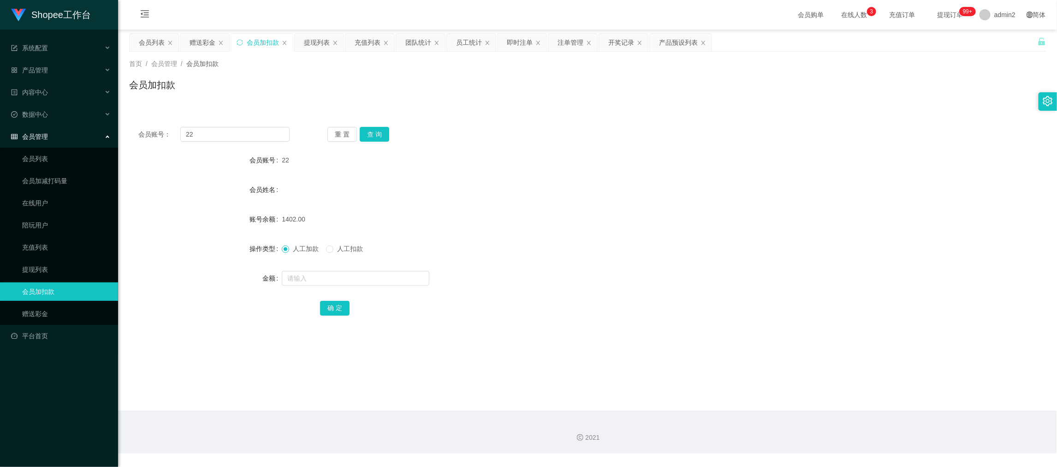
click at [763, 376] on main "关闭左侧 关闭右侧 关闭其它 刷新页面 会员列表 赠送彩金 会员加扣款 提现列表 充值列表 团队统计 员工统计 即时注单 注单管理 开奖记录 产品预设列表 首…" at bounding box center [587, 220] width 939 height 381
click at [146, 46] on div "会员列表" at bounding box center [152, 43] width 26 height 18
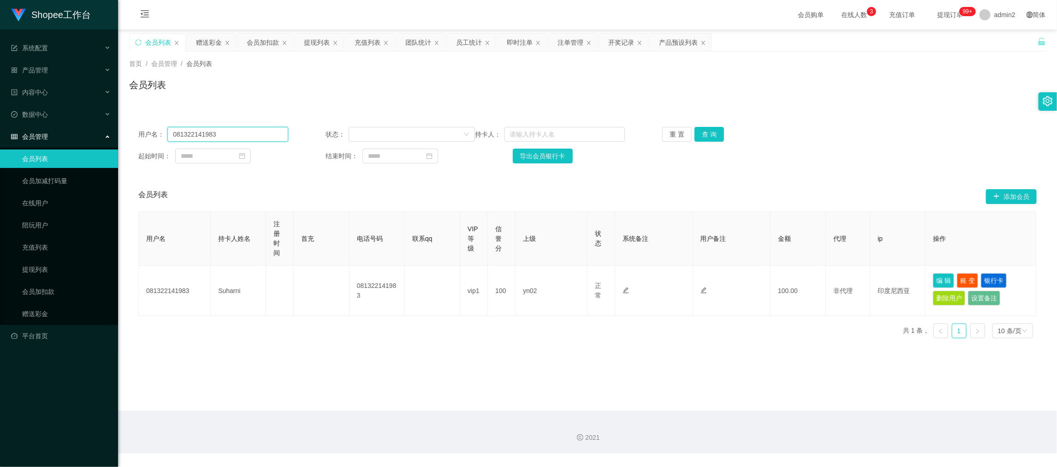
click at [255, 129] on input "081322141983" at bounding box center [227, 134] width 120 height 15
paste input "Hao1717"
type input "Hao1717"
drag, startPoint x: 704, startPoint y: 134, endPoint x: 742, endPoint y: 156, distance: 43.7
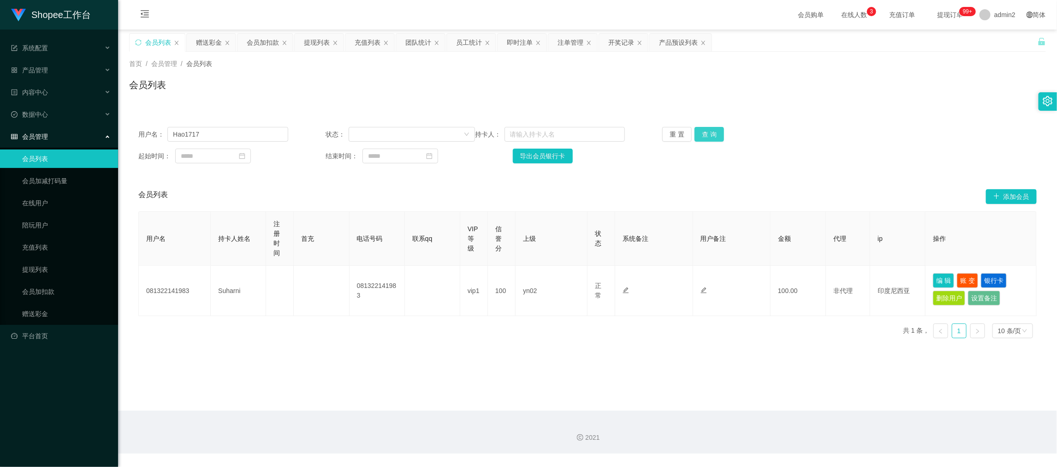
click at [704, 134] on button "查 询" at bounding box center [710, 134] width 30 height 15
drag, startPoint x: 816, startPoint y: 379, endPoint x: 492, endPoint y: 247, distance: 349.9
click at [815, 378] on main "关闭左侧 关闭右侧 关闭其它 刷新页面 会员列表 赠送彩金 会员加扣款 提现列表 充值列表 团队统计 员工统计 即时注单 注单管理 开奖记录 产品预设列表 首…" at bounding box center [587, 220] width 939 height 381
drag, startPoint x: 708, startPoint y: 130, endPoint x: 798, endPoint y: 184, distance: 104.7
click at [708, 130] on button "查 询" at bounding box center [710, 134] width 30 height 15
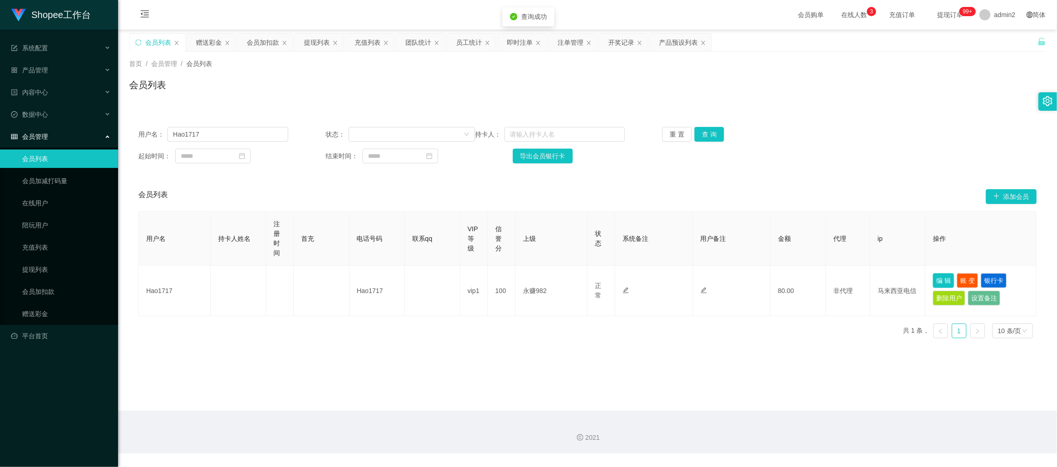
click at [937, 279] on button "编 辑" at bounding box center [943, 280] width 21 height 15
type input "Hao1717"
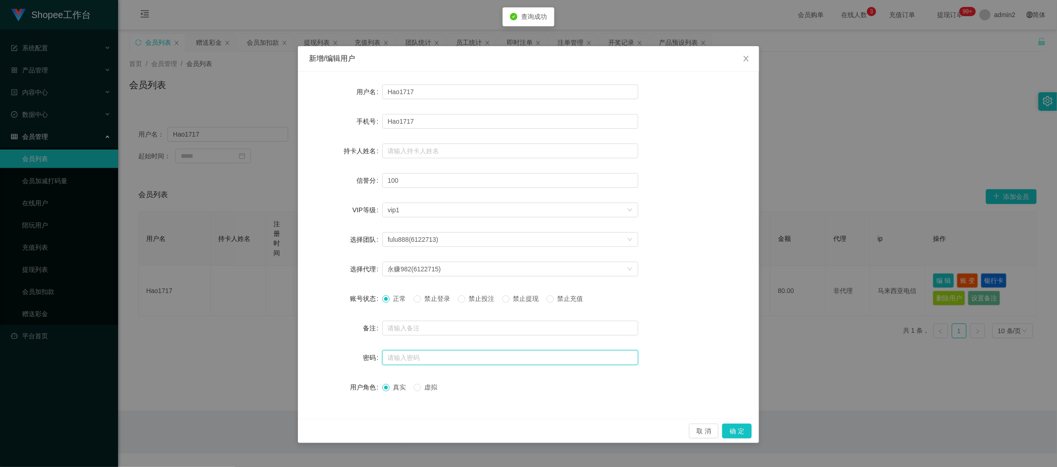
click at [438, 354] on input "text" at bounding box center [510, 357] width 256 height 15
type input "123456"
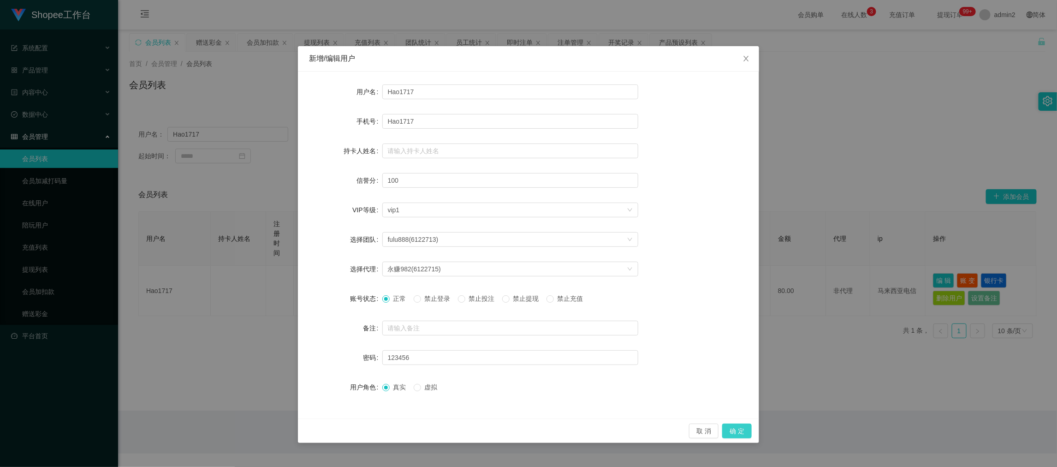
click at [734, 429] on button "确 定" at bounding box center [737, 430] width 30 height 15
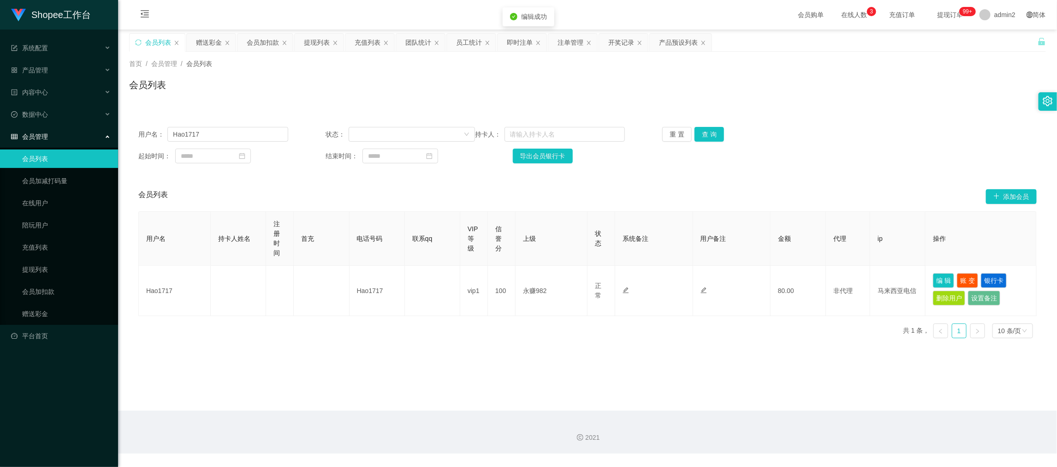
drag, startPoint x: 693, startPoint y: 119, endPoint x: 701, endPoint y: 122, distance: 9.1
click at [693, 119] on div "用户名： Hao1717 状态： 持卡人： 重 置 查 询 起始时间： 结束时间： 导出会员银行卡" at bounding box center [587, 145] width 917 height 55
drag, startPoint x: 785, startPoint y: 384, endPoint x: 552, endPoint y: 261, distance: 264.1
click at [782, 381] on main "关闭左侧 关闭右侧 关闭其它 刷新页面 会员列表 赠送彩金 会员加扣款 提现列表 充值列表 团队统计 员工统计 即时注单 注单管理 开奖记录 产品预设列表 首…" at bounding box center [587, 220] width 939 height 381
click at [211, 40] on div "赠送彩金" at bounding box center [209, 43] width 26 height 18
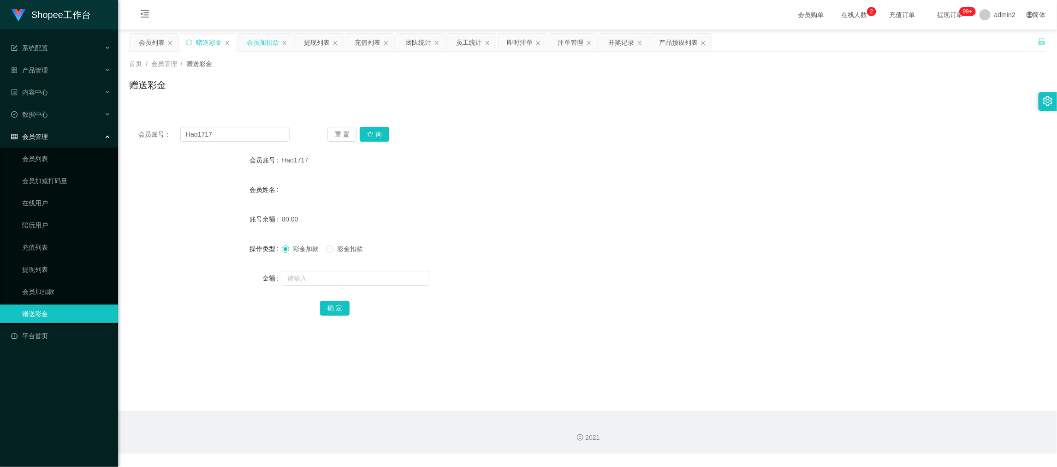
click at [262, 41] on div "会员加扣款" at bounding box center [263, 43] width 32 height 18
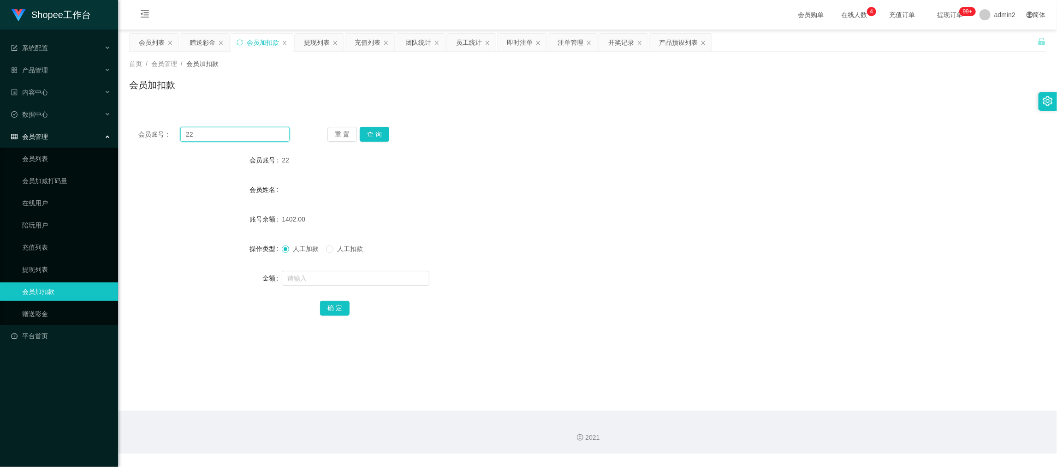
click at [270, 132] on input "22" at bounding box center [234, 134] width 109 height 15
paste input "168"
type input "168"
click at [370, 131] on button "查 询" at bounding box center [375, 134] width 30 height 15
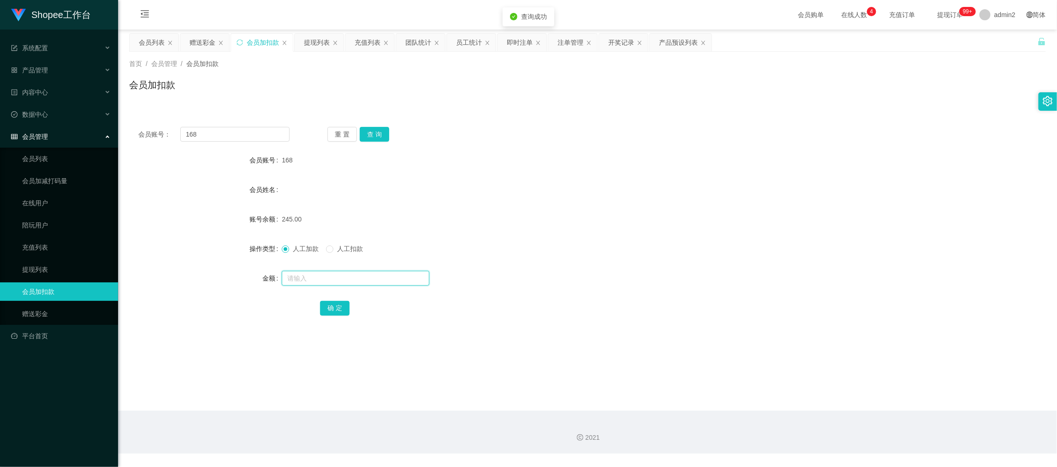
click at [403, 273] on input "text" at bounding box center [356, 278] width 148 height 15
click at [403, 273] on input "1" at bounding box center [356, 278] width 148 height 15
type input "15"
drag, startPoint x: 330, startPoint y: 302, endPoint x: 355, endPoint y: 296, distance: 26.1
click at [330, 302] on button "确 定" at bounding box center [335, 308] width 30 height 15
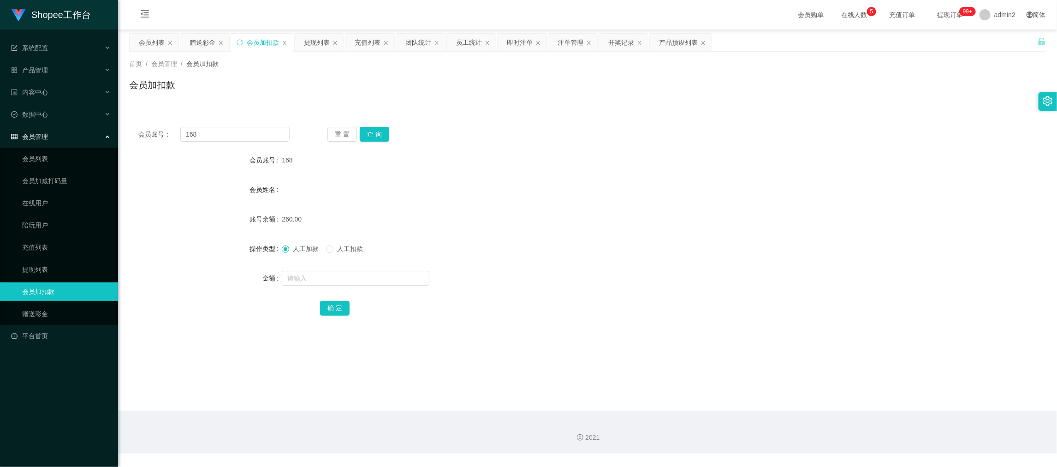
click at [214, 39] on div "赠送彩金" at bounding box center [203, 43] width 26 height 18
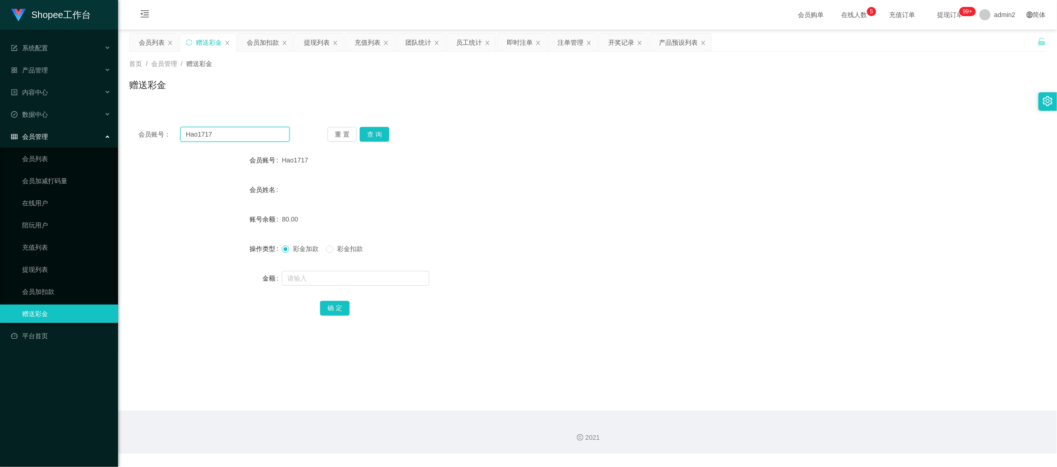
click at [245, 137] on input "Hao1717" at bounding box center [234, 134] width 109 height 15
paste input "168"
type input "168"
click at [378, 130] on button "查 询" at bounding box center [375, 134] width 30 height 15
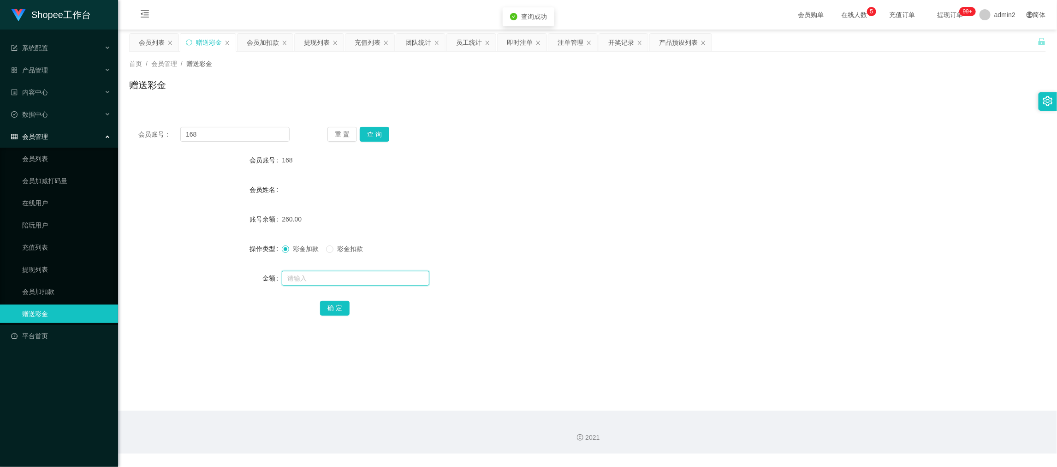
click at [382, 276] on input "text" at bounding box center [356, 278] width 148 height 15
type input "100"
drag, startPoint x: 334, startPoint y: 308, endPoint x: 370, endPoint y: 301, distance: 36.2
click at [334, 308] on button "确 定" at bounding box center [335, 308] width 30 height 15
click at [614, 262] on form "会员账号 168 会员姓名 账号余额 260.00 操作类型 彩金加款 彩金扣款 金额 100 确 定" at bounding box center [587, 234] width 917 height 166
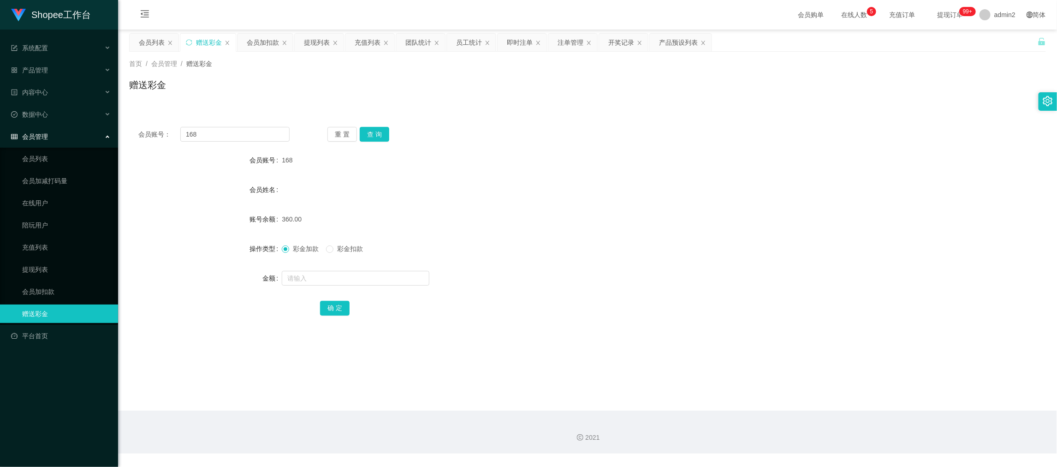
drag, startPoint x: 823, startPoint y: 385, endPoint x: 817, endPoint y: 381, distance: 6.9
click at [817, 381] on main "关闭左侧 关闭右侧 关闭其它 刷新页面 会员列表 赠送彩金 会员加扣款 提现列表 充值列表 团队统计 员工统计 即时注单 注单管理 开奖记录 产品预设列表 首…" at bounding box center [587, 220] width 939 height 381
click at [235, 128] on input "168" at bounding box center [234, 134] width 109 height 15
paste input "082383472064"
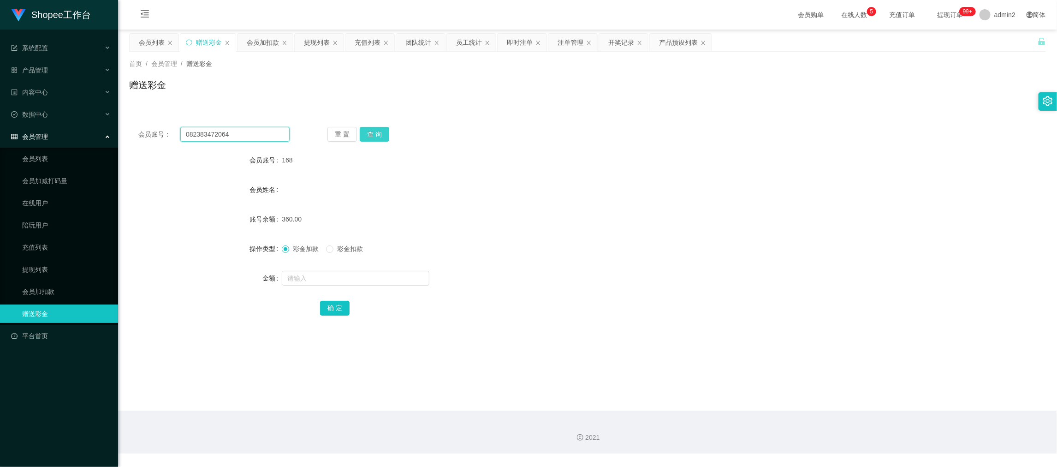
type input "082383472064"
click at [378, 128] on button "查 询" at bounding box center [375, 134] width 30 height 15
click at [379, 280] on input "text" at bounding box center [356, 278] width 148 height 15
type input "100"
click at [341, 302] on button "确 定" at bounding box center [335, 308] width 30 height 15
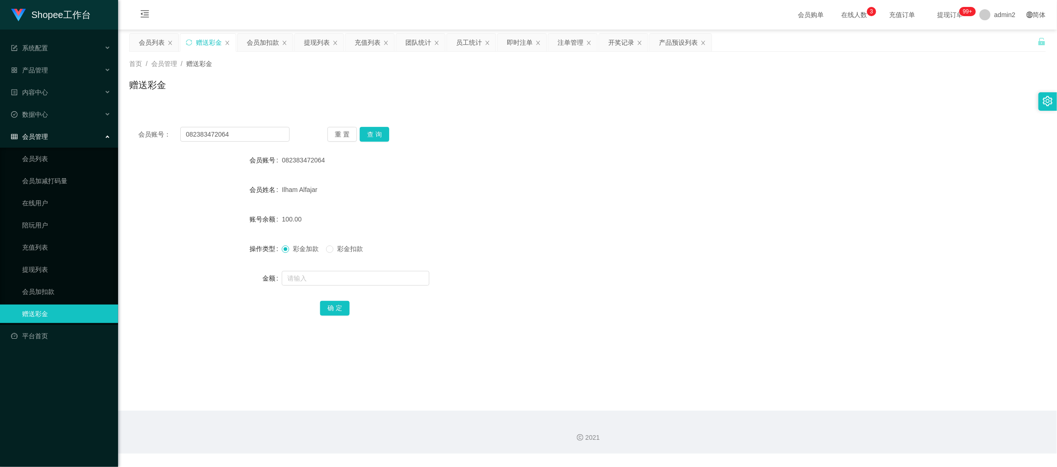
click at [816, 390] on main "关闭左侧 关闭右侧 关闭其它 刷新页面 会员列表 赠送彩金 会员加扣款 提现列表 充值列表 团队统计 员工统计 即时注单 注单管理 开奖记录 产品预设列表 首…" at bounding box center [587, 220] width 939 height 381
click at [260, 134] on input "082383472064" at bounding box center [234, 134] width 109 height 15
drag, startPoint x: 260, startPoint y: 134, endPoint x: 263, endPoint y: 76, distance: 58.2
click at [260, 133] on input "082383472064" at bounding box center [234, 134] width 109 height 15
click at [262, 31] on main "关闭左侧 关闭右侧 关闭其它 刷新页面 会员列表 赠送彩金 会员加扣款 提现列表 充值列表 团队统计 员工统计 即时注单 注单管理 开奖记录 产品预设列表 首…" at bounding box center [587, 220] width 939 height 381
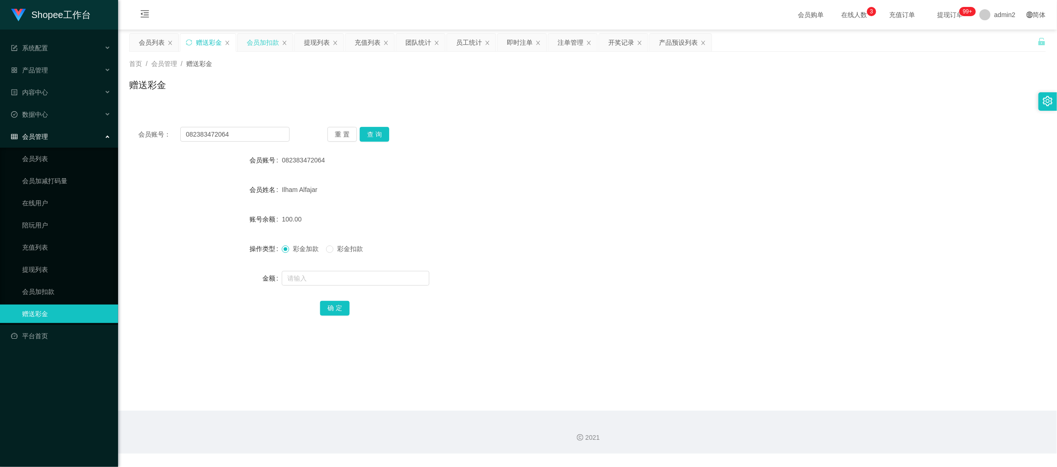
click at [260, 42] on div "会员加扣款" at bounding box center [263, 43] width 32 height 18
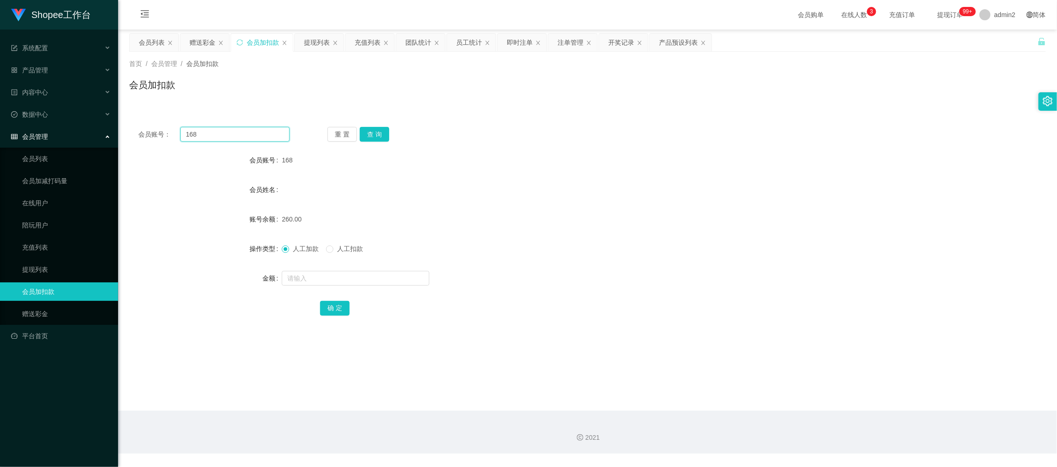
click at [265, 128] on input "168" at bounding box center [234, 134] width 109 height 15
paste input "9"
type input "98"
click at [374, 134] on button "查 询" at bounding box center [375, 134] width 30 height 15
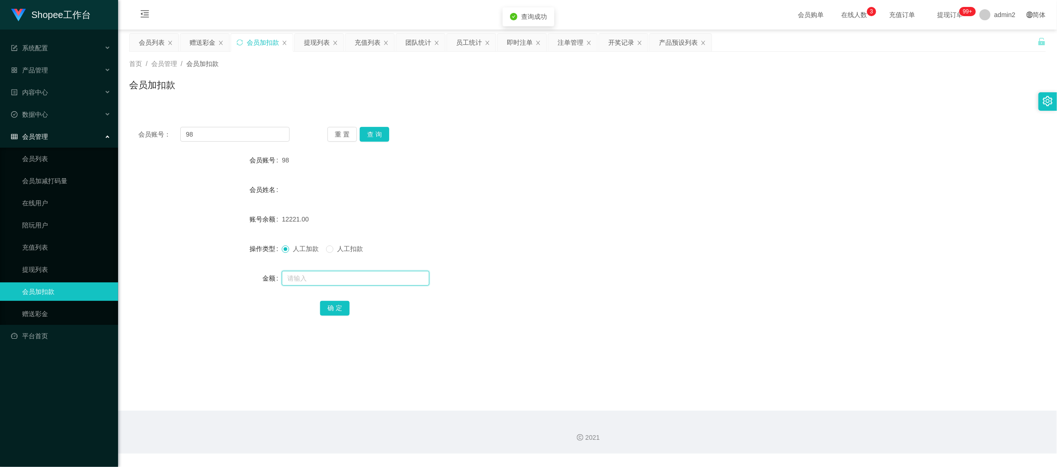
click at [362, 271] on input "text" at bounding box center [356, 278] width 148 height 15
type input "13"
click at [337, 307] on button "确 定" at bounding box center [335, 308] width 30 height 15
click at [555, 251] on div "人工加款 人工扣款" at bounding box center [549, 248] width 535 height 18
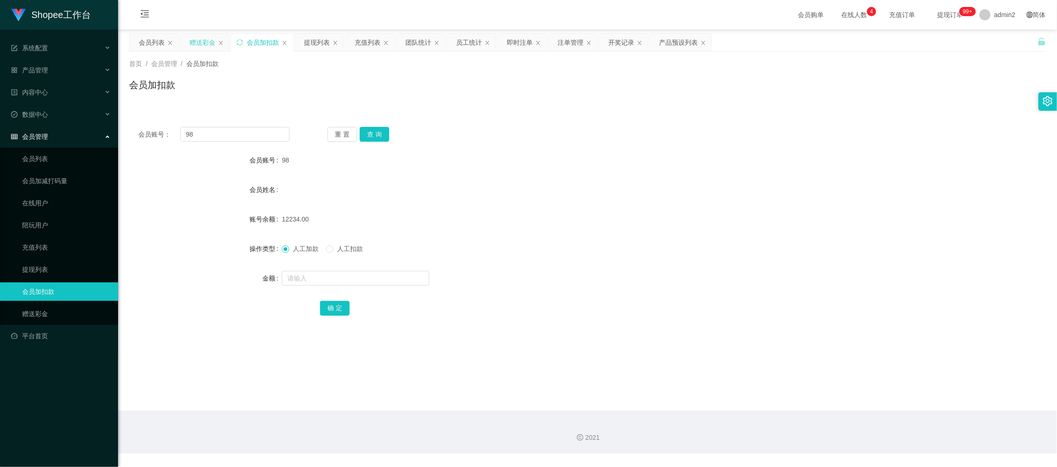
click at [197, 42] on div "赠送彩金" at bounding box center [203, 43] width 26 height 18
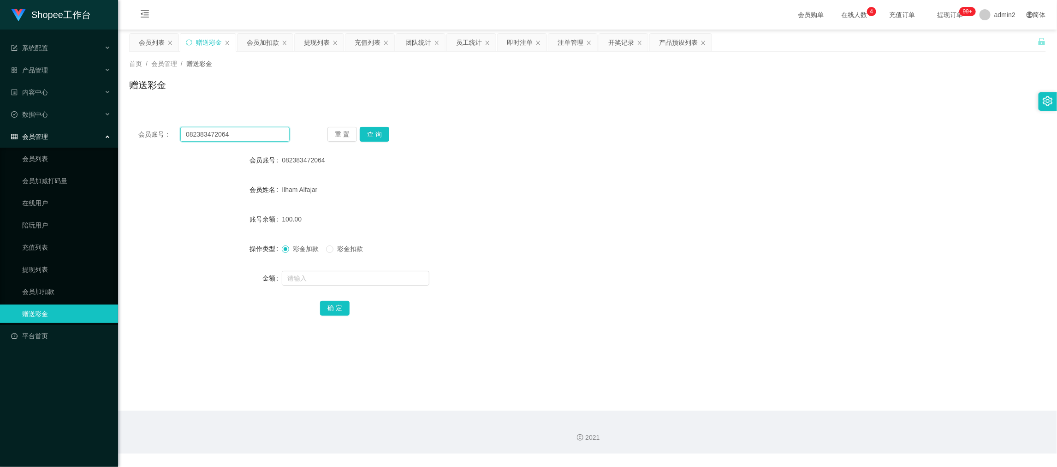
click at [253, 136] on input "082383472064" at bounding box center [234, 134] width 109 height 15
paste input "Vell11"
type input "Vell11"
click at [378, 132] on button "查 询" at bounding box center [375, 134] width 30 height 15
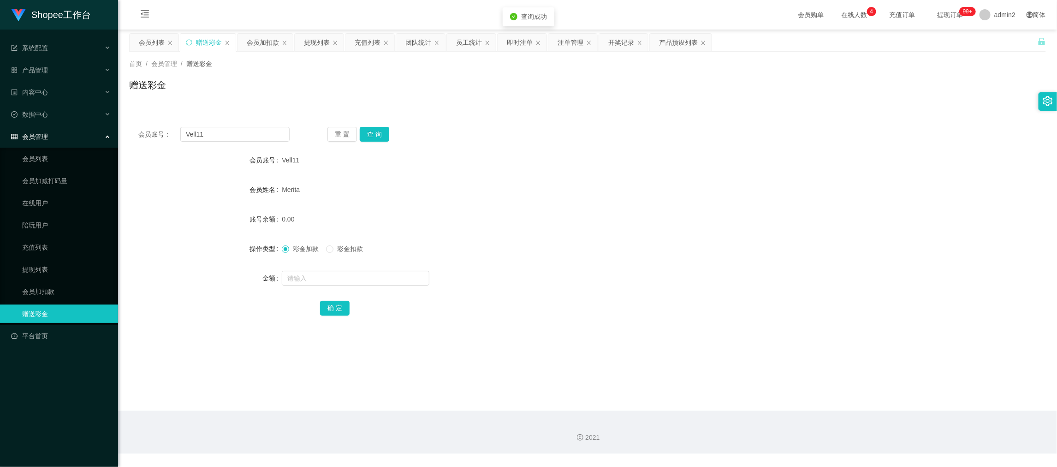
click at [368, 92] on div "赠送彩金" at bounding box center [587, 88] width 917 height 21
click at [139, 35] on div "会员列表" at bounding box center [152, 43] width 26 height 18
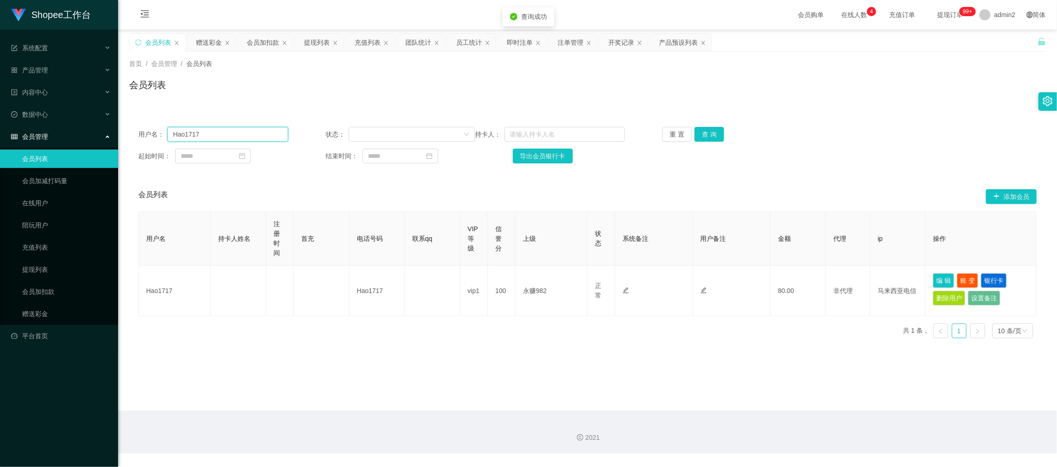
click at [233, 133] on input "Hao1717" at bounding box center [227, 134] width 120 height 15
paste input "Vell11"
type input "Vell11"
click at [713, 130] on button "查 询" at bounding box center [710, 134] width 30 height 15
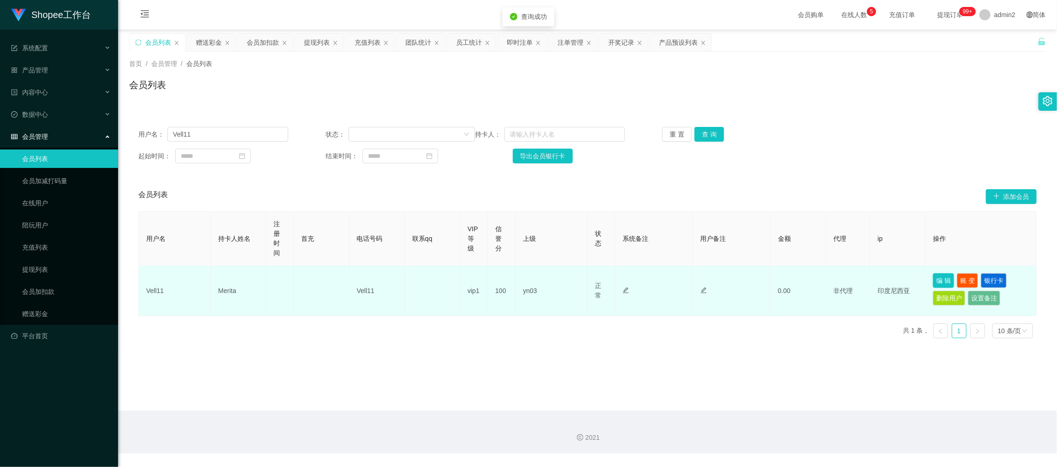
click at [944, 279] on button "编 辑" at bounding box center [943, 280] width 21 height 15
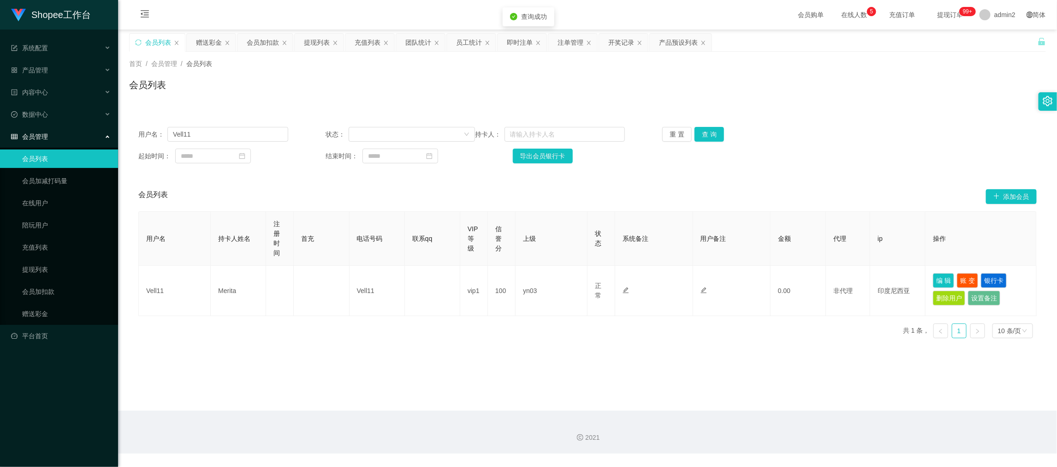
type input "Vell11"
type input "Merita"
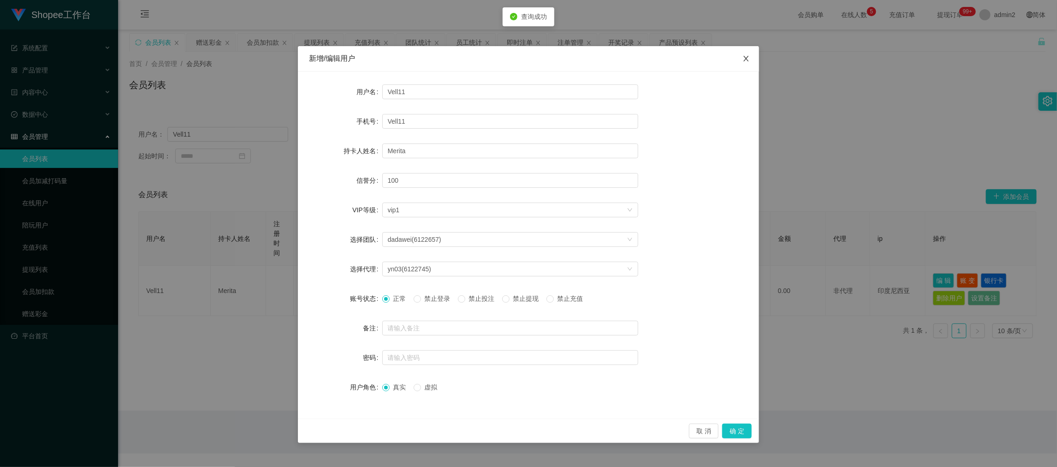
click at [745, 58] on icon "图标: close" at bounding box center [746, 59] width 5 height 6
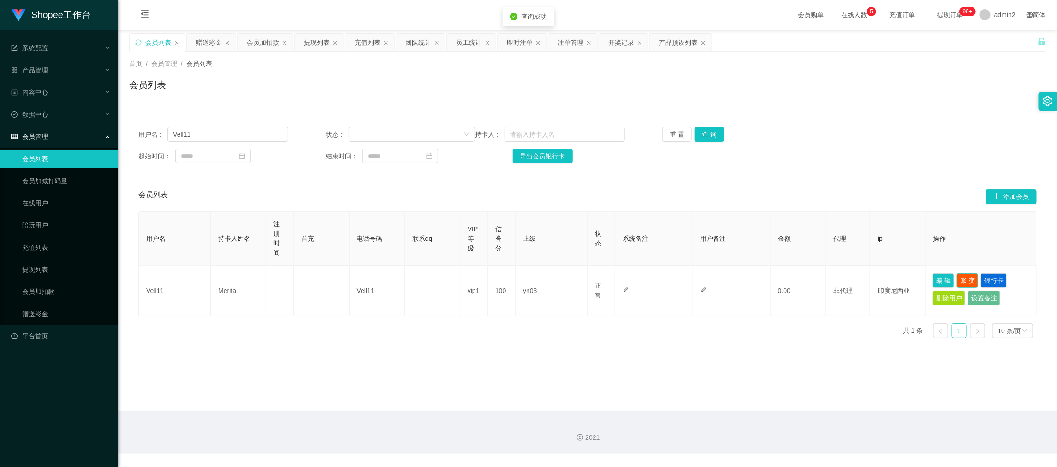
click at [957, 283] on button "账 变" at bounding box center [967, 280] width 21 height 15
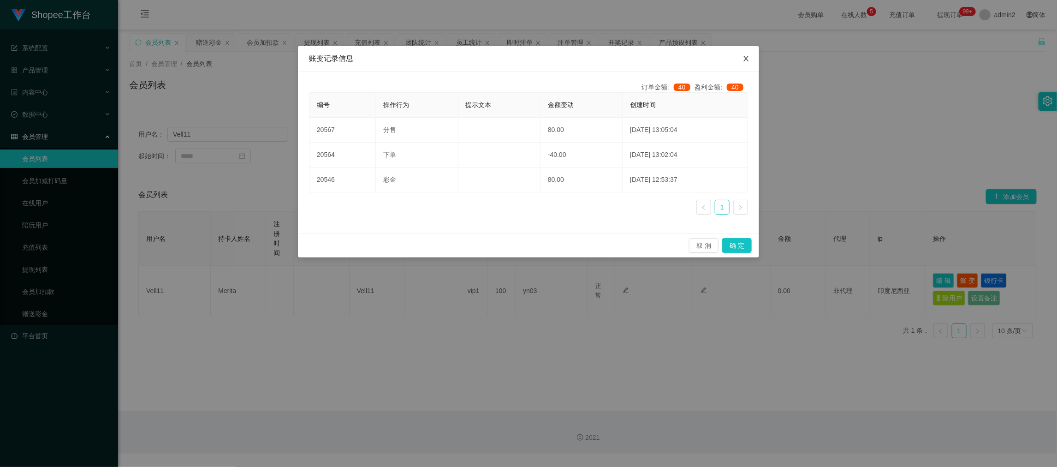
click at [748, 58] on icon "图标: close" at bounding box center [746, 58] width 7 height 7
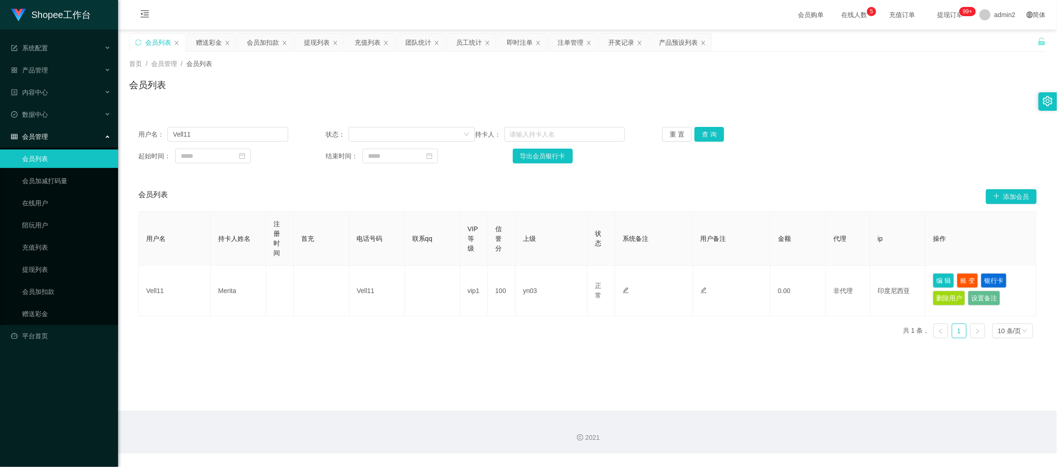
click at [330, 95] on div "会员列表" at bounding box center [587, 88] width 917 height 21
drag, startPoint x: 815, startPoint y: 384, endPoint x: 785, endPoint y: 362, distance: 37.6
click at [815, 384] on main "关闭左侧 关闭右侧 关闭其它 刷新页面 会员列表 赠送彩金 会员加扣款 提现列表 充值列表 团队统计 员工统计 即时注单 注单管理 开奖记录 产品预设列表 首…" at bounding box center [587, 220] width 939 height 381
click at [202, 41] on div "赠送彩金" at bounding box center [209, 43] width 26 height 18
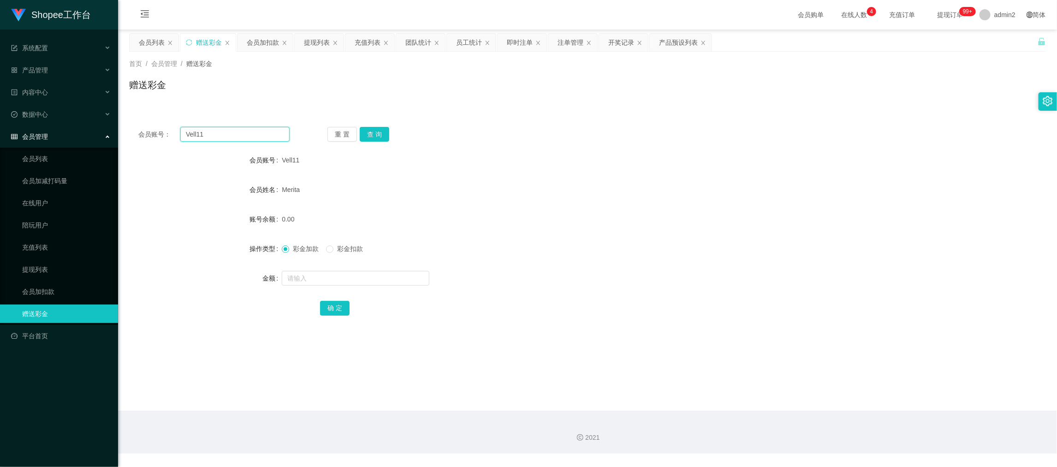
click at [251, 132] on input "Vell11" at bounding box center [234, 134] width 109 height 15
click at [370, 138] on button "查 询" at bounding box center [375, 134] width 30 height 15
click at [506, 107] on div "会员账号： Vell11 重 置 查 询 会员账号 Vell11 会员姓名 Merita 账号余额 100.00 操作类型 彩金加款 彩金扣款 金额 确 定" at bounding box center [587, 222] width 917 height 231
click at [149, 37] on div "会员列表" at bounding box center [152, 43] width 26 height 18
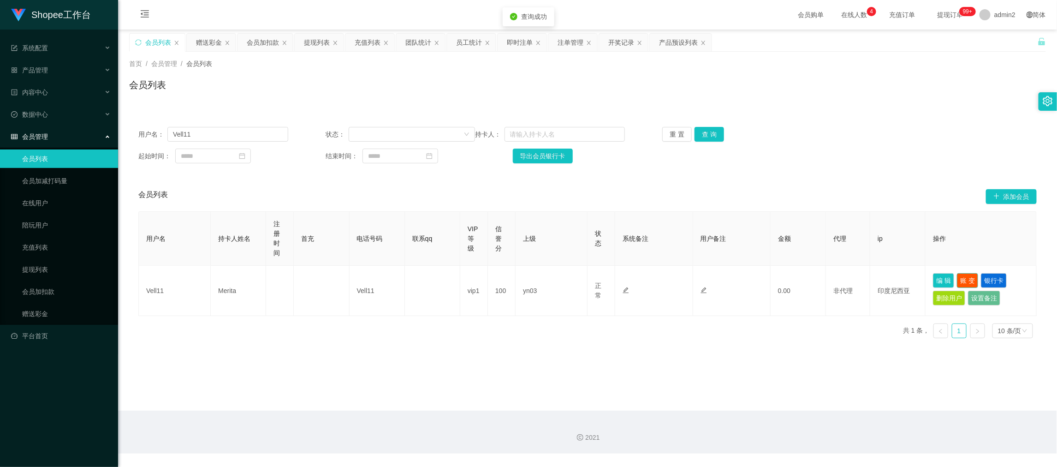
click at [966, 277] on button "账 变" at bounding box center [967, 280] width 21 height 15
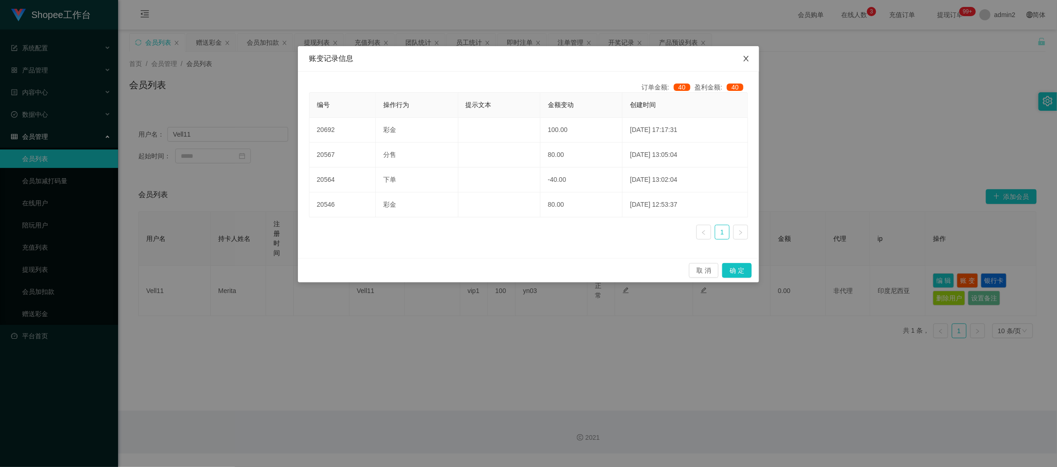
click at [747, 60] on icon "图标: close" at bounding box center [746, 58] width 7 height 7
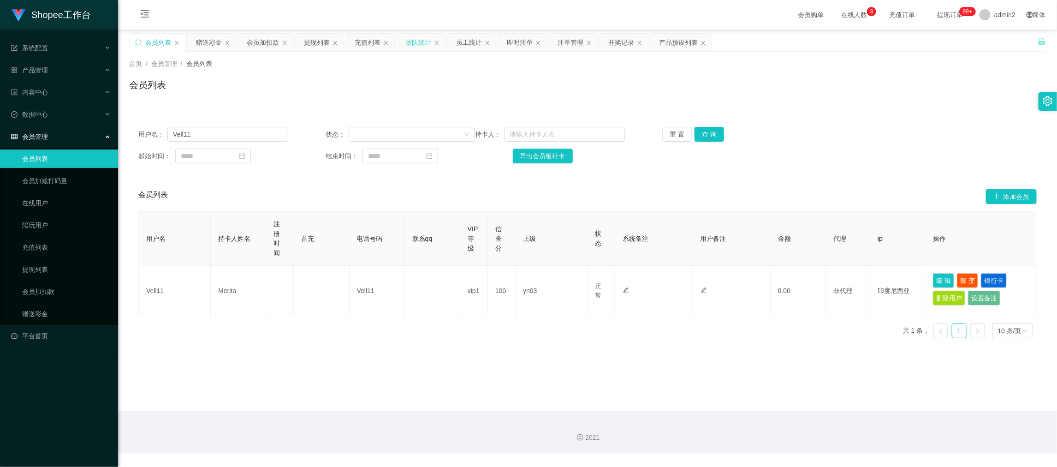
click at [415, 38] on div "团队统计" at bounding box center [418, 43] width 26 height 18
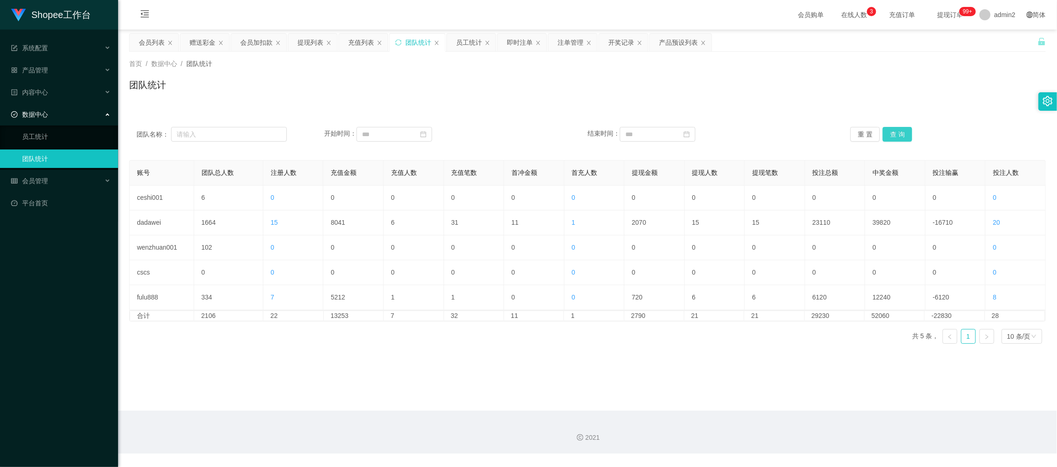
click at [900, 130] on button "查 询" at bounding box center [898, 134] width 30 height 15
click at [896, 134] on button "查 询" at bounding box center [898, 134] width 30 height 15
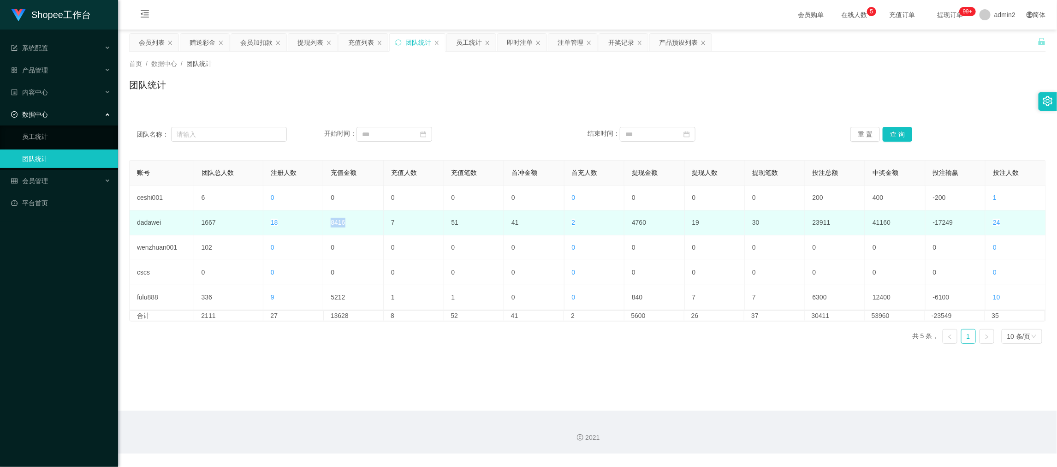
drag, startPoint x: 341, startPoint y: 224, endPoint x: 354, endPoint y: 225, distance: 13.0
click at [354, 225] on tr "dadawei 1667 18 8416 7 51 41 2 4760 19 30 23911 41160 -17249 24" at bounding box center [588, 222] width 917 height 25
copy tr "8416"
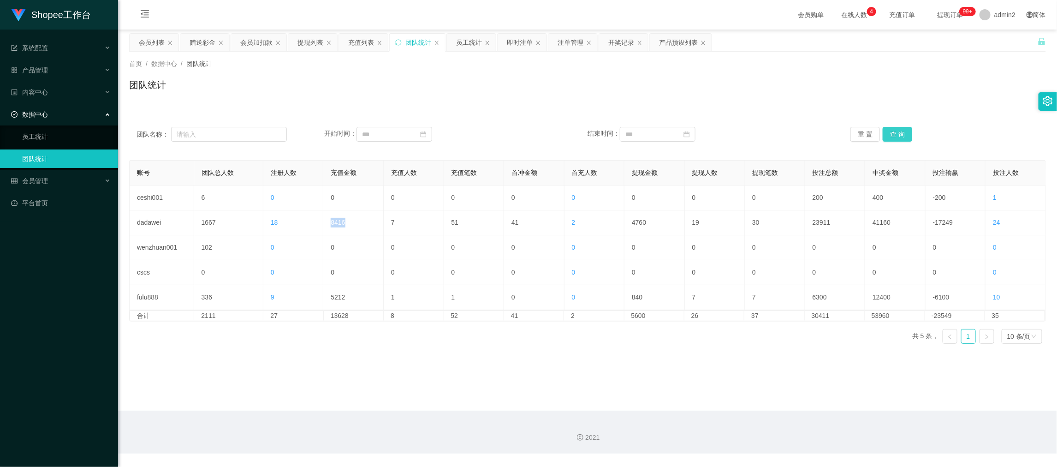
click at [898, 129] on button "查 询" at bounding box center [898, 134] width 30 height 15
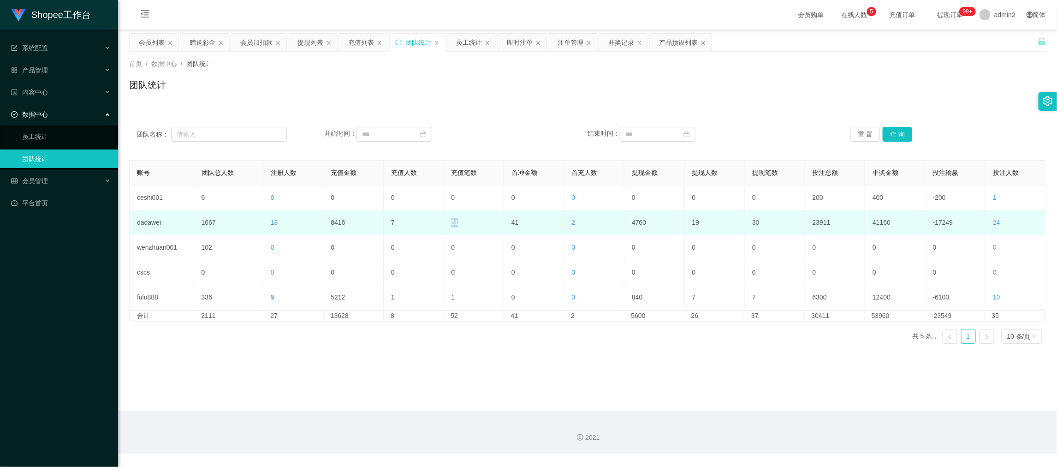
drag, startPoint x: 445, startPoint y: 223, endPoint x: 469, endPoint y: 223, distance: 24.5
click at [469, 223] on td "51" at bounding box center [474, 222] width 60 height 25
click at [476, 220] on td "51" at bounding box center [474, 222] width 60 height 25
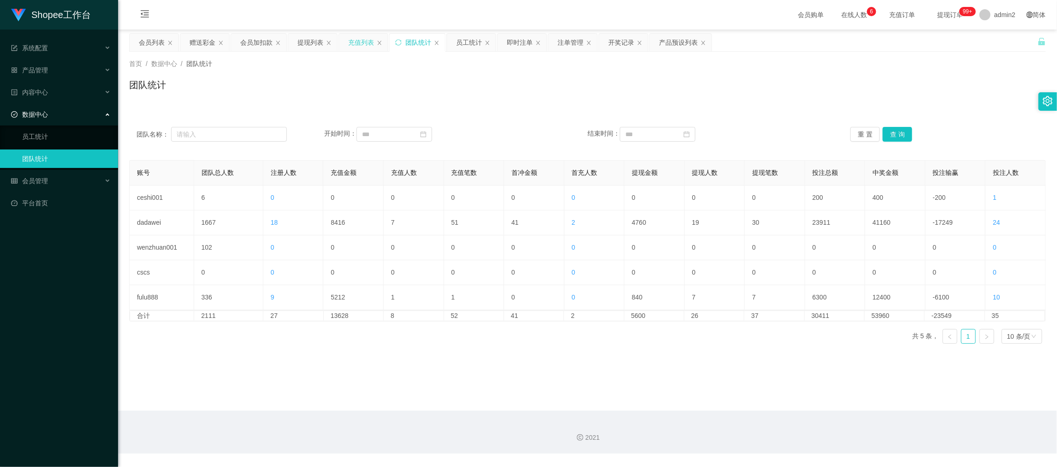
click at [355, 39] on div "充值列表" at bounding box center [361, 43] width 26 height 18
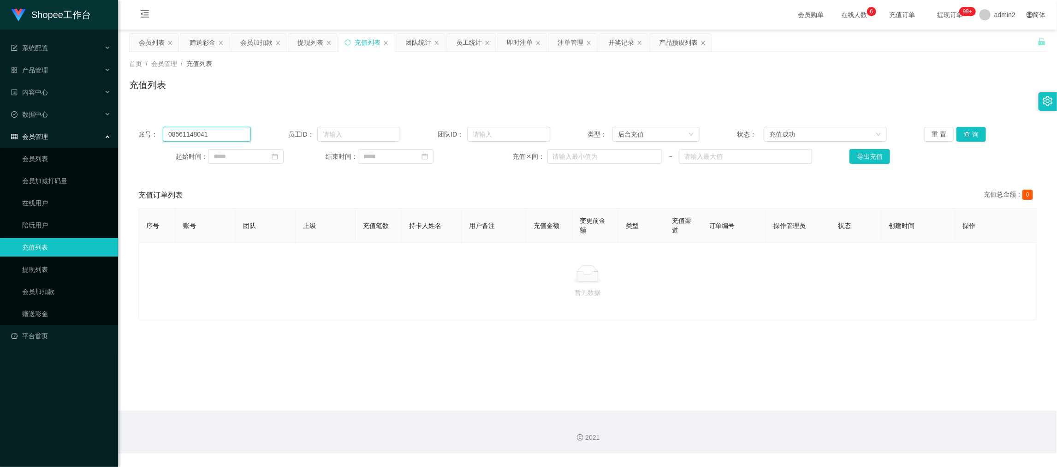
click at [225, 138] on input "08561148041" at bounding box center [207, 134] width 88 height 15
click at [238, 158] on input at bounding box center [246, 156] width 76 height 15
click at [277, 294] on link "今天" at bounding box center [272, 296] width 13 height 18
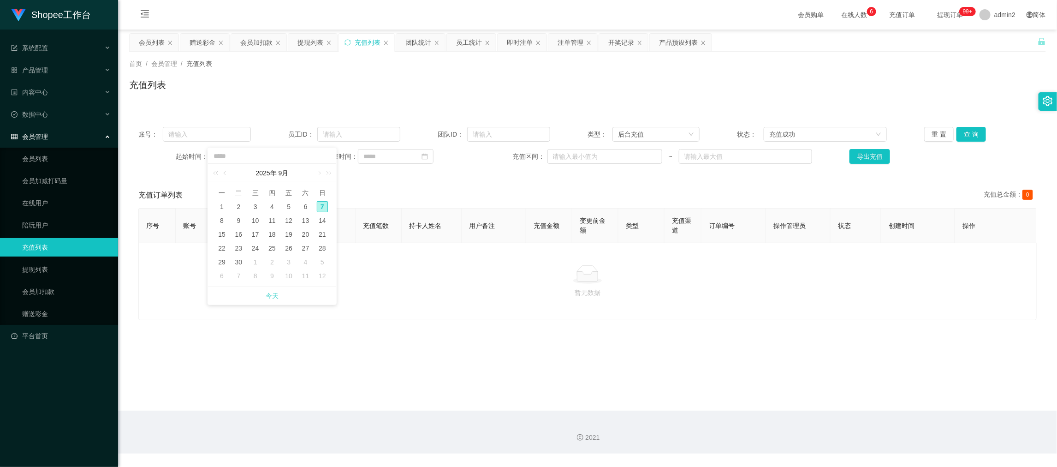
type input "**********"
click at [393, 157] on input at bounding box center [396, 156] width 76 height 15
click at [414, 294] on link "今天" at bounding box center [420, 296] width 13 height 18
type input "**********"
click at [964, 137] on button "查 询" at bounding box center [972, 134] width 30 height 15
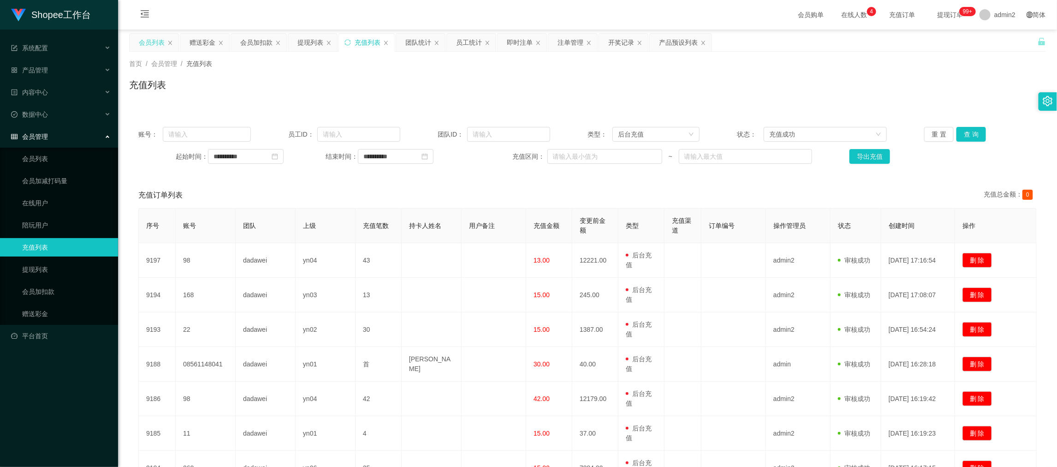
click at [152, 45] on div "会员列表" at bounding box center [152, 43] width 26 height 18
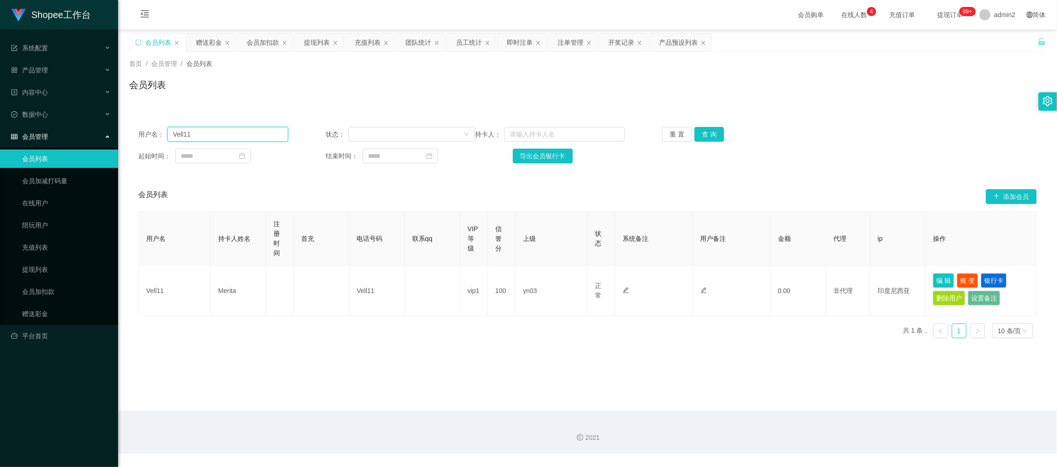
click at [236, 134] on input "Vell11" at bounding box center [227, 134] width 120 height 15
paste input "Hao1717"
type input "Hao1717"
drag, startPoint x: 699, startPoint y: 134, endPoint x: 737, endPoint y: 153, distance: 42.1
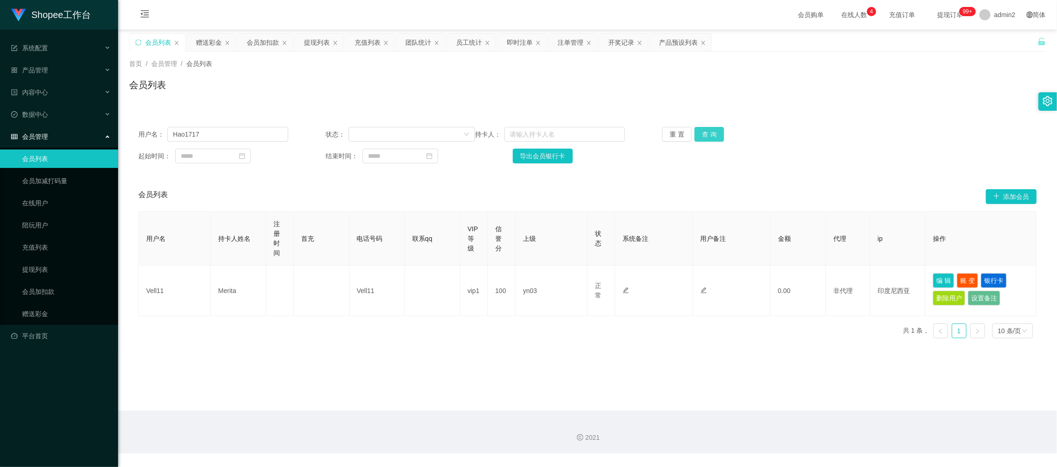
click at [700, 134] on button "查 询" at bounding box center [710, 134] width 30 height 15
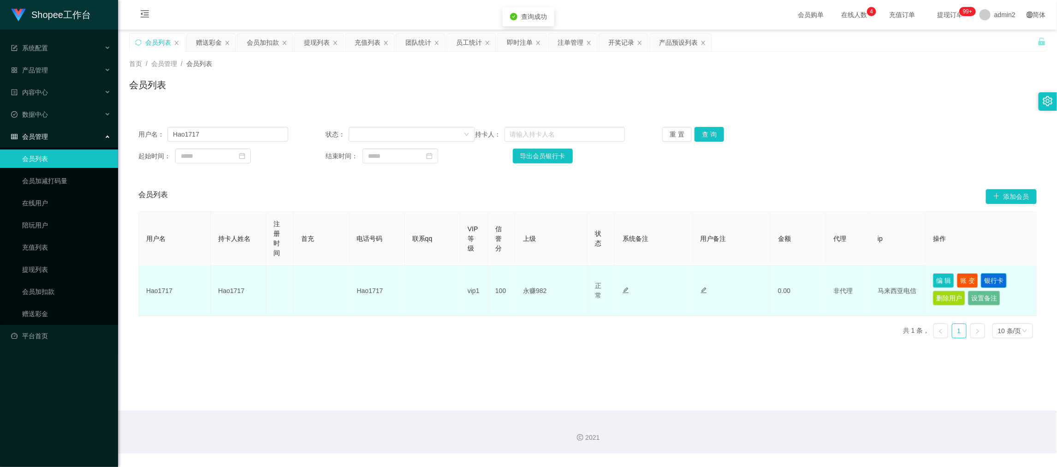
click at [985, 276] on button "银行卡" at bounding box center [994, 280] width 26 height 15
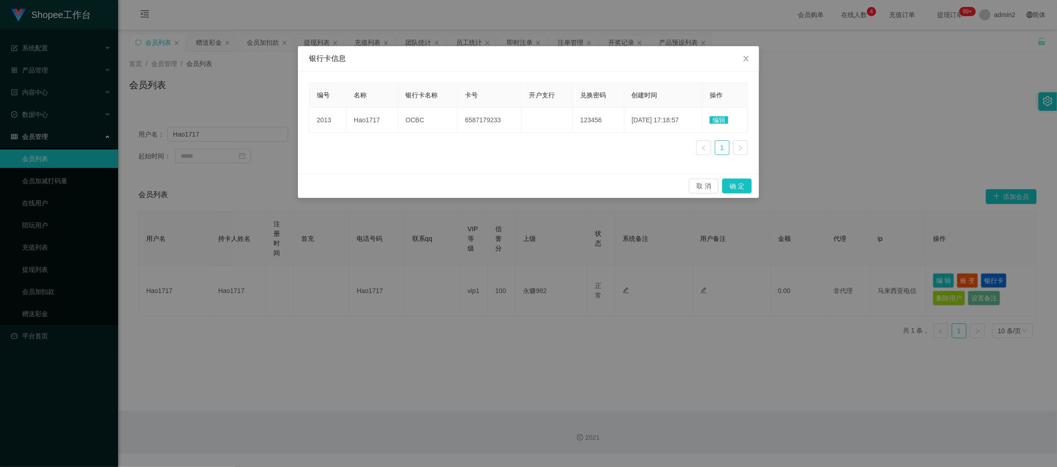
click at [436, 171] on div "编号 名称 银行卡名称 卡号 开户支行 兑换密码 创建时间 操作 2013 Hao1717 OCBC 6587179233 123456 [DATE] 17:…" at bounding box center [528, 123] width 461 height 102
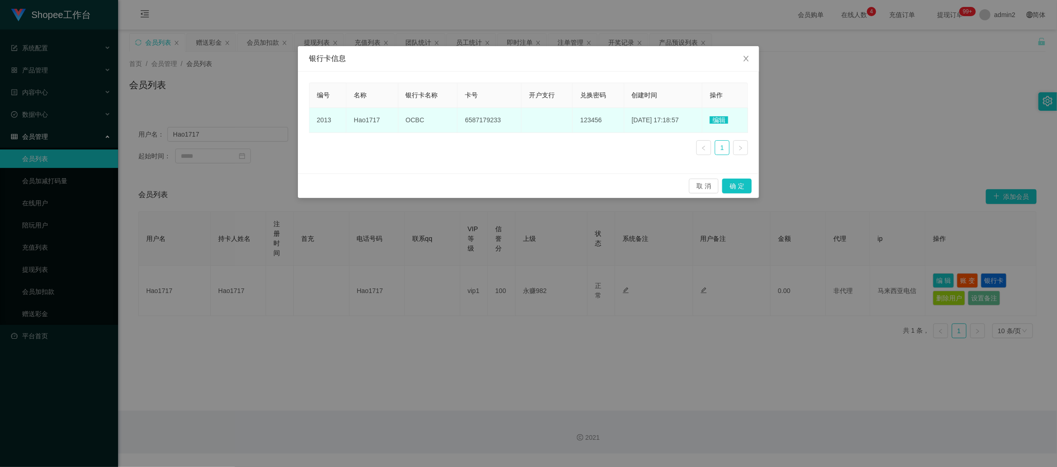
click at [728, 120] on span "编辑" at bounding box center [719, 119] width 18 height 7
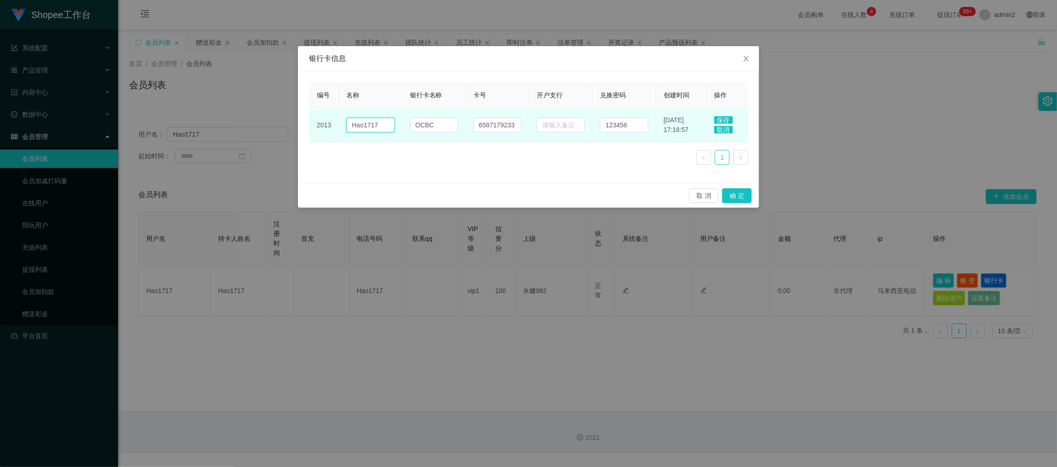
click at [365, 121] on input "Hao1717" at bounding box center [370, 125] width 48 height 15
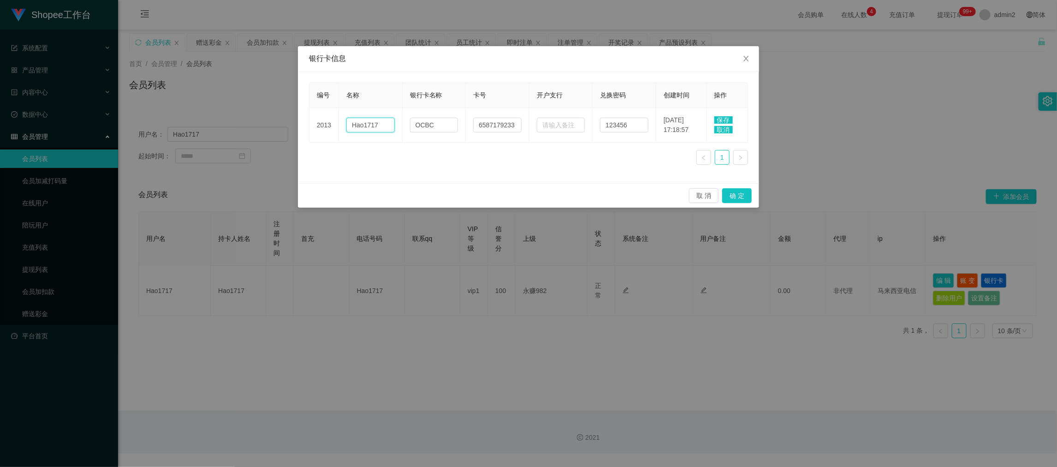
paste input "[PERSON_NAME]"
type input "[PERSON_NAME]"
drag, startPoint x: 441, startPoint y: 159, endPoint x: 516, endPoint y: 162, distance: 74.8
click at [441, 159] on div "编号 名称 银行卡名称 卡号 开户支行 兑换密码 创建时间 操作 2013 [PERSON_NAME] OCBC 6587179233 123456 [DAT…" at bounding box center [528, 127] width 439 height 89
click at [725, 119] on span "保存" at bounding box center [724, 119] width 18 height 7
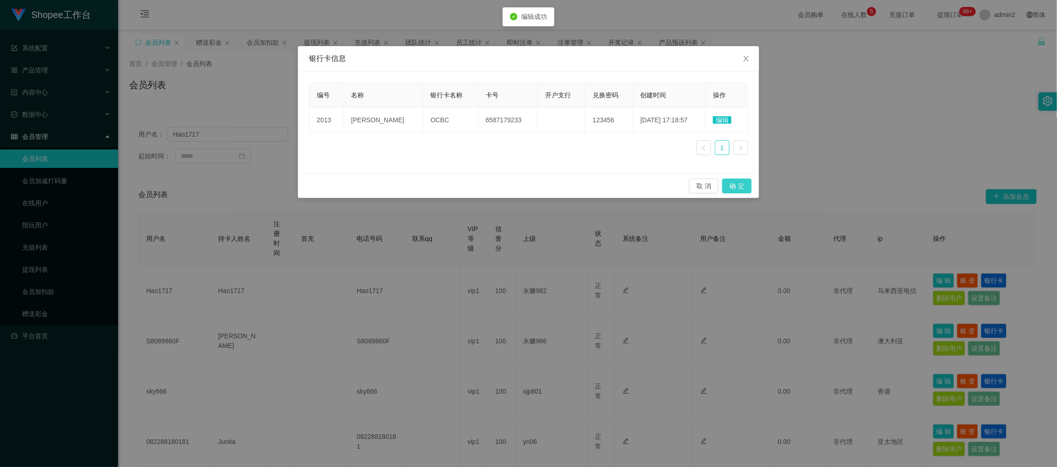
click at [734, 187] on button "确 定" at bounding box center [737, 186] width 30 height 15
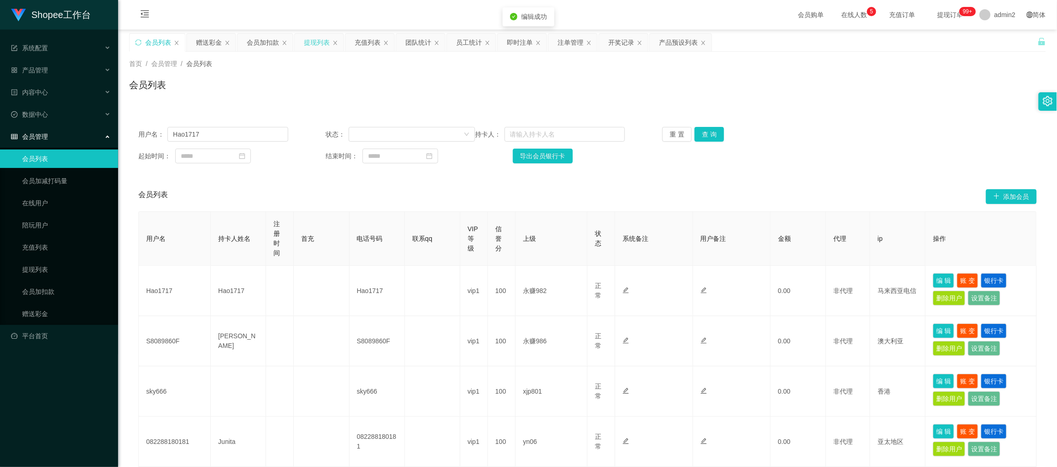
click at [305, 34] on div "提现列表" at bounding box center [317, 43] width 26 height 18
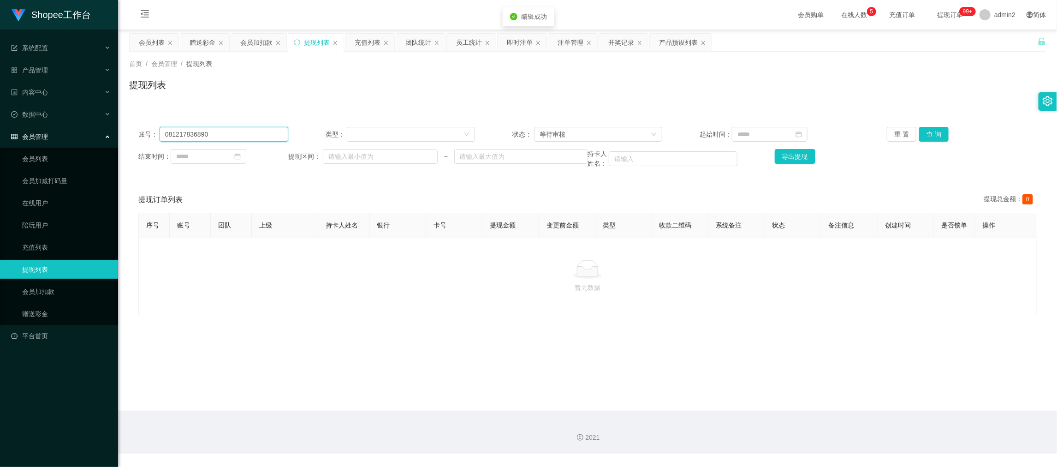
click at [228, 127] on input "081217836890" at bounding box center [224, 134] width 129 height 15
click at [242, 131] on input "081217836890" at bounding box center [224, 134] width 129 height 15
paste input "Hao1717"
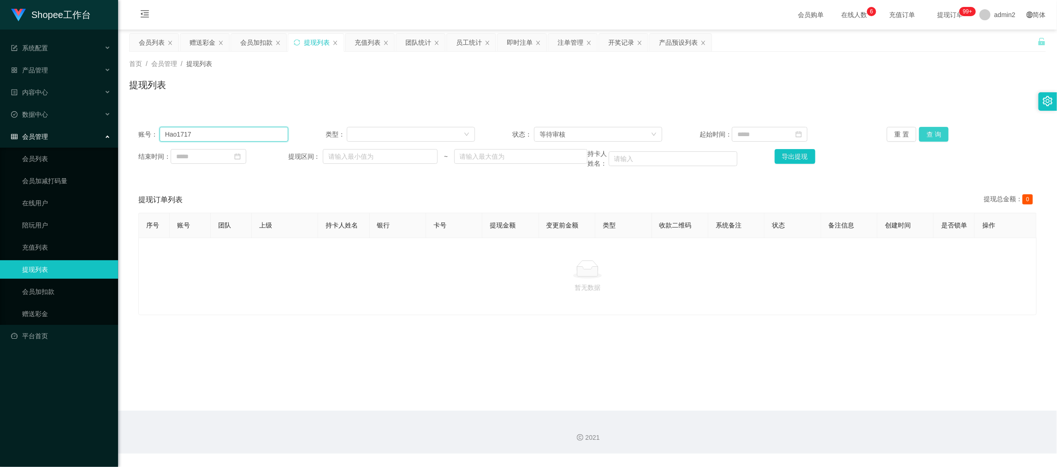
type input "Hao1717"
click at [942, 137] on button "查 询" at bounding box center [934, 134] width 30 height 15
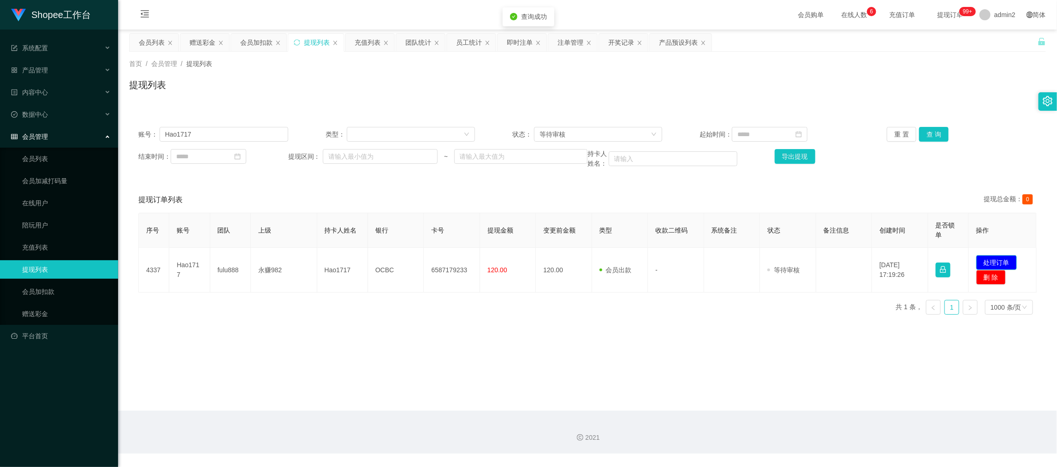
click at [986, 257] on button "处理订单" at bounding box center [997, 262] width 41 height 15
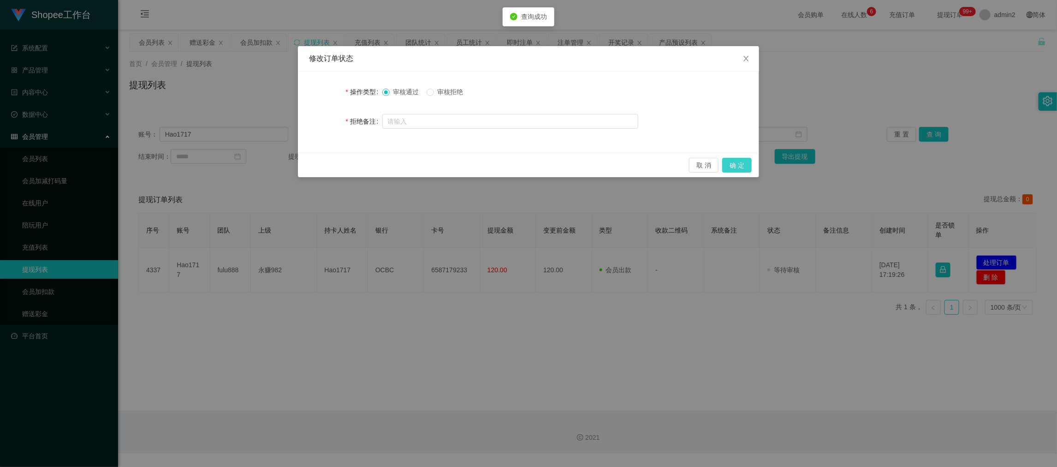
click at [737, 159] on button "确 定" at bounding box center [737, 165] width 30 height 15
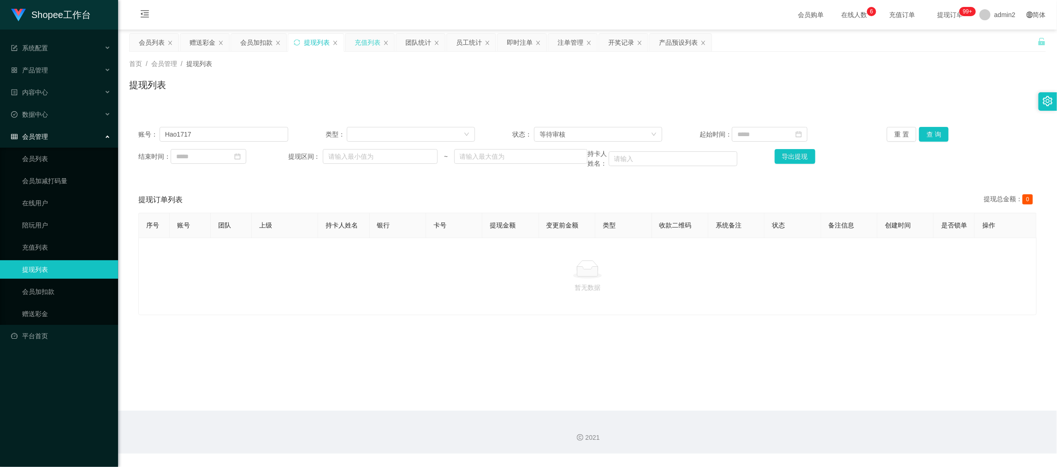
click at [356, 41] on div "充值列表" at bounding box center [368, 43] width 26 height 18
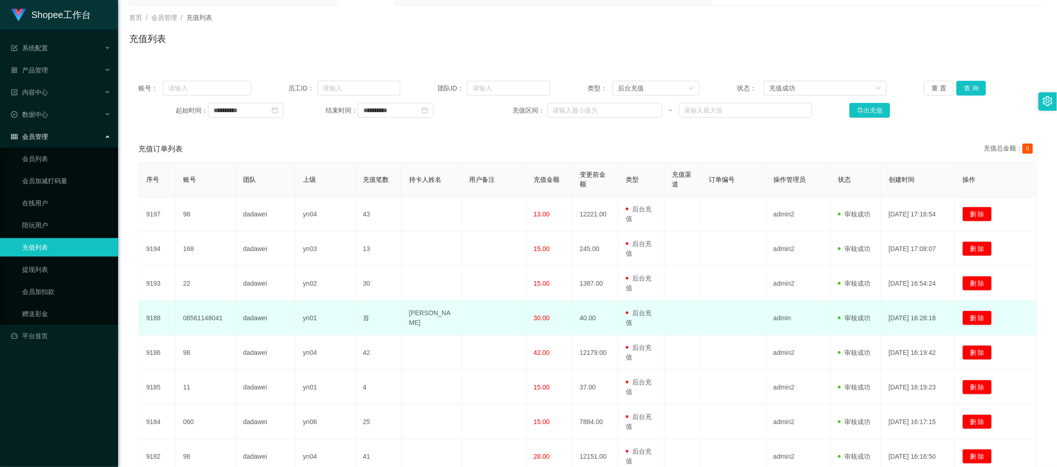
scroll to position [69, 0]
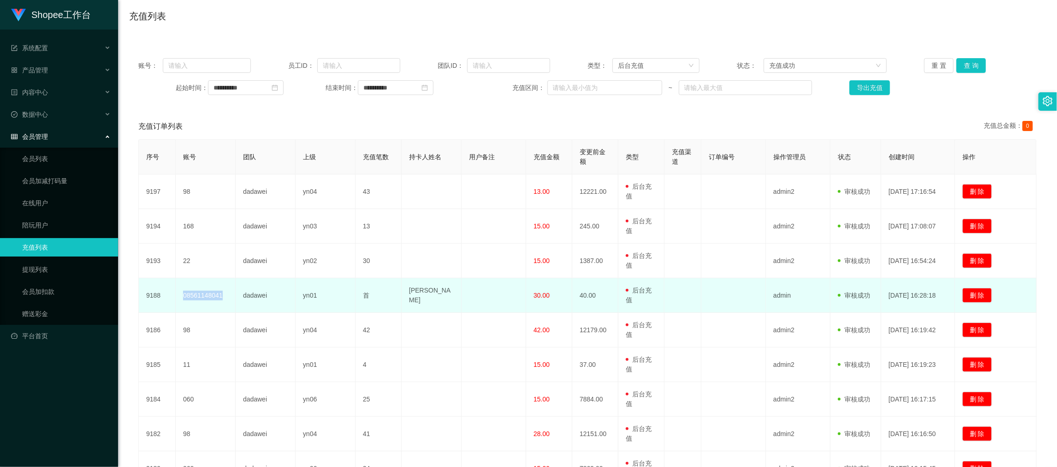
drag, startPoint x: 181, startPoint y: 294, endPoint x: 226, endPoint y: 298, distance: 44.9
click at [226, 298] on td "08561148041" at bounding box center [206, 295] width 60 height 35
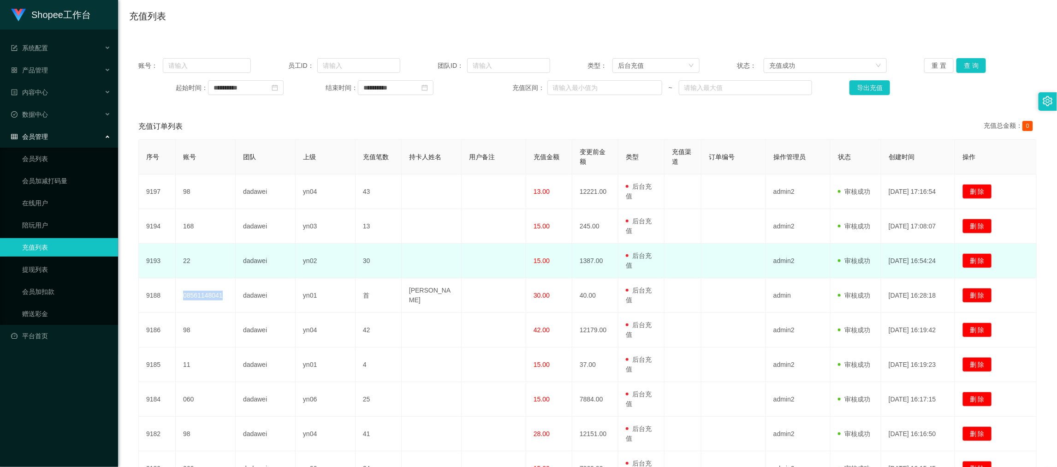
copy td "08561148041"
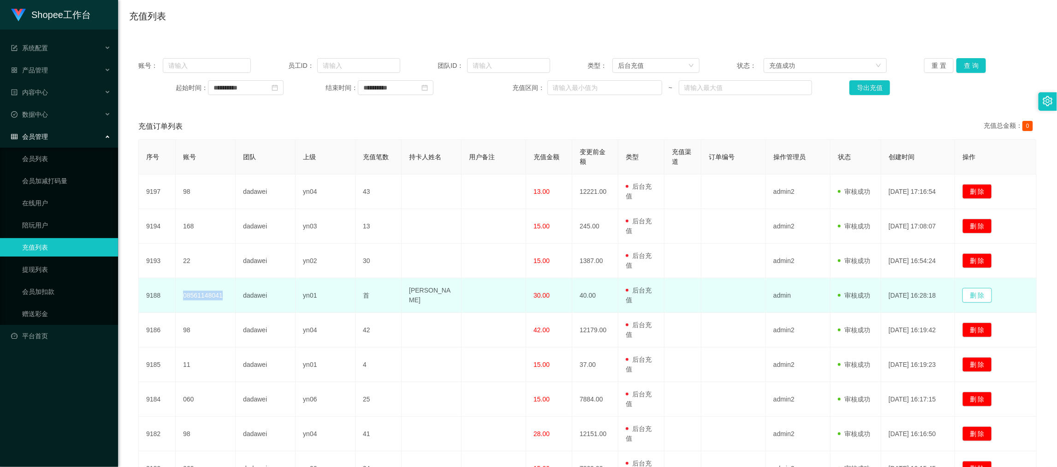
click at [974, 293] on button "删 除" at bounding box center [978, 295] width 30 height 15
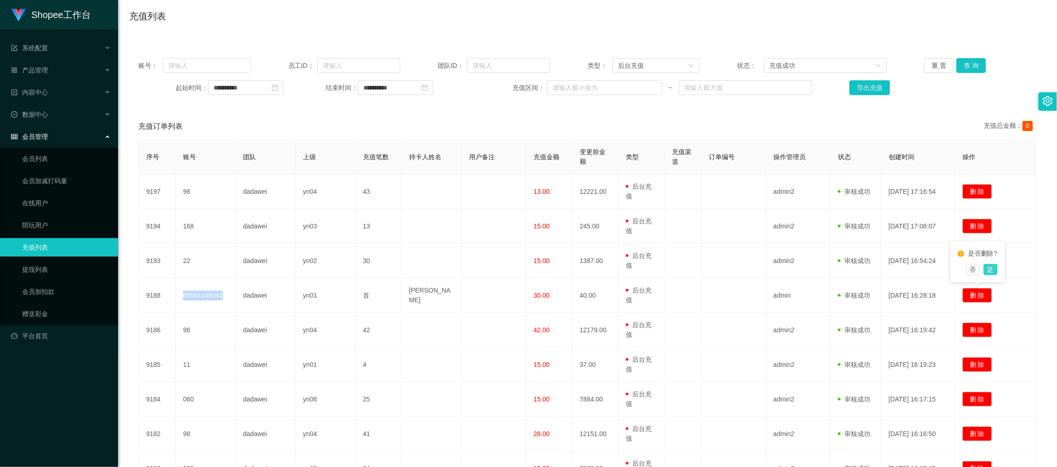
click at [991, 270] on button "是" at bounding box center [991, 269] width 14 height 11
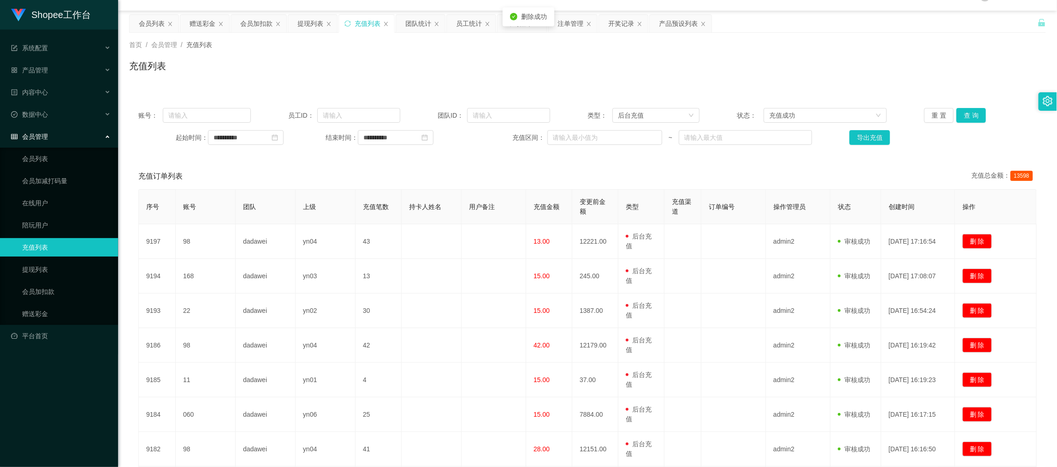
scroll to position [0, 0]
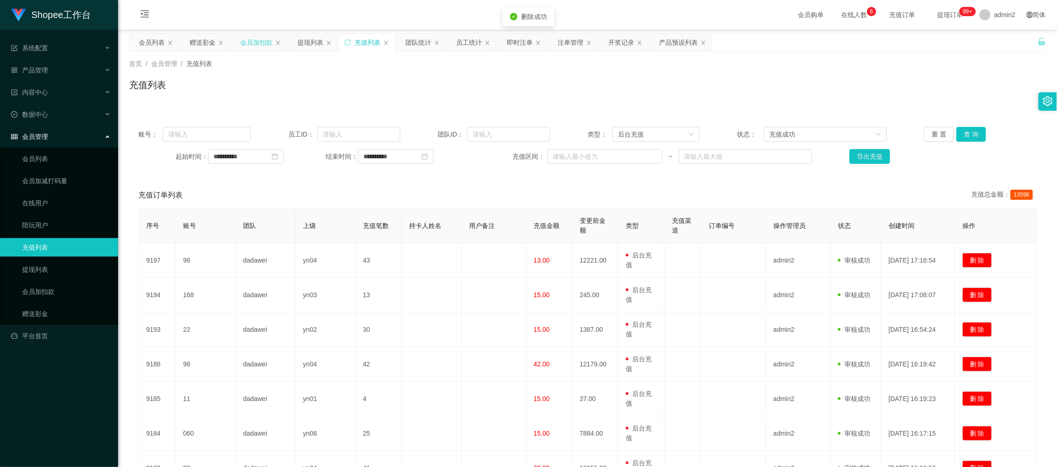
click at [250, 44] on div "会员加扣款" at bounding box center [256, 43] width 32 height 18
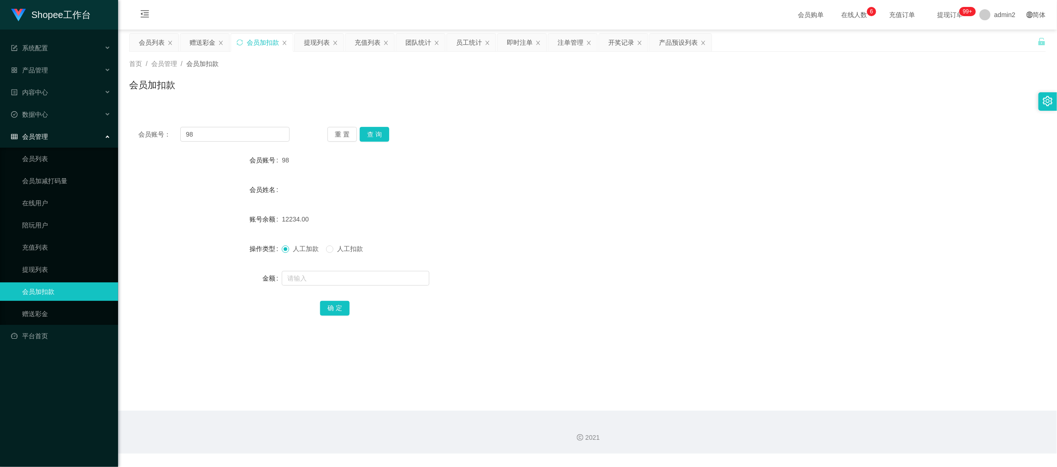
click at [410, 42] on div "团队统计" at bounding box center [418, 43] width 26 height 18
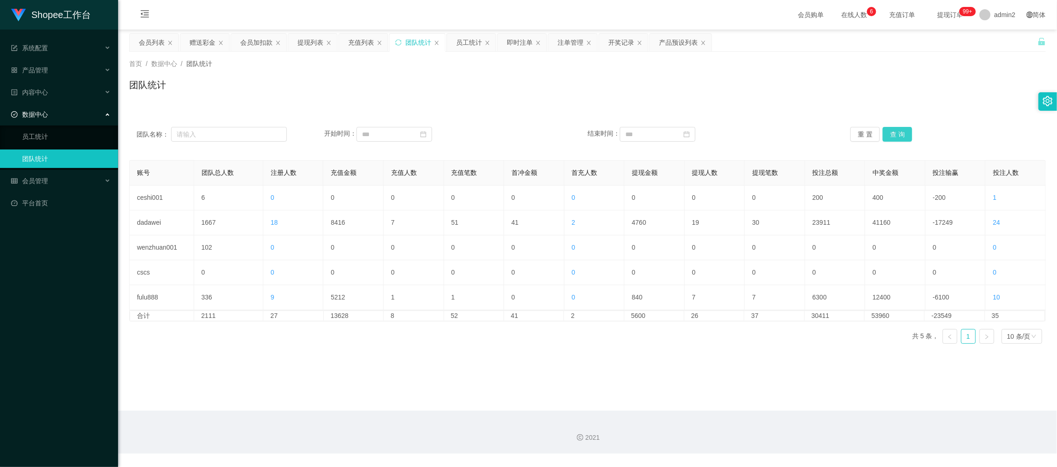
click at [896, 133] on button "查 询" at bounding box center [898, 134] width 30 height 15
click at [546, 370] on main "关闭左侧 关闭右侧 关闭其它 刷新页面 会员列表 赠送彩金 会员加扣款 提现列表 充值列表 团队统计 员工统计 即时注单 注单管理 开奖记录 产品预设列表 首…" at bounding box center [587, 220] width 939 height 381
click at [856, 379] on main "关闭左侧 关闭右侧 关闭其它 刷新页面 会员列表 赠送彩金 会员加扣款 提现列表 充值列表 团队统计 员工统计 即时注单 注单管理 开奖记录 产品预设列表 首…" at bounding box center [587, 220] width 939 height 381
click at [203, 42] on div "赠送彩金" at bounding box center [203, 43] width 26 height 18
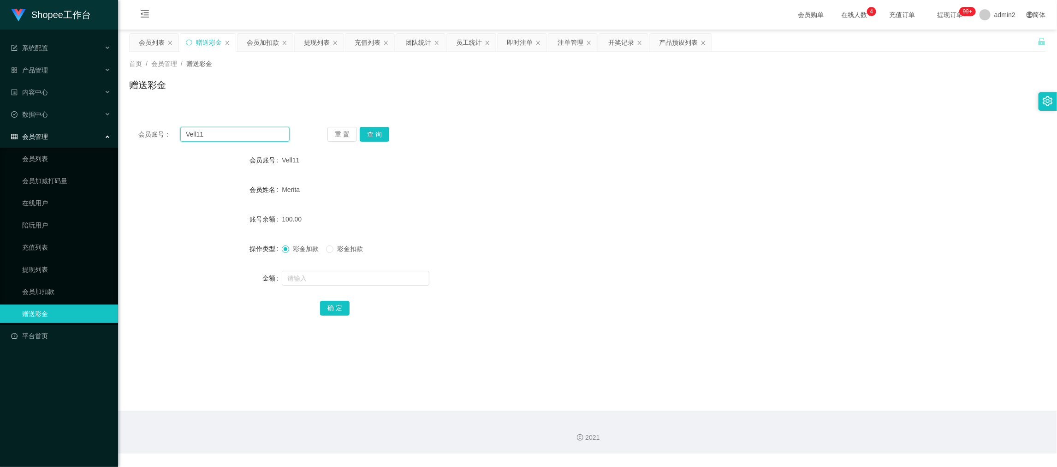
click at [247, 133] on input "Vell11" at bounding box center [234, 134] width 109 height 15
paste input "081322141983"
type input "081322141983"
click at [380, 129] on button "查 询" at bounding box center [375, 134] width 30 height 15
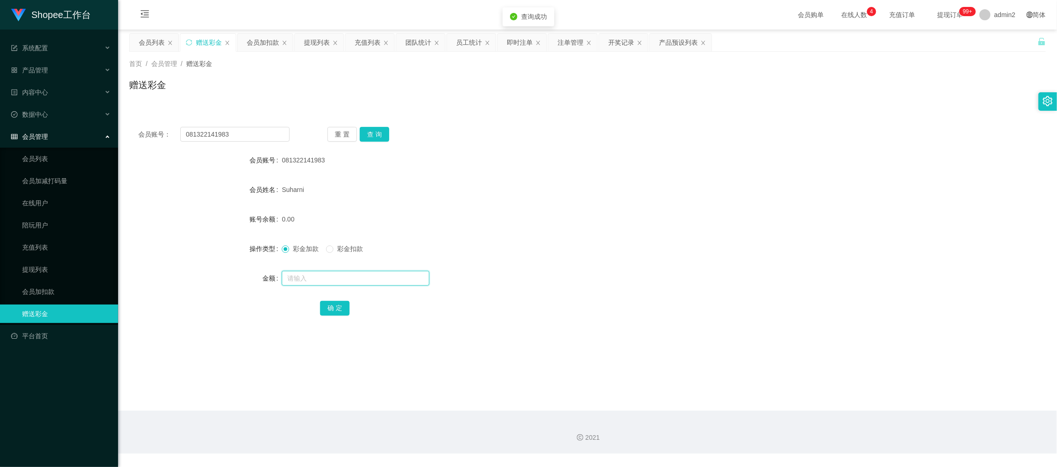
click at [382, 276] on input "text" at bounding box center [356, 278] width 148 height 15
type input "100"
drag, startPoint x: 342, startPoint y: 308, endPoint x: 370, endPoint y: 296, distance: 29.6
click at [342, 308] on button "确 定" at bounding box center [335, 308] width 30 height 15
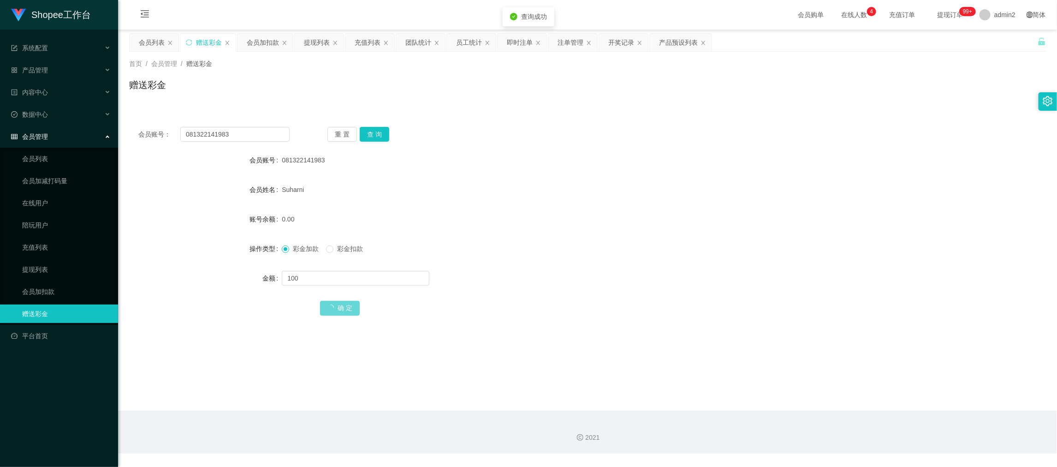
click at [568, 262] on form "会员账号 081322141983 会员姓名 [PERSON_NAME] 账号余额 0.00 操作类型 彩金加款 彩金扣款 金额 100 确 定" at bounding box center [587, 234] width 917 height 166
drag, startPoint x: 836, startPoint y: 407, endPoint x: 655, endPoint y: 294, distance: 214.0
click at [835, 403] on main "关闭左侧 关闭右侧 关闭其它 刷新页面 会员列表 赠送彩金 会员加扣款 提现列表 充值列表 团队统计 员工统计 即时注单 注单管理 开奖记录 产品预设列表 首…" at bounding box center [587, 220] width 939 height 381
click at [307, 41] on div "提现列表" at bounding box center [317, 43] width 26 height 18
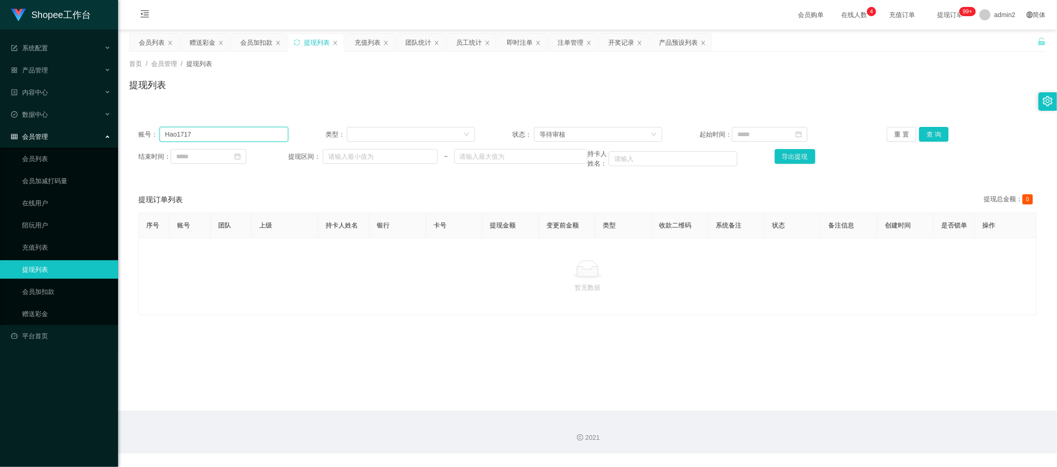
click at [253, 138] on input "Hao1717" at bounding box center [224, 134] width 129 height 15
paste input "leluya"
type input "Haleluya"
click at [940, 130] on button "查 询" at bounding box center [934, 134] width 30 height 15
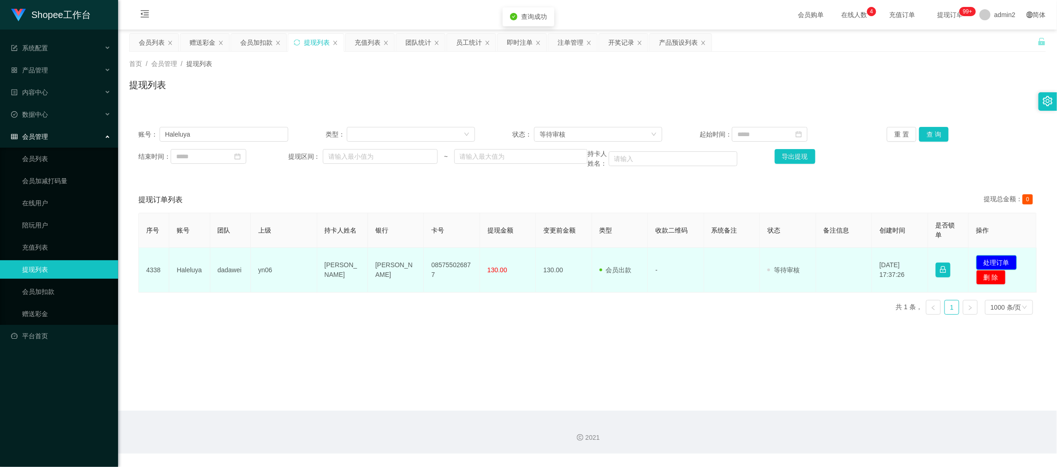
click at [994, 260] on button "处理订单" at bounding box center [997, 262] width 41 height 15
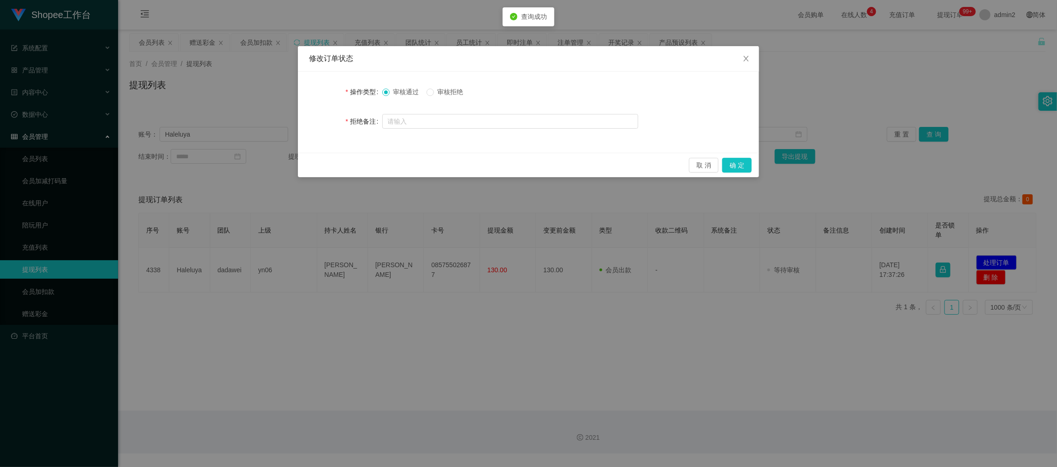
click at [436, 95] on span "审核拒绝" at bounding box center [450, 91] width 33 height 7
click at [738, 160] on button "确 定" at bounding box center [737, 165] width 30 height 15
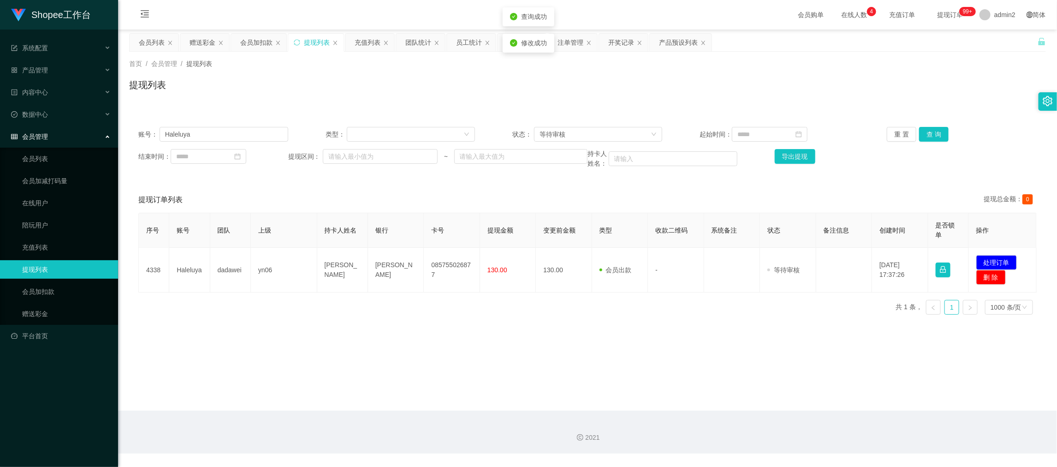
click at [660, 294] on div "修改订单状态 操作类型 审核通过 审核拒绝 拒绝备注 取 消 确 定" at bounding box center [528, 233] width 1057 height 467
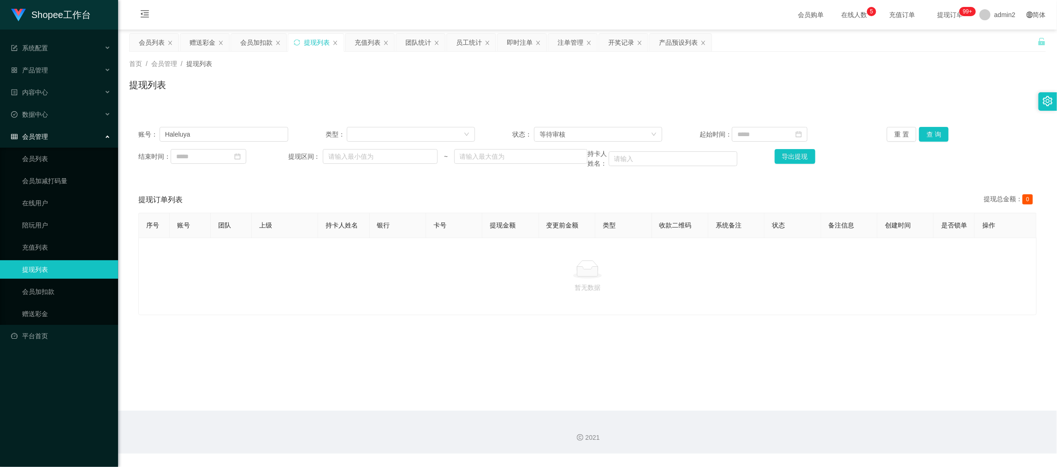
drag, startPoint x: 855, startPoint y: 378, endPoint x: 844, endPoint y: 364, distance: 17.7
click at [856, 378] on main "关闭左侧 关闭右侧 关闭其它 刷新页面 会员列表 赠送彩金 会员加扣款 提现列表 充值列表 团队统计 员工统计 即时注单 注单管理 开奖记录 产品预设列表 首…" at bounding box center [587, 220] width 939 height 381
click at [199, 39] on div "赠送彩金" at bounding box center [203, 43] width 26 height 18
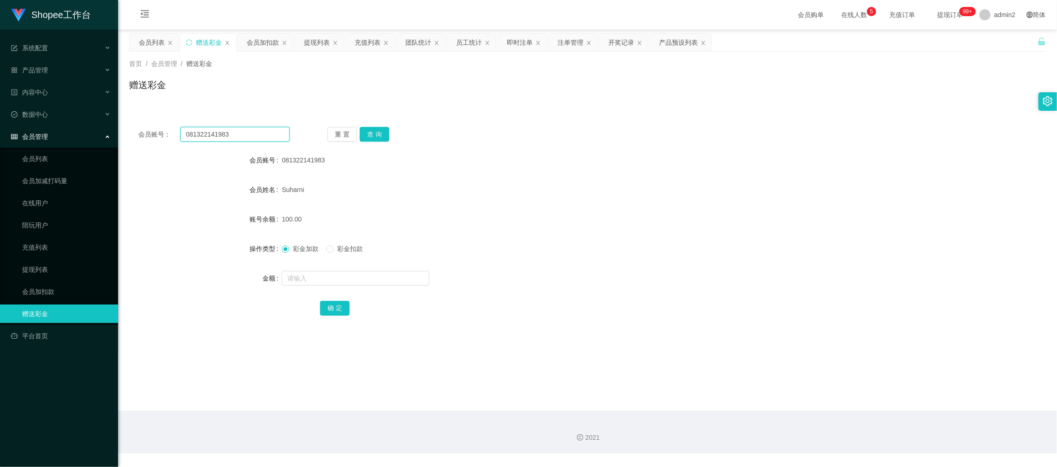
click at [236, 137] on input "081322141983" at bounding box center [234, 134] width 109 height 15
paste input "2383472064"
type input "082383472064"
click at [376, 138] on button "查 询" at bounding box center [375, 134] width 30 height 15
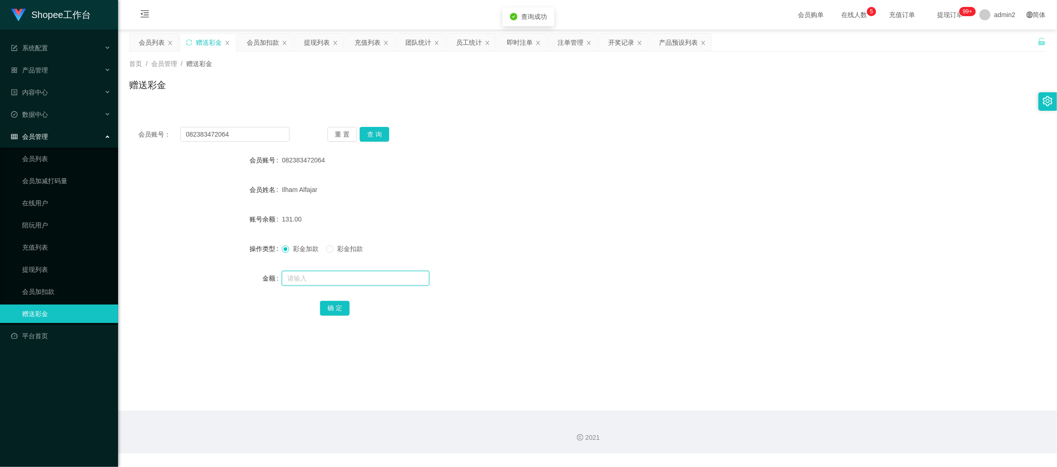
click at [370, 280] on input "text" at bounding box center [356, 278] width 148 height 15
click at [370, 279] on input "text" at bounding box center [356, 278] width 148 height 15
type input "1"
click at [328, 245] on label "彩金扣款" at bounding box center [346, 249] width 41 height 10
click at [334, 310] on button "确 定" at bounding box center [335, 308] width 30 height 15
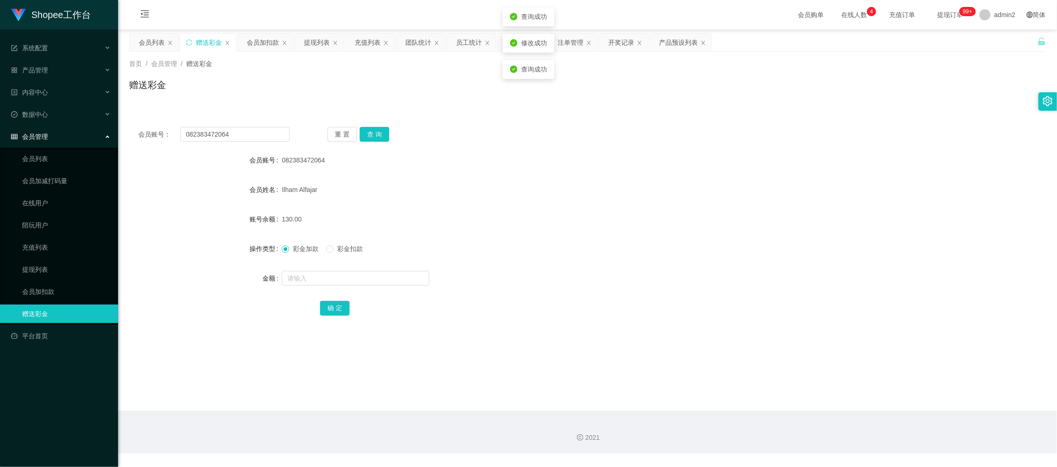
click at [607, 249] on div "彩金加款 彩金扣款" at bounding box center [549, 248] width 535 height 18
drag, startPoint x: 903, startPoint y: 409, endPoint x: 903, endPoint y: 404, distance: 5.1
click at [903, 407] on main "关闭左侧 关闭右侧 关闭其它 刷新页面 会员列表 赠送彩金 会员加扣款 提现列表 充值列表 团队统计 员工统计 即时注单 注单管理 开奖记录 产品预设列表 首…" at bounding box center [587, 220] width 939 height 381
click at [317, 38] on div "提现列表" at bounding box center [317, 43] width 26 height 18
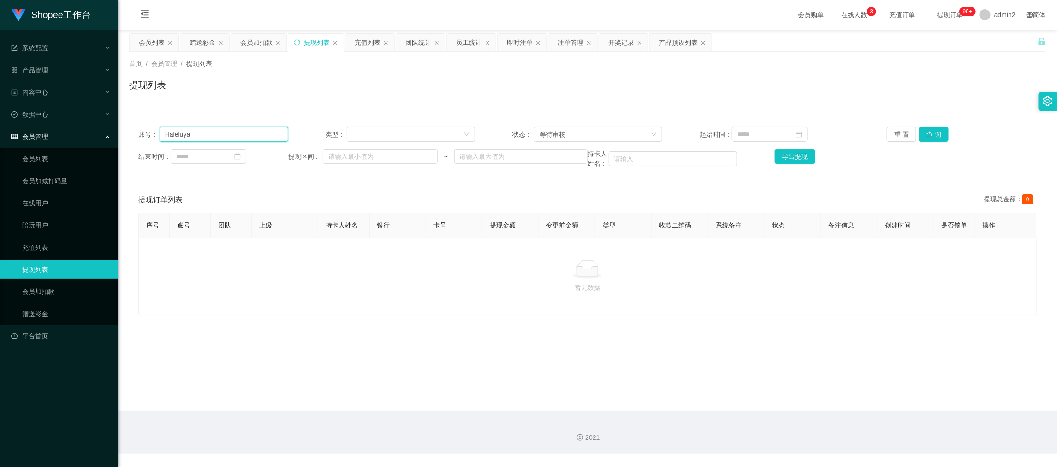
click at [257, 135] on input "Haleluya" at bounding box center [224, 134] width 129 height 15
drag, startPoint x: 257, startPoint y: 135, endPoint x: 274, endPoint y: 133, distance: 16.7
click at [257, 136] on input "Haleluya" at bounding box center [224, 134] width 129 height 15
paste input "082383472064"
type input "082383472064"
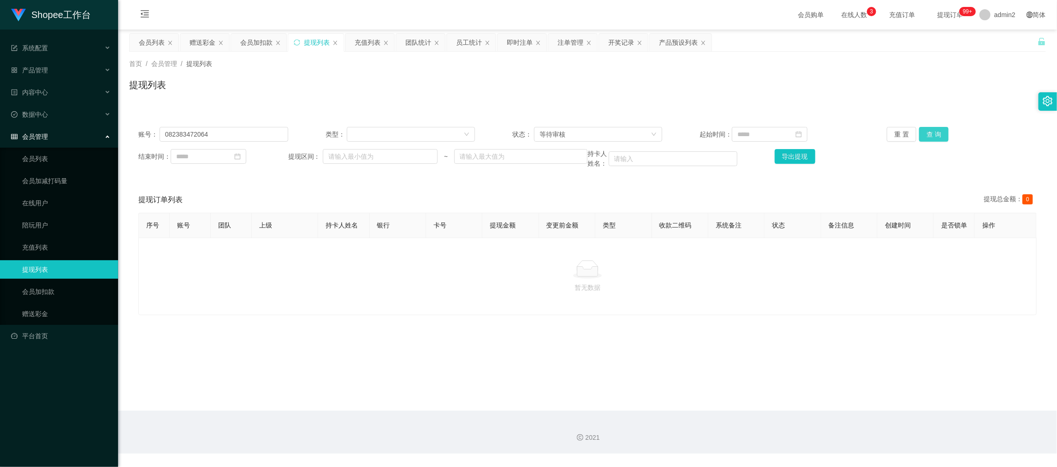
drag, startPoint x: 920, startPoint y: 132, endPoint x: 918, endPoint y: 137, distance: 5.4
click at [921, 132] on button "查 询" at bounding box center [934, 134] width 30 height 15
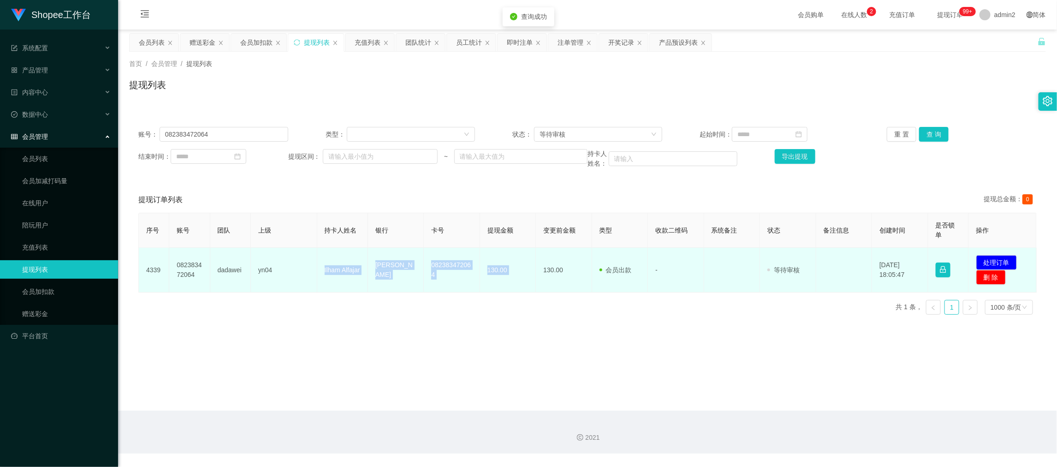
drag, startPoint x: 322, startPoint y: 265, endPoint x: 538, endPoint y: 280, distance: 216.9
click at [538, 280] on tr "4339 082383472064 dadawei yn04 Ilham Alfajar DANA 082383472064 130.00 130.00 会员…" at bounding box center [588, 270] width 898 height 45
copy tr "Ilham Alfajar DANA 082383472064 130.00"
click at [986, 263] on button "处理订单" at bounding box center [997, 262] width 41 height 15
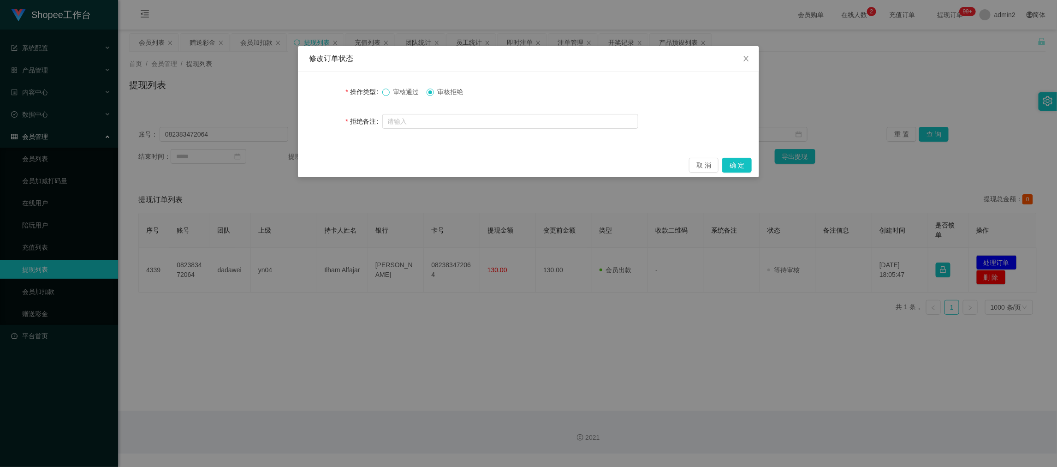
click at [389, 93] on span at bounding box center [385, 92] width 7 height 7
click at [741, 163] on button "确 定" at bounding box center [737, 165] width 30 height 15
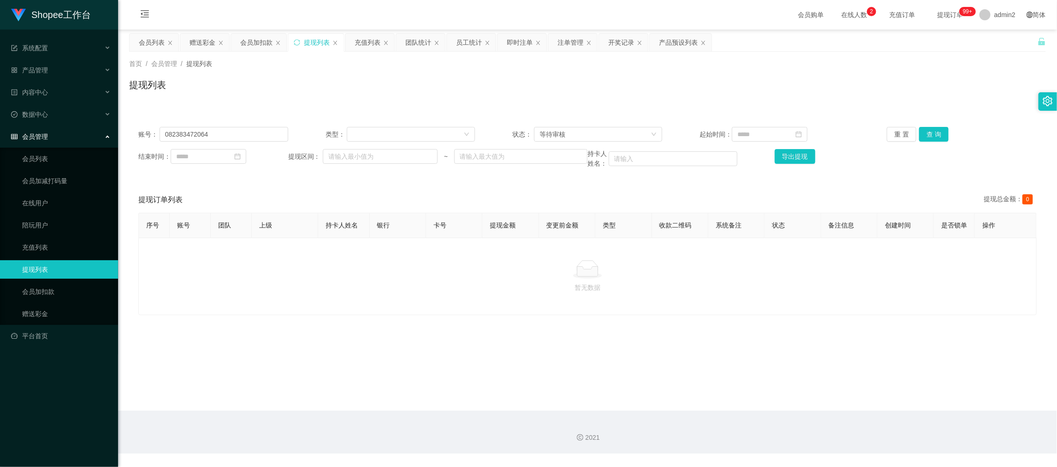
drag, startPoint x: 894, startPoint y: 402, endPoint x: 482, endPoint y: 191, distance: 463.2
click at [894, 402] on main "关闭左侧 关闭右侧 关闭其它 刷新页面 会员列表 赠送彩金 会员加扣款 提现列表 充值列表 团队统计 员工统计 即时注单 注单管理 开奖记录 产品预设列表 首…" at bounding box center [587, 220] width 939 height 381
click at [203, 42] on div "赠送彩金" at bounding box center [203, 43] width 26 height 18
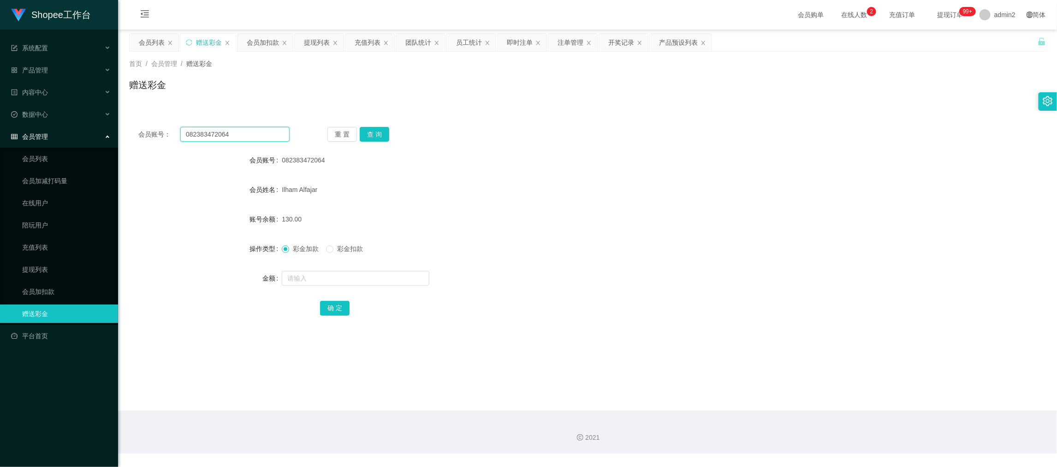
click at [277, 136] on input "082383472064" at bounding box center [234, 134] width 109 height 15
paste input "SI986687"
type input "SI986687"
click at [377, 135] on button "查 询" at bounding box center [375, 134] width 30 height 15
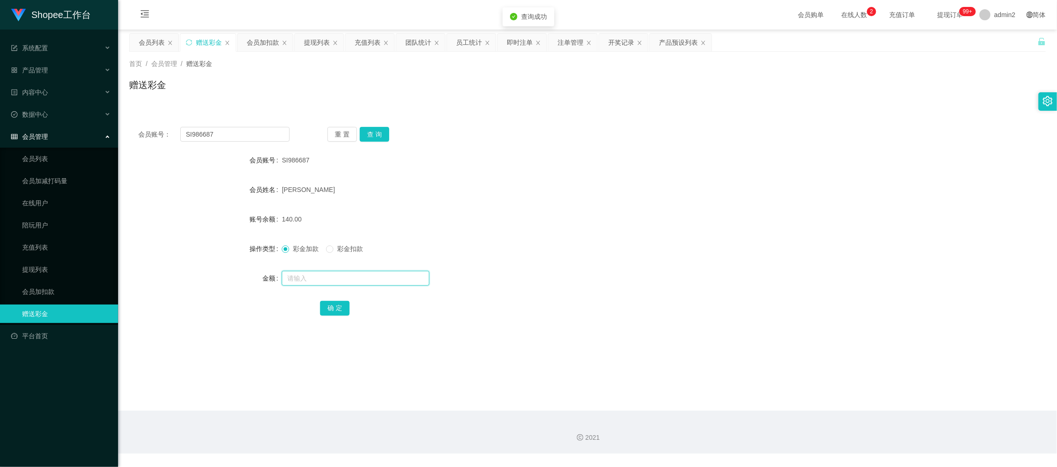
click at [373, 280] on input "text" at bounding box center [356, 278] width 148 height 15
click at [373, 279] on input "text" at bounding box center [356, 278] width 148 height 15
type input "650"
click at [335, 304] on button "确 定" at bounding box center [335, 308] width 30 height 15
click at [618, 257] on div "彩金加款 彩金扣款" at bounding box center [549, 248] width 535 height 18
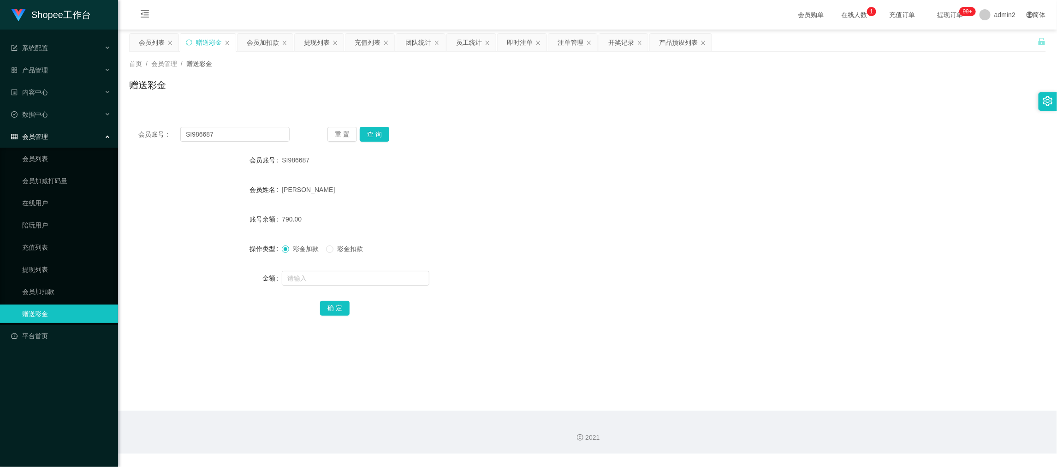
drag, startPoint x: 716, startPoint y: 395, endPoint x: 689, endPoint y: 393, distance: 27.3
click at [716, 395] on main "关闭左侧 关闭右侧 关闭其它 刷新页面 会员列表 赠送彩金 会员加扣款 提现列表 充值列表 团队统计 员工统计 即时注单 注单管理 开奖记录 产品预设列表 首…" at bounding box center [587, 220] width 939 height 381
drag, startPoint x: 504, startPoint y: 202, endPoint x: 464, endPoint y: 149, distance: 66.2
click at [503, 198] on form "会员账号 SI986687 会员姓名 [PERSON_NAME] 账号余额 790.00 操作类型 彩金加款 彩金扣款 金额 确 定" at bounding box center [587, 234] width 917 height 166
click at [322, 41] on div "提现列表" at bounding box center [317, 43] width 26 height 18
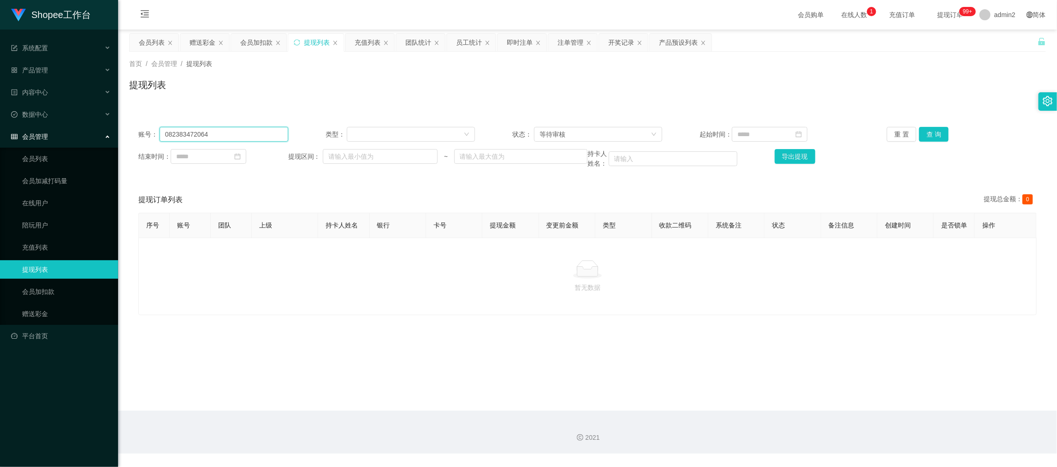
click at [234, 134] on input "082383472064" at bounding box center [224, 134] width 129 height 15
click at [234, 133] on input "082383472064" at bounding box center [224, 134] width 129 height 15
click at [228, 161] on input at bounding box center [209, 156] width 76 height 15
click at [235, 299] on link "今天" at bounding box center [234, 296] width 13 height 18
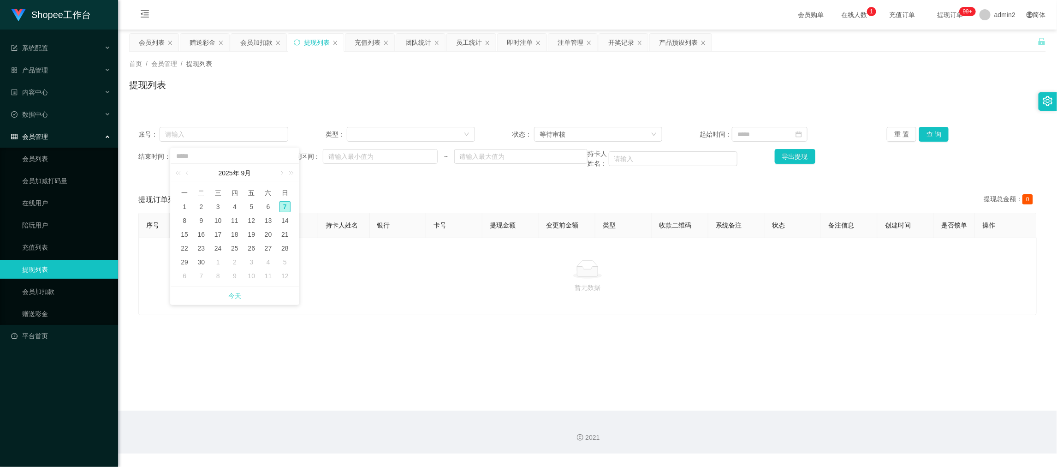
type input "**********"
click at [753, 135] on input at bounding box center [770, 134] width 76 height 15
click at [795, 276] on link "今天" at bounding box center [792, 274] width 13 height 18
type input "**********"
click at [591, 131] on div "等待审核" at bounding box center [595, 134] width 111 height 14
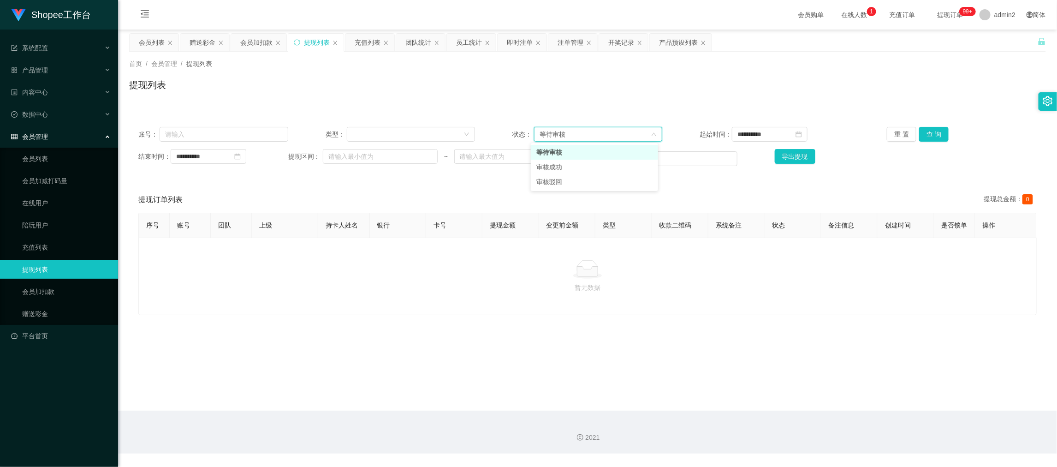
click at [591, 131] on div "等待审核" at bounding box center [595, 134] width 111 height 14
drag, startPoint x: 577, startPoint y: 135, endPoint x: 574, endPoint y: 159, distance: 24.1
click at [577, 137] on div "等待审核" at bounding box center [595, 134] width 111 height 14
click at [564, 167] on li "审核成功" at bounding box center [594, 167] width 127 height 15
click at [929, 135] on button "查 询" at bounding box center [934, 134] width 30 height 15
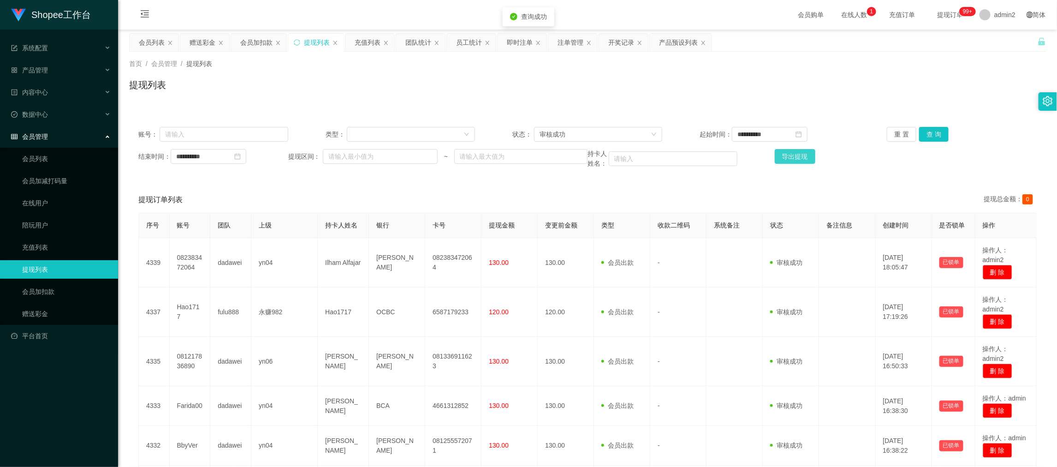
click at [800, 158] on button "导出提现" at bounding box center [795, 156] width 41 height 15
click at [419, 39] on div "团队统计" at bounding box center [418, 43] width 26 height 18
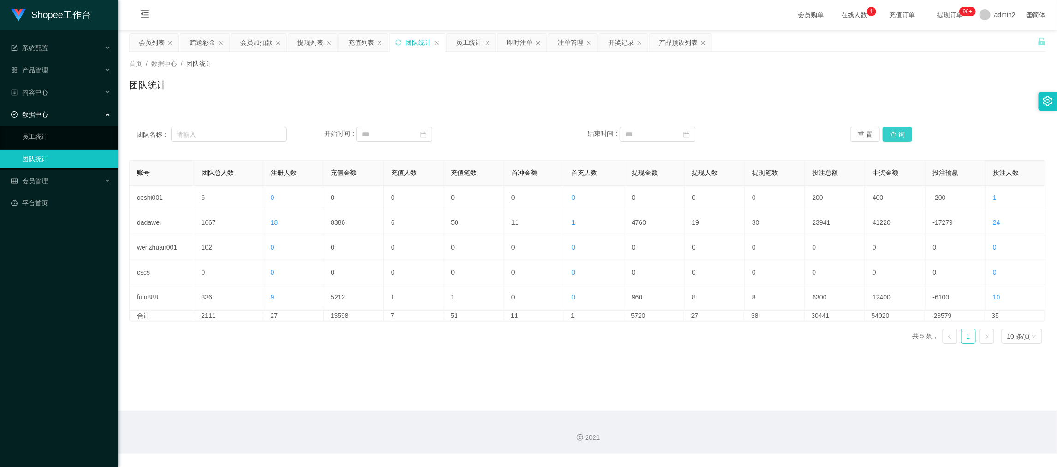
click at [889, 131] on button "查 询" at bounding box center [898, 134] width 30 height 15
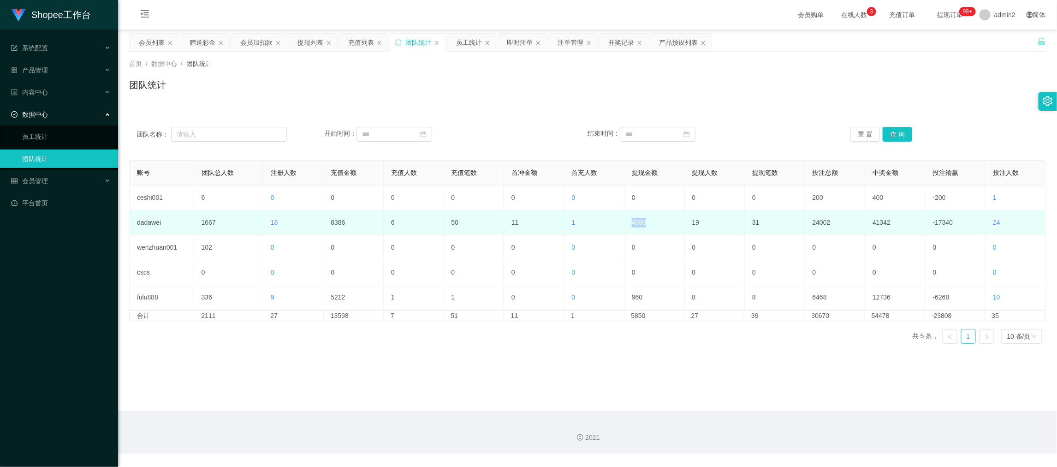
drag, startPoint x: 638, startPoint y: 225, endPoint x: 649, endPoint y: 226, distance: 11.6
click at [645, 226] on td "4890" at bounding box center [655, 222] width 60 height 25
copy td "4890"
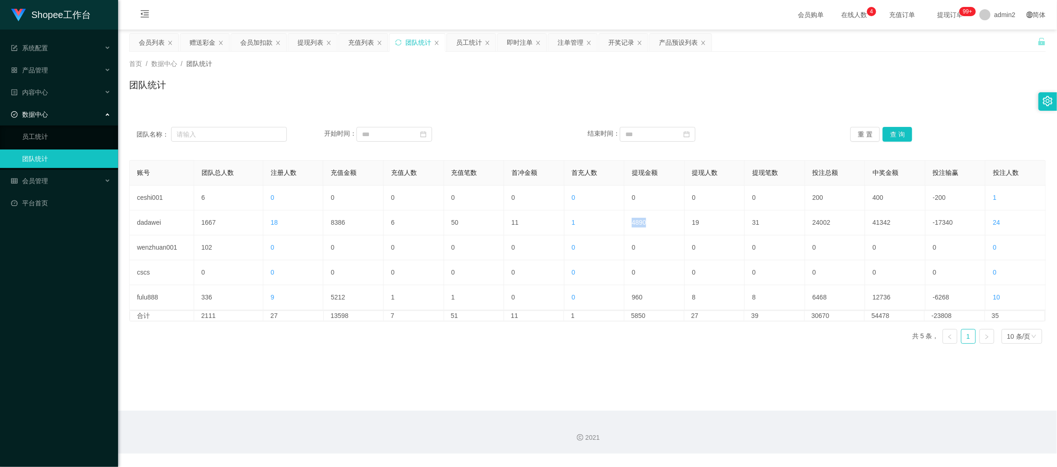
click at [777, 372] on main "关闭左侧 关闭右侧 关闭其它 刷新页面 会员列表 赠送彩金 会员加扣款 提现列表 充值列表 团队统计 员工统计 即时注单 注单管理 开奖记录 产品预设列表 首…" at bounding box center [587, 220] width 939 height 381
click at [447, 118] on div "团队名称： 开始时间： 结束时间： 重 置 查 询" at bounding box center [587, 134] width 917 height 33
click at [526, 110] on div "团队名称： 开始时间： 结束时间： 重 置 查 询 账号 团队总人数 注册人数 充值金额 充值人数 充值笔数 首冲金额 首充人数 提现金额 提现人数 提现笔数…" at bounding box center [587, 229] width 917 height 244
click at [515, 105] on div "首页 / 数据中心 / 团队统计 / 团队统计" at bounding box center [587, 79] width 939 height 55
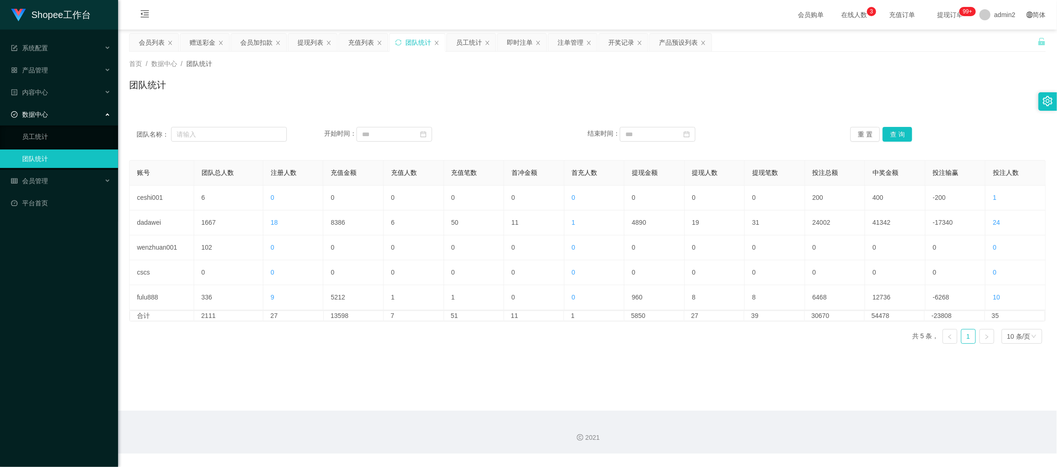
click at [481, 98] on div "团队统计" at bounding box center [587, 88] width 917 height 21
click at [836, 391] on main "关闭左侧 关闭右侧 关闭其它 刷新页面 会员列表 赠送彩金 会员加扣款 提现列表 充值列表 团队统计 员工统计 即时注单 注单管理 开奖记录 产品预设列表 首…" at bounding box center [587, 220] width 939 height 381
click at [143, 43] on div "会员列表" at bounding box center [152, 43] width 26 height 18
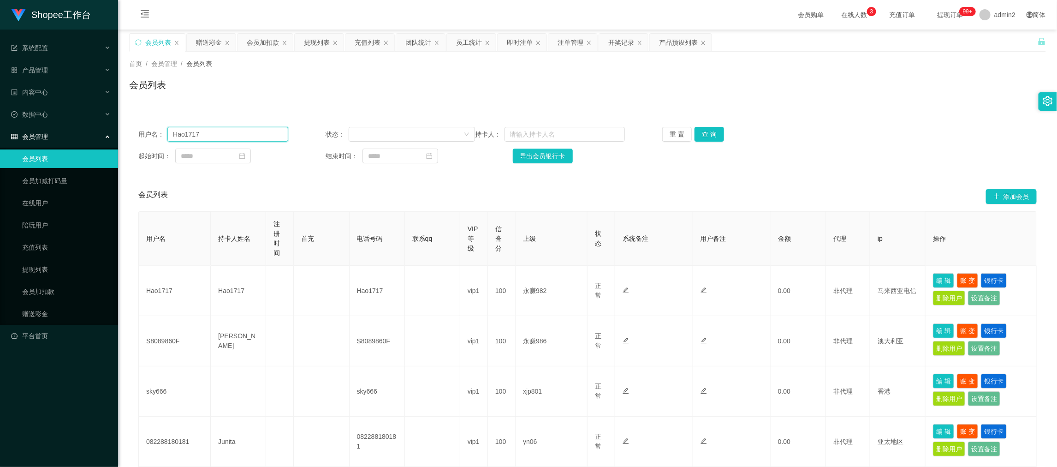
click at [237, 137] on input "Hao1717" at bounding box center [227, 134] width 120 height 15
paste input "fetnice"
type input "fetnice"
click at [695, 137] on button "查 询" at bounding box center [710, 134] width 30 height 15
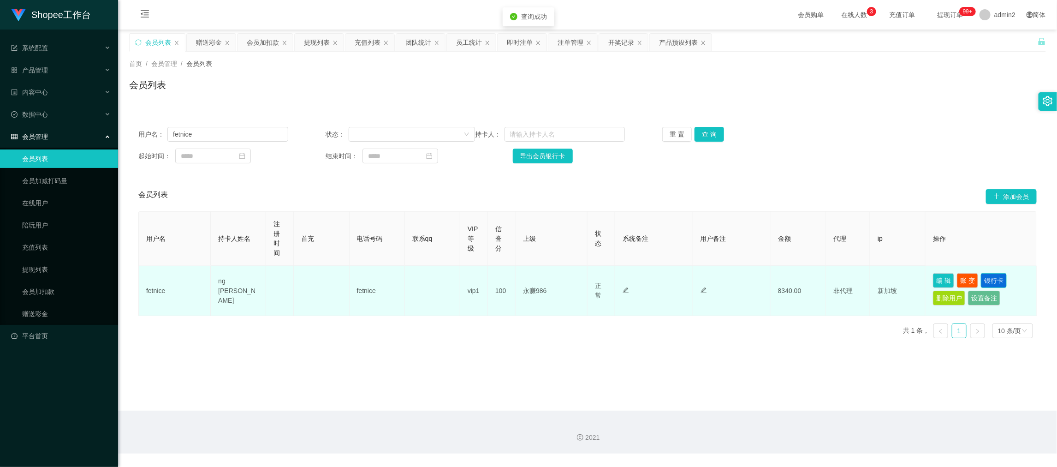
click at [990, 280] on button "银行卡" at bounding box center [994, 280] width 26 height 15
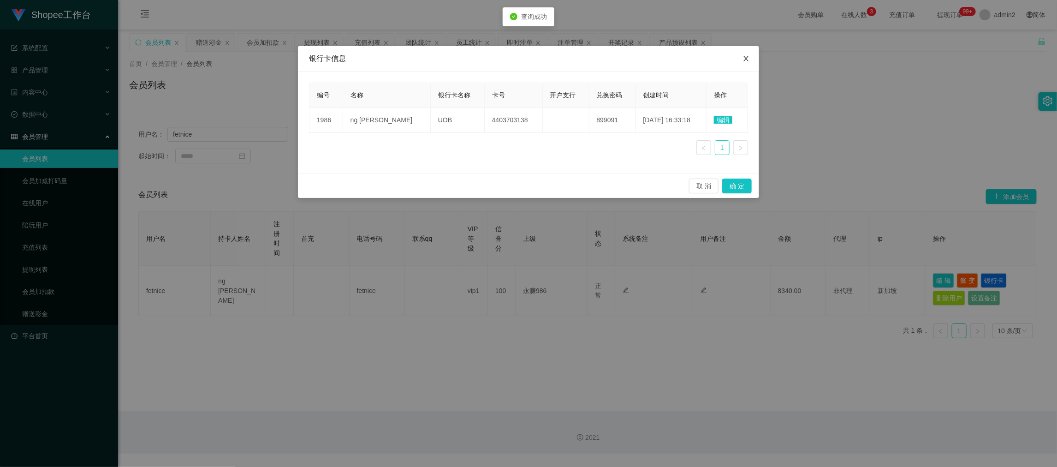
click at [745, 58] on icon "图标: close" at bounding box center [746, 59] width 5 height 6
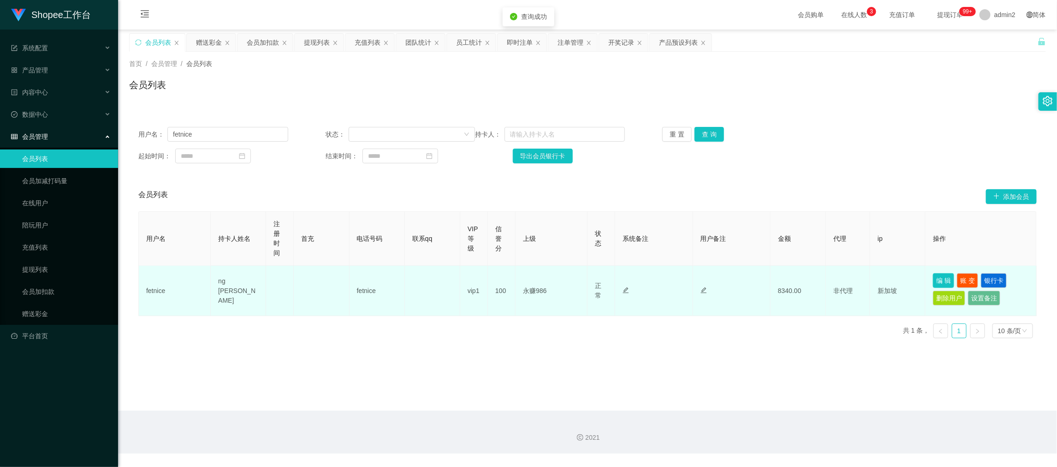
click at [937, 279] on button "编 辑" at bounding box center [943, 280] width 21 height 15
type input "fetnice"
type input "ng [PERSON_NAME]"
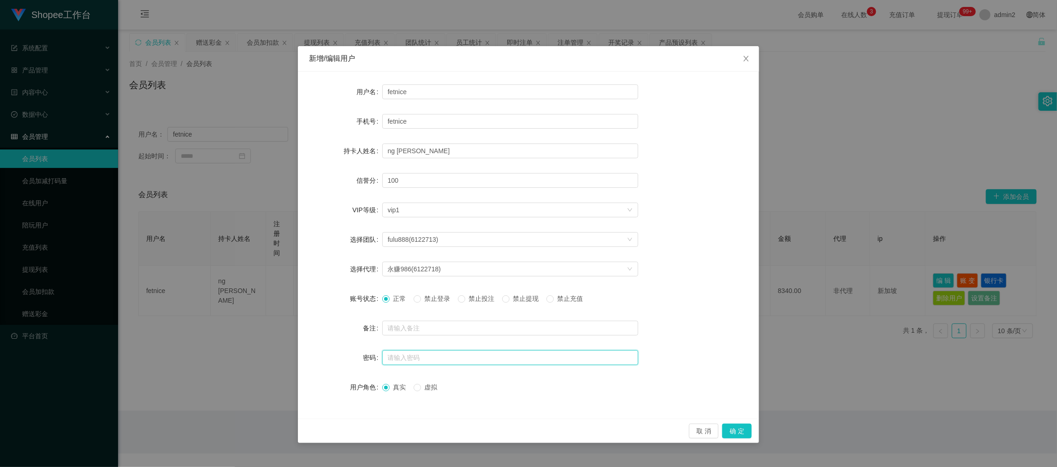
click at [450, 357] on input "text" at bounding box center [510, 357] width 256 height 15
type input "123456"
click at [740, 430] on button "确 定" at bounding box center [737, 430] width 30 height 15
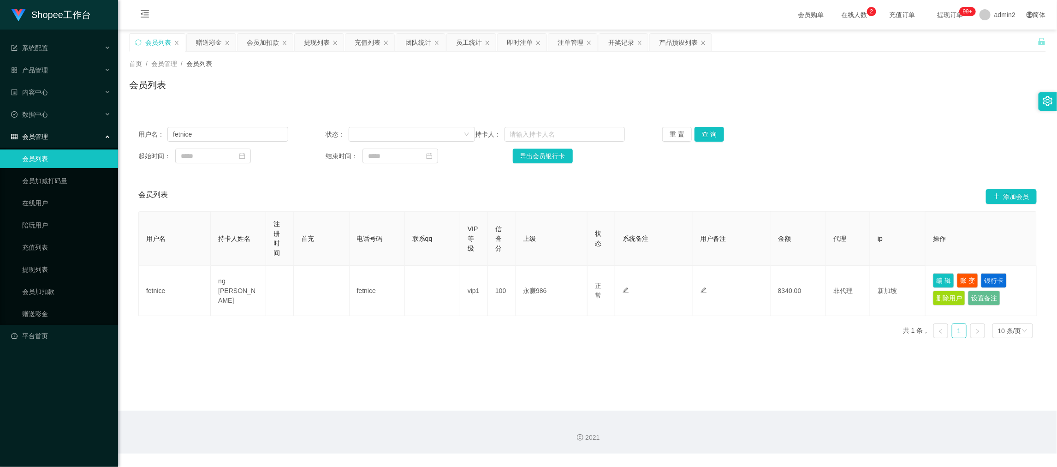
click at [769, 411] on div "2021" at bounding box center [587, 432] width 939 height 43
